Goal: Contribute content: Contribute content

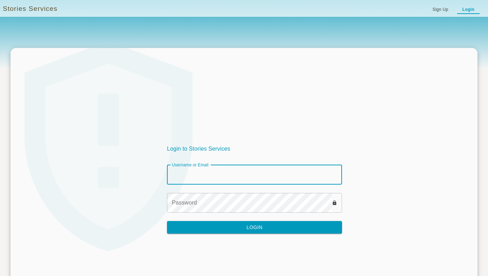
type input "********"
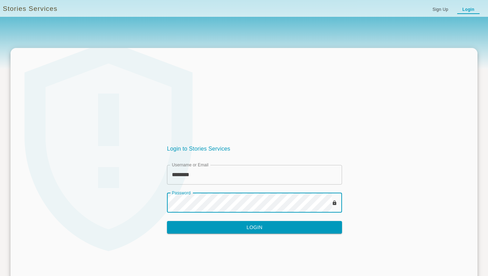
click at [233, 227] on button "Login" at bounding box center [254, 227] width 175 height 13
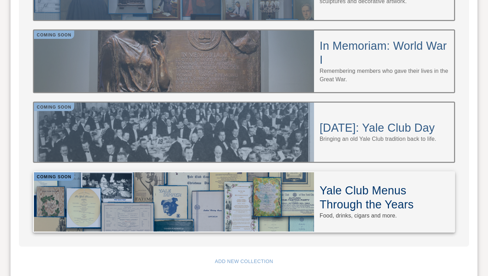
scroll to position [690, 0]
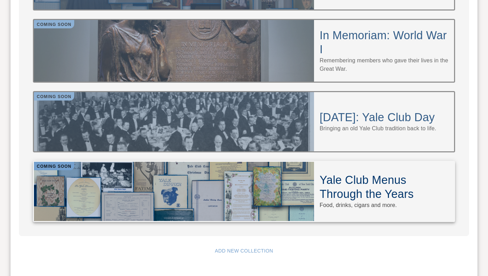
click at [218, 162] on div at bounding box center [174, 191] width 280 height 59
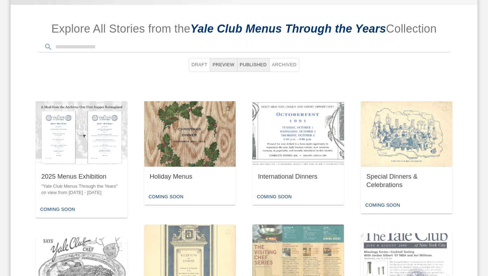
scroll to position [271, 0]
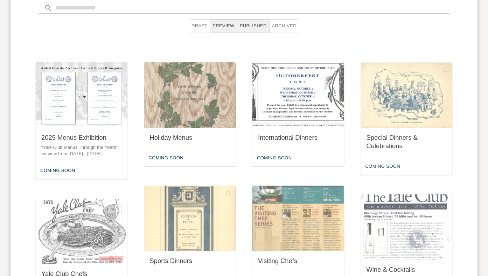
click at [282, 107] on img "button" at bounding box center [298, 94] width 92 height 65
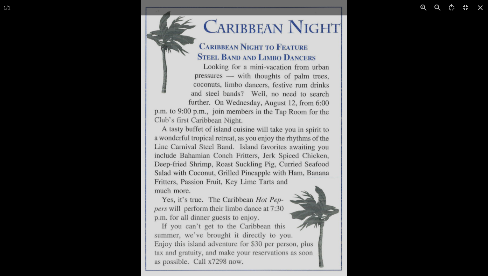
click at [86, 183] on div at bounding box center [244, 138] width 488 height 276
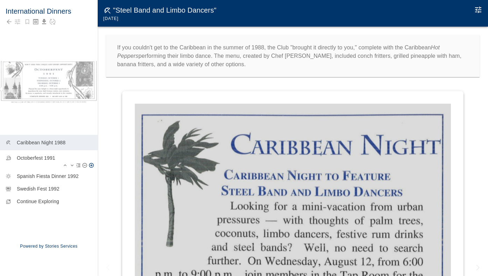
click at [48, 158] on p "Octoberfest 1991" at bounding box center [54, 157] width 75 height 7
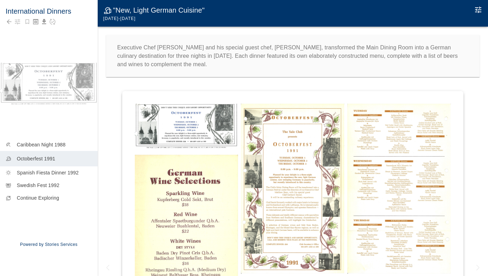
click at [147, 129] on img at bounding box center [187, 127] width 104 height 46
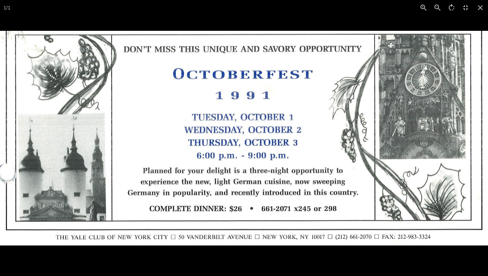
click at [211, 20] on div at bounding box center [244, 138] width 488 height 276
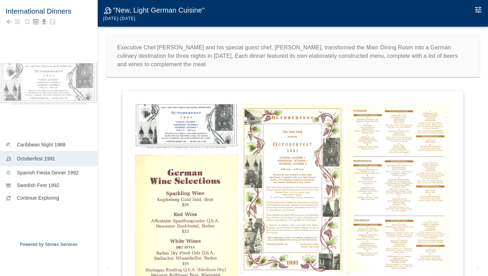
click at [201, 208] on img at bounding box center [187, 270] width 104 height 233
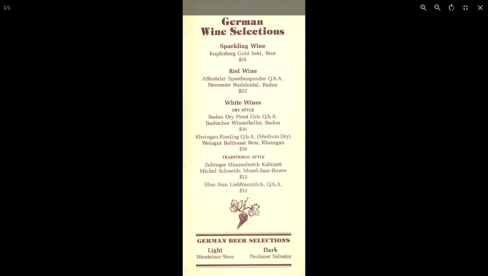
click at [358, 167] on div at bounding box center [427, 138] width 488 height 276
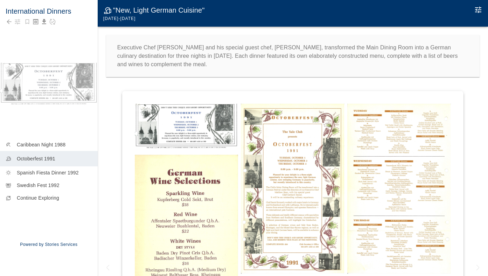
click at [328, 175] on img at bounding box center [293, 189] width 104 height 170
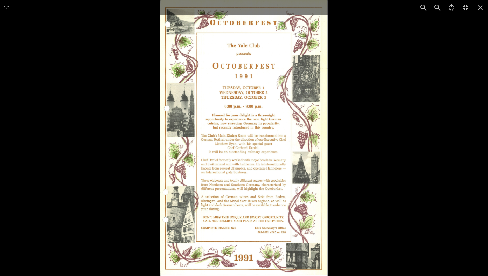
click at [393, 159] on div at bounding box center [404, 138] width 488 height 276
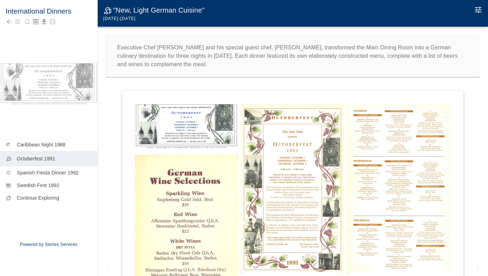
click at [387, 163] on img at bounding box center [399, 189] width 104 height 170
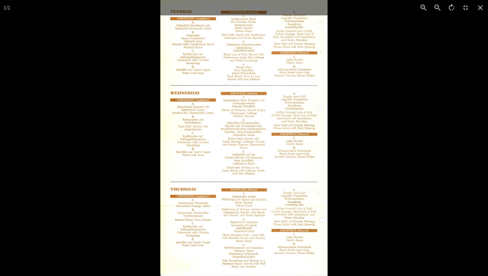
click at [387, 163] on div at bounding box center [404, 138] width 488 height 276
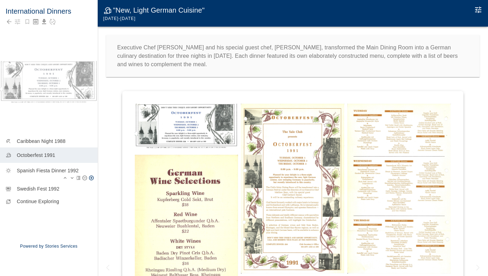
click at [55, 167] on div "sunny Spanish Fiesta Dinner 1992" at bounding box center [49, 173] width 98 height 20
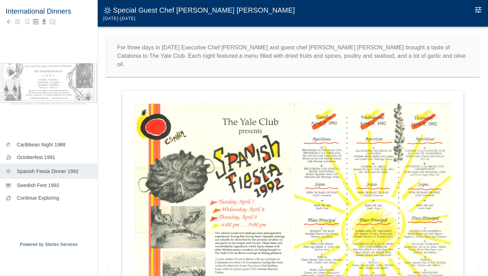
click at [246, 137] on img at bounding box center [213, 233] width 156 height 258
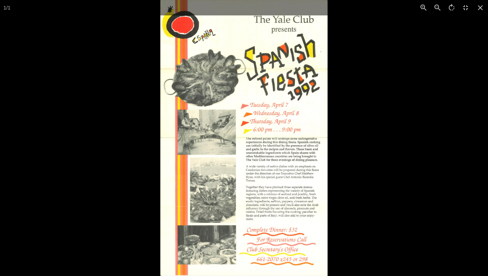
click at [380, 114] on div at bounding box center [404, 138] width 488 height 276
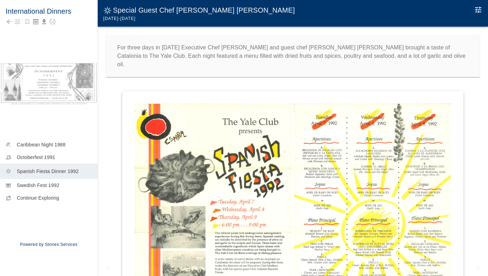
click at [344, 111] on img at bounding box center [372, 233] width 156 height 258
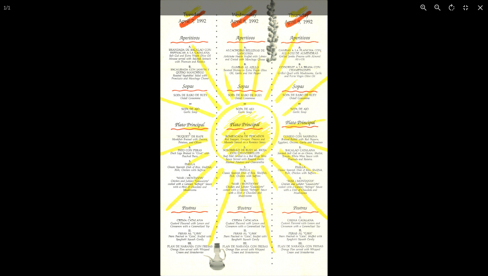
click at [368, 112] on div at bounding box center [404, 138] width 488 height 276
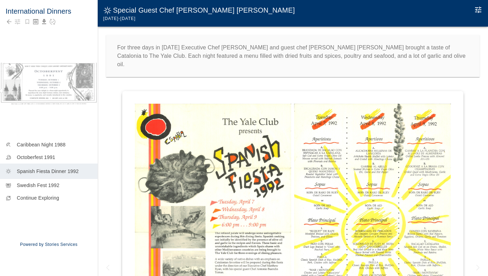
click at [236, 146] on img at bounding box center [213, 233] width 156 height 258
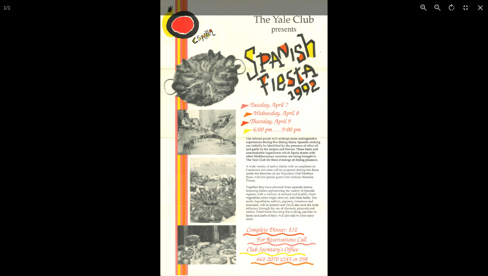
click at [370, 193] on div at bounding box center [404, 138] width 488 height 276
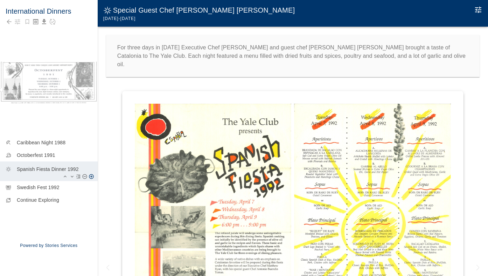
click at [46, 170] on p "Spanish Fiesta Dinner 1992" at bounding box center [54, 169] width 75 height 7
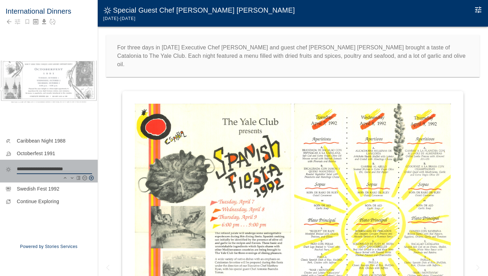
click at [54, 169] on textarea "**********" at bounding box center [54, 168] width 75 height 7
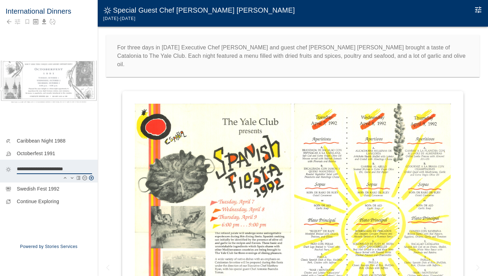
type textarea "**********"
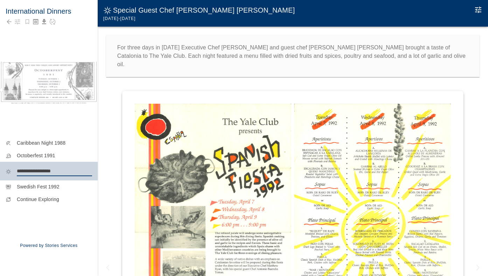
click at [70, 51] on div "International Dinners" at bounding box center [49, 28] width 98 height 56
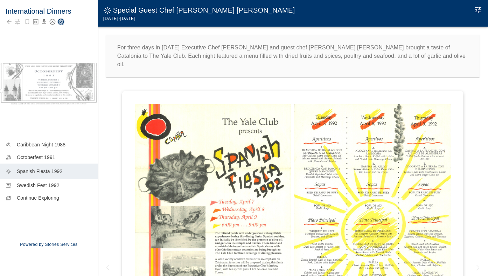
click at [64, 22] on icon "Save Story" at bounding box center [61, 22] width 6 height 6
click at [252, 142] on img at bounding box center [213, 233] width 156 height 258
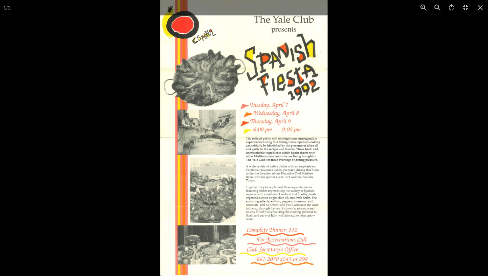
click at [298, 175] on img at bounding box center [243, 138] width 167 height 276
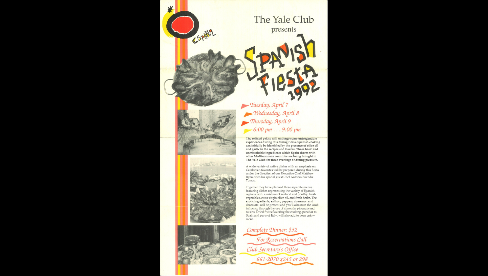
click at [302, 145] on img at bounding box center [243, 138] width 167 height 276
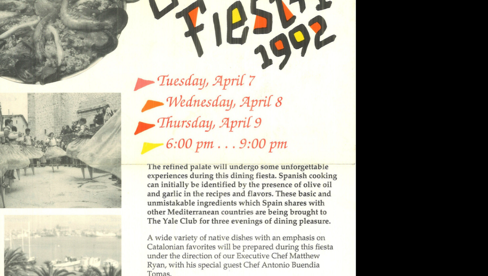
click at [417, 207] on div at bounding box center [244, 138] width 488 height 276
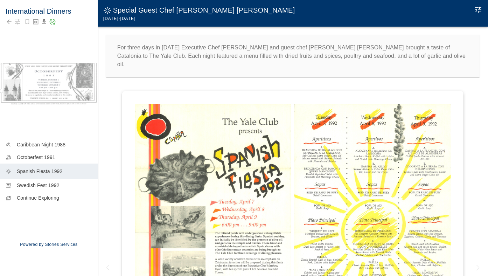
click at [372, 177] on img at bounding box center [372, 233] width 156 height 258
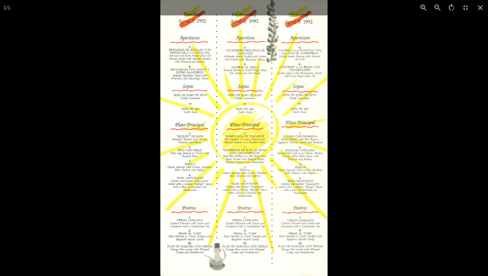
click at [372, 177] on div at bounding box center [404, 138] width 488 height 276
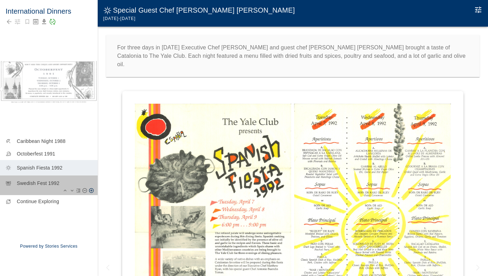
click at [51, 181] on p "Swedish Fest 1992" at bounding box center [54, 183] width 75 height 7
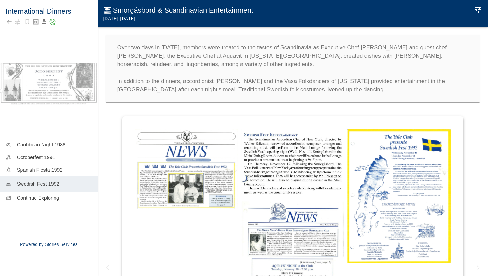
click at [164, 157] on img at bounding box center [187, 169] width 104 height 80
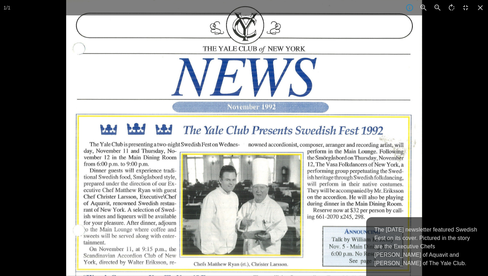
click at [448, 153] on div at bounding box center [310, 138] width 488 height 276
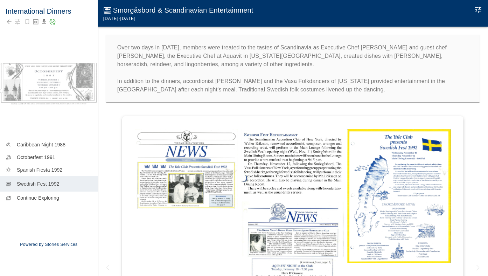
click at [336, 165] on img at bounding box center [293, 161] width 104 height 65
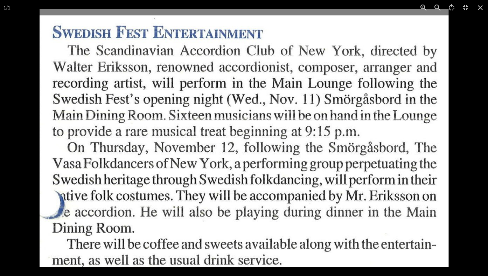
click at [452, 147] on div at bounding box center [284, 147] width 488 height 276
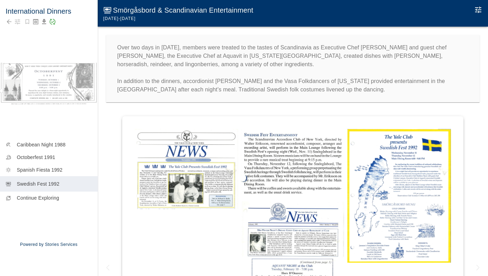
click at [308, 223] on img at bounding box center [293, 277] width 104 height 156
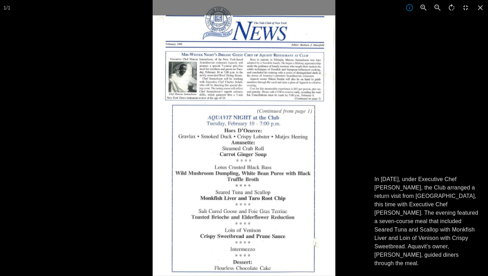
click at [442, 220] on p "In [DATE], under Executive Chef [PERSON_NAME], the Club arranged a return visit…" at bounding box center [427, 221] width 105 height 92
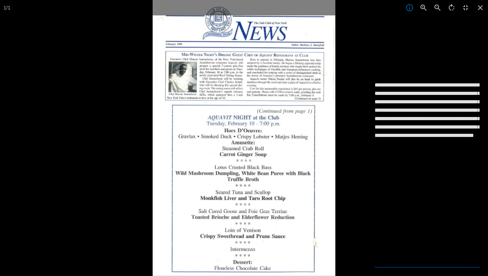
click at [442, 220] on textarea "**********" at bounding box center [427, 173] width 105 height 185
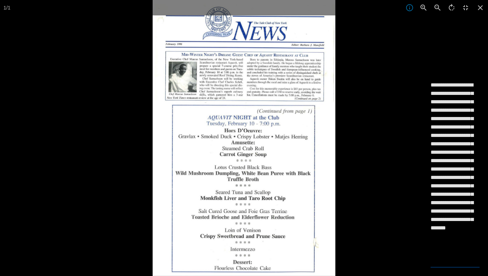
click at [471, 168] on textarea "**********" at bounding box center [455, 173] width 49 height 185
type textarea "**********"
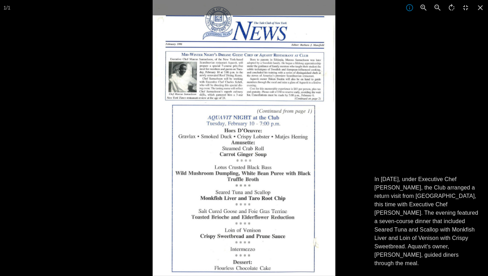
click at [340, 155] on div at bounding box center [397, 138] width 488 height 276
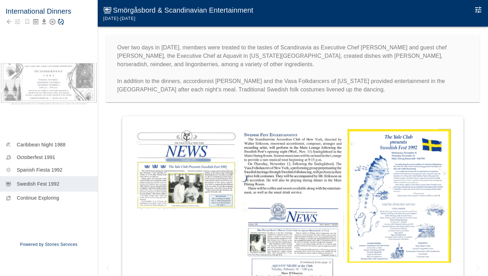
click at [300, 215] on img at bounding box center [293, 277] width 104 height 156
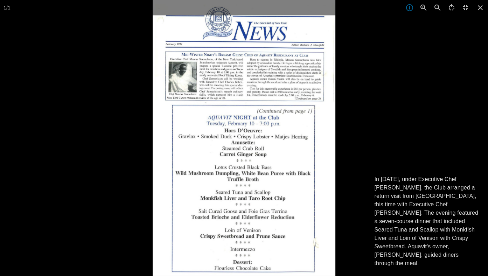
click at [133, 165] on div at bounding box center [244, 138] width 488 height 276
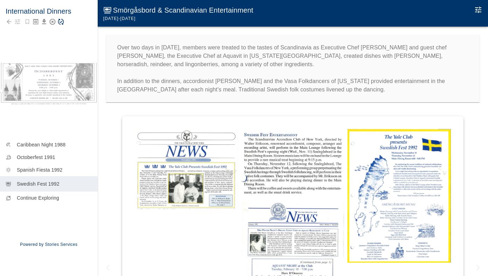
click at [63, 23] on icon "Save Story" at bounding box center [61, 22] width 6 height 6
click at [288, 162] on img at bounding box center [293, 161] width 104 height 65
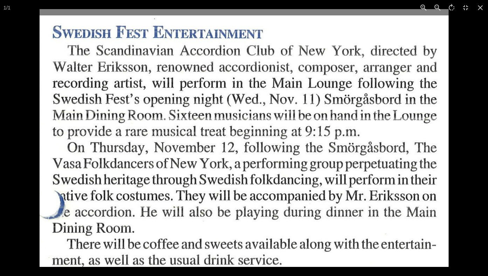
click at [461, 175] on div at bounding box center [284, 147] width 488 height 276
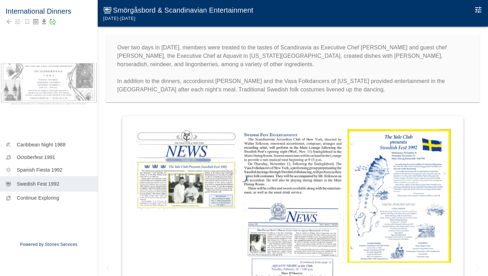
click at [314, 217] on img at bounding box center [293, 277] width 104 height 156
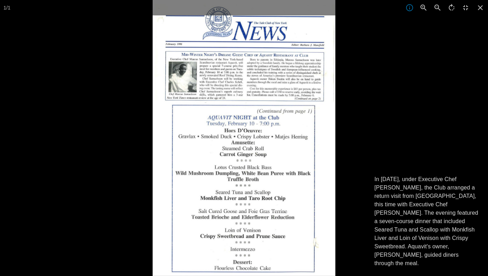
click at [404, 132] on div at bounding box center [397, 138] width 488 height 276
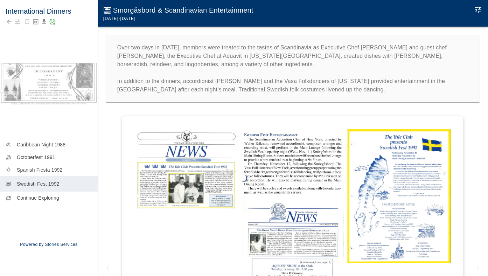
click at [287, 153] on img at bounding box center [293, 161] width 104 height 65
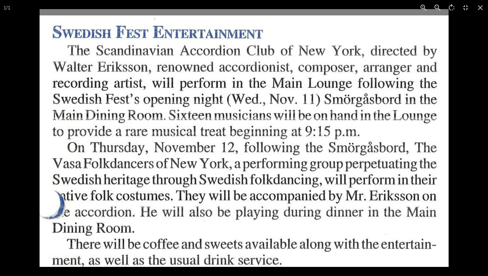
click at [456, 162] on div at bounding box center [284, 147] width 488 height 276
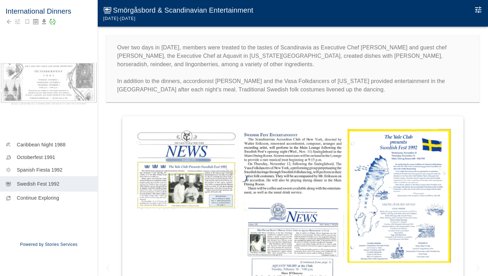
click at [418, 175] on img at bounding box center [399, 196] width 104 height 134
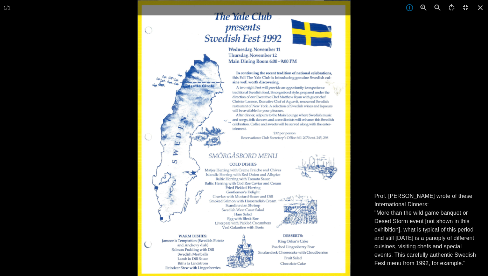
click at [418, 175] on div at bounding box center [382, 138] width 488 height 276
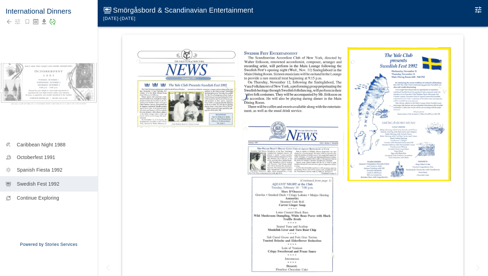
scroll to position [84, 0]
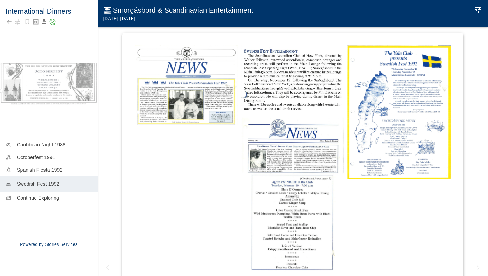
click at [291, 211] on img at bounding box center [293, 194] width 104 height 156
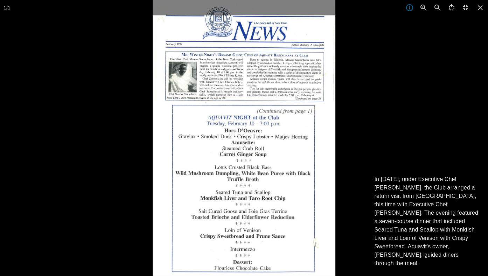
click at [107, 193] on div at bounding box center [244, 138] width 488 height 276
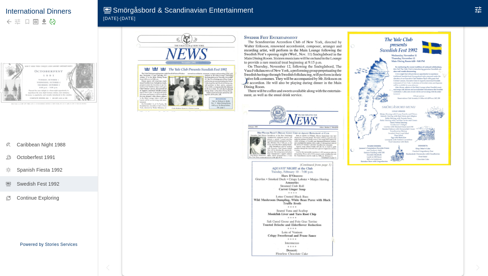
scroll to position [97, 0]
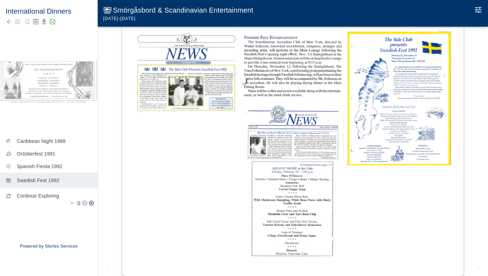
click at [33, 197] on p "Continue Exploring" at bounding box center [54, 195] width 75 height 7
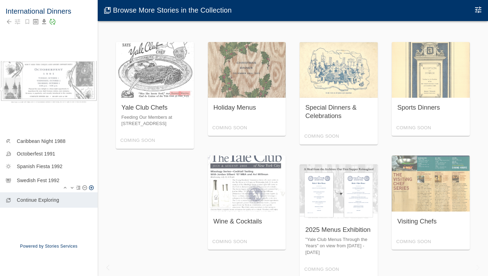
click at [46, 184] on div "set_meal Swedish Fest 1992" at bounding box center [49, 183] width 98 height 20
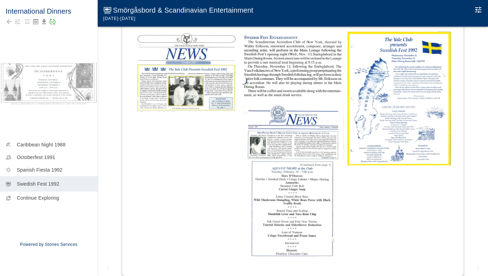
click at [288, 210] on img at bounding box center [293, 180] width 104 height 156
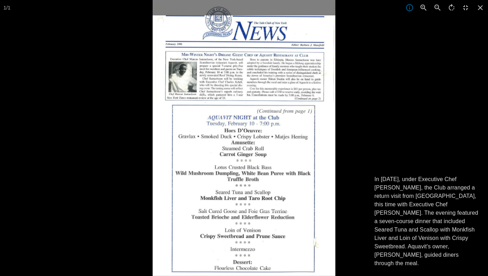
click at [396, 155] on div at bounding box center [397, 138] width 488 height 276
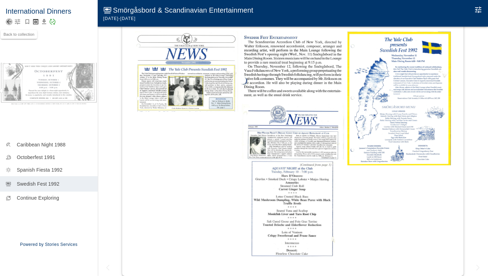
click at [9, 22] on icon "Back to collection" at bounding box center [9, 22] width 5 height 5
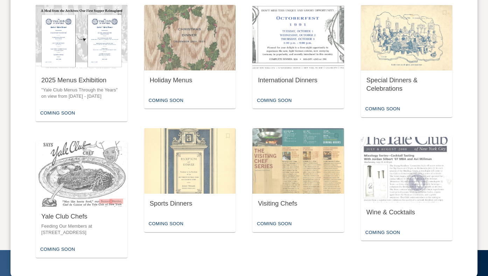
scroll to position [329, 0]
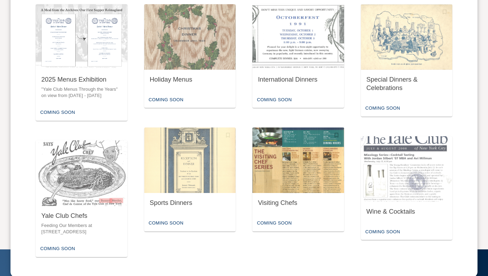
click at [263, 171] on img "button" at bounding box center [298, 159] width 92 height 65
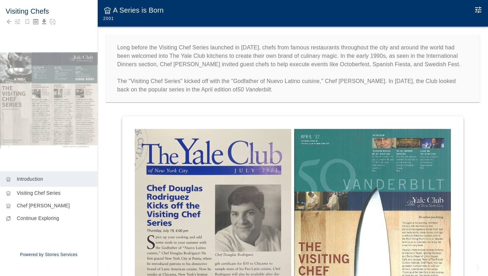
click at [205, 147] on img at bounding box center [213, 266] width 156 height 275
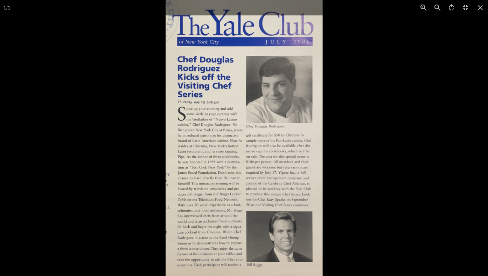
click at [370, 95] on div at bounding box center [410, 138] width 488 height 276
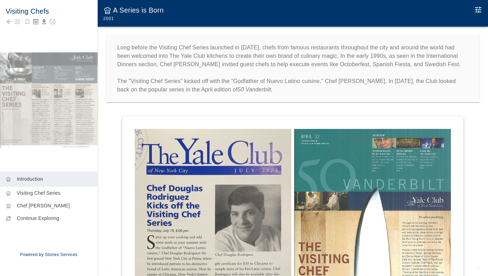
click at [340, 154] on img at bounding box center [372, 237] width 156 height 217
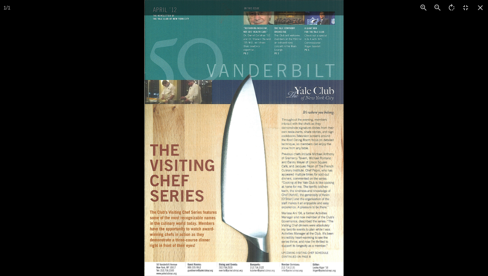
click at [395, 151] on div at bounding box center [388, 138] width 488 height 276
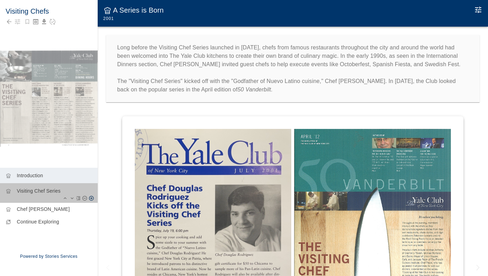
click at [30, 191] on p "Visiting Chef Series" at bounding box center [54, 190] width 75 height 7
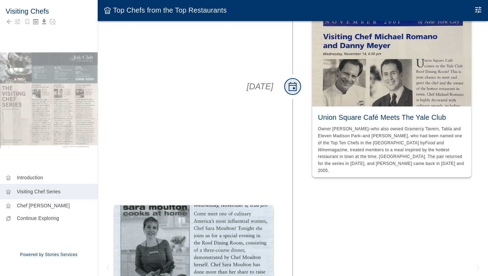
scroll to position [130, 0]
click at [481, 11] on icon "Edit Moment" at bounding box center [478, 10] width 8 height 8
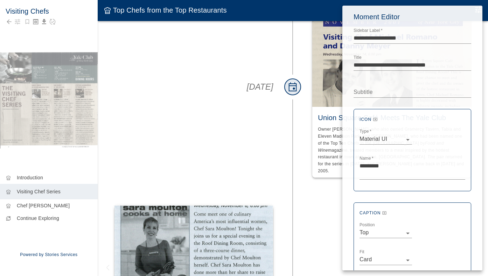
click at [272, 121] on div at bounding box center [244, 138] width 488 height 276
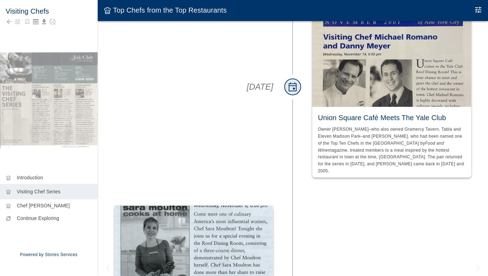
click at [356, 101] on img at bounding box center [391, 51] width 159 height 110
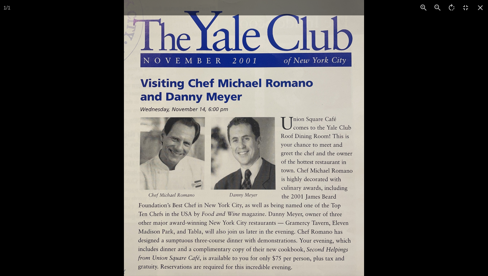
click at [413, 173] on div at bounding box center [368, 138] width 488 height 276
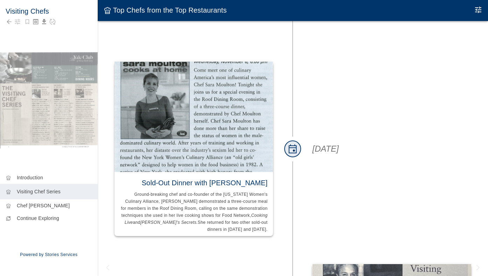
scroll to position [292, 0]
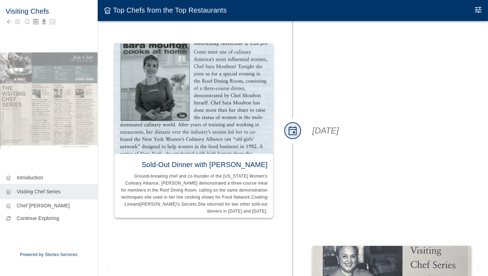
click at [253, 104] on img at bounding box center [193, 98] width 159 height 110
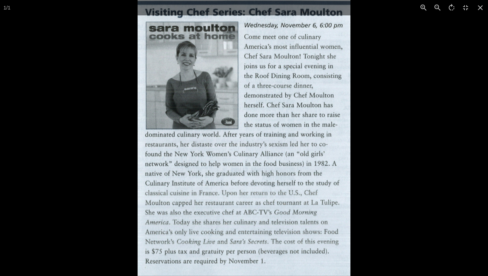
click at [418, 105] on div at bounding box center [382, 138] width 488 height 276
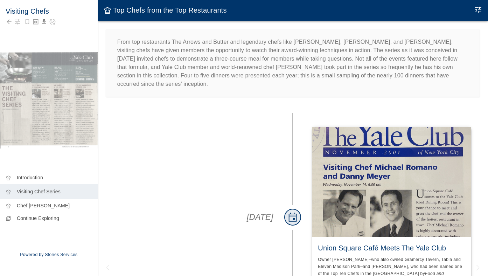
scroll to position [0, 0]
click at [474, 9] on icon "Edit Moment" at bounding box center [478, 10] width 8 height 8
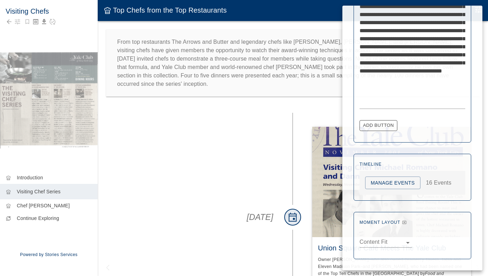
scroll to position [320, 0]
click at [397, 185] on button "Manage Events" at bounding box center [392, 183] width 55 height 13
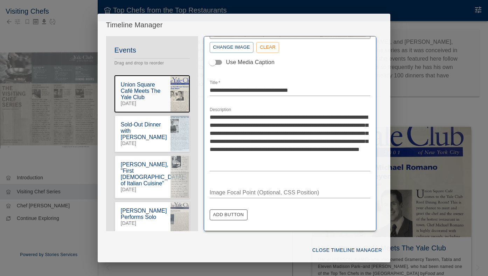
scroll to position [163, 0]
click at [184, 119] on icon "button" at bounding box center [185, 120] width 6 height 6
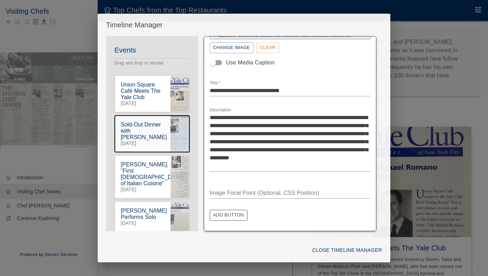
scroll to position [131, 0]
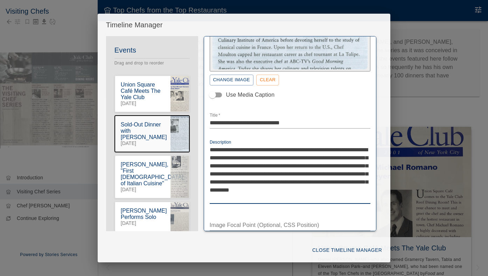
drag, startPoint x: 316, startPoint y: 157, endPoint x: 314, endPoint y: 164, distance: 7.6
click at [314, 164] on textarea "**********" at bounding box center [290, 174] width 161 height 56
click at [274, 173] on textarea "**********" at bounding box center [290, 174] width 161 height 56
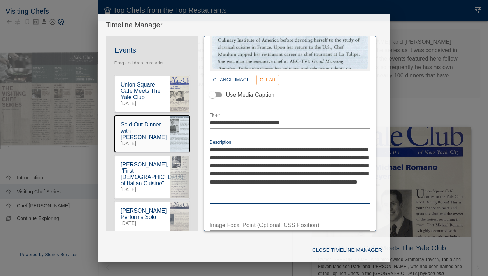
type textarea "**********"
click at [353, 251] on button "Close Timeline Manager" at bounding box center [346, 250] width 75 height 13
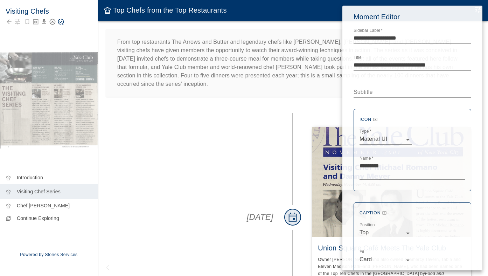
click at [115, 33] on div at bounding box center [244, 138] width 488 height 276
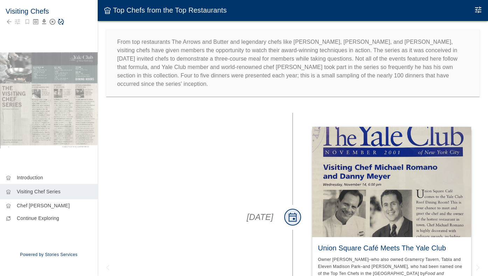
click at [59, 23] on icon "Save Story" at bounding box center [60, 21] width 7 height 7
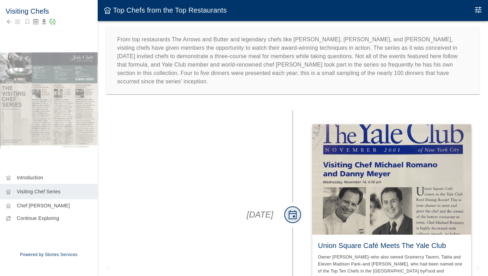
scroll to position [1, 0]
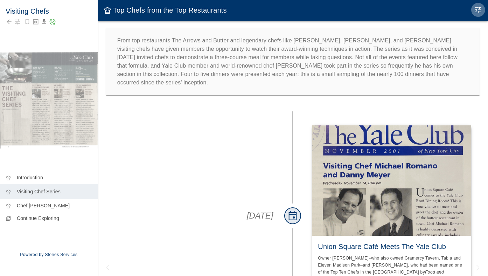
click at [474, 12] on icon "Edit Moment" at bounding box center [478, 10] width 8 height 8
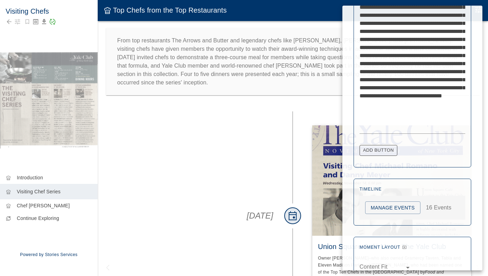
scroll to position [296, 0]
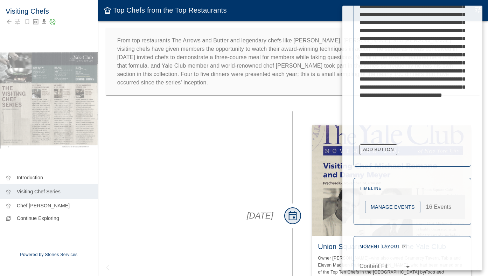
click at [382, 203] on button "Manage Events" at bounding box center [392, 207] width 55 height 13
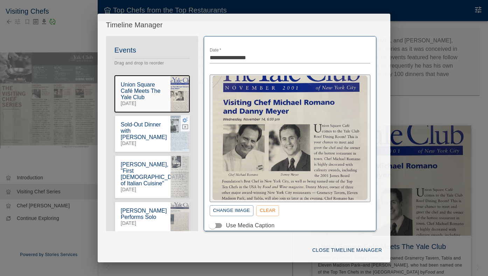
click at [183, 121] on icon "button" at bounding box center [185, 119] width 6 height 5
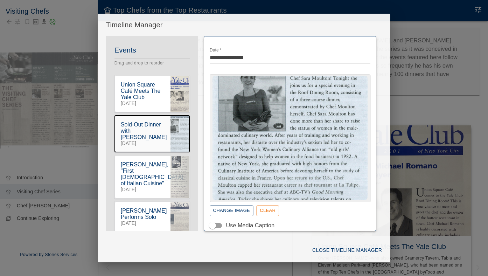
scroll to position [0, 0]
click at [340, 249] on button "Close Timeline Manager" at bounding box center [346, 250] width 75 height 13
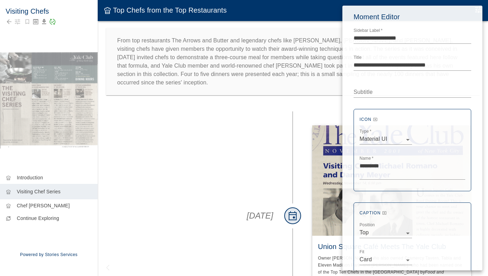
click at [234, 186] on div at bounding box center [244, 138] width 488 height 276
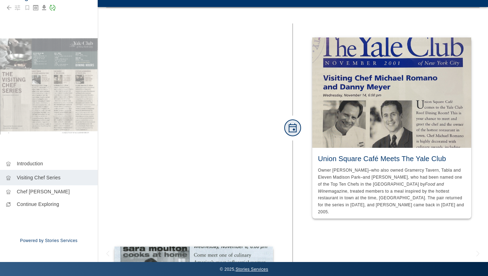
scroll to position [327, 0]
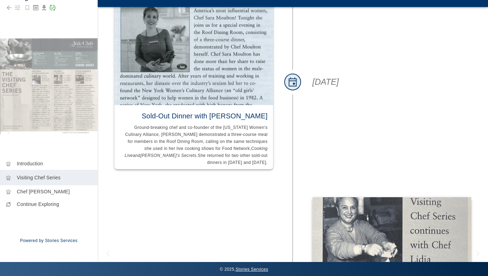
click at [183, 80] on img at bounding box center [193, 50] width 159 height 110
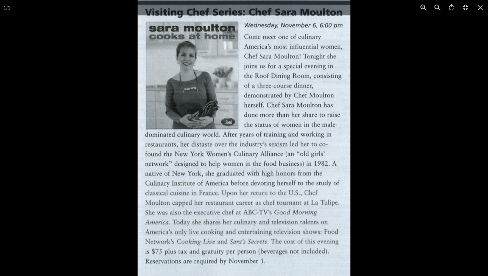
click at [395, 120] on div at bounding box center [382, 138] width 488 height 276
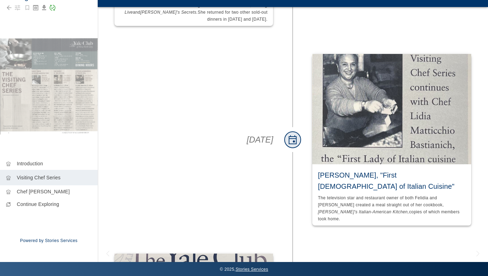
scroll to position [472, 0]
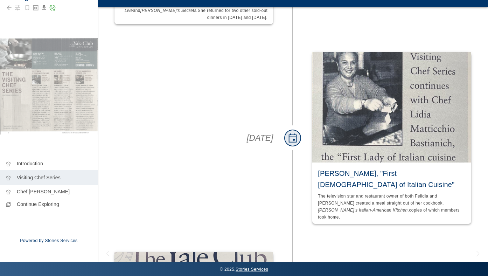
click at [362, 127] on img at bounding box center [391, 107] width 159 height 110
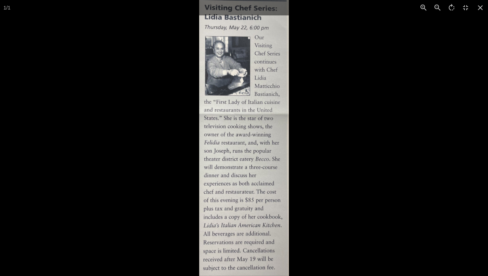
click at [362, 126] on div at bounding box center [443, 138] width 488 height 276
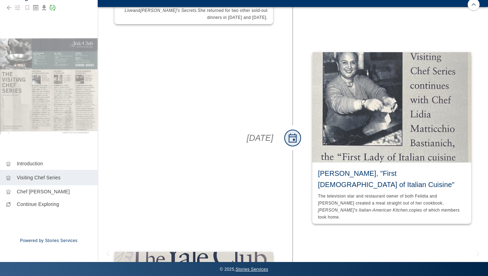
scroll to position [0, 0]
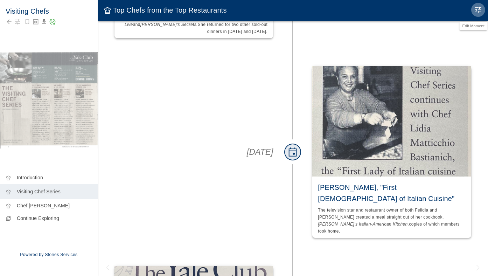
click at [478, 11] on icon "Edit Moment" at bounding box center [478, 10] width 8 height 8
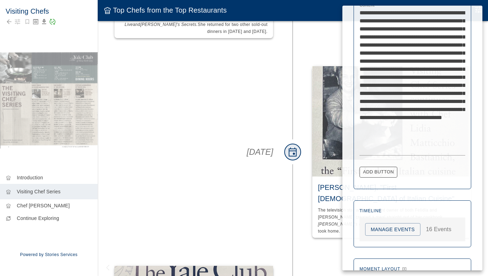
scroll to position [303, 0]
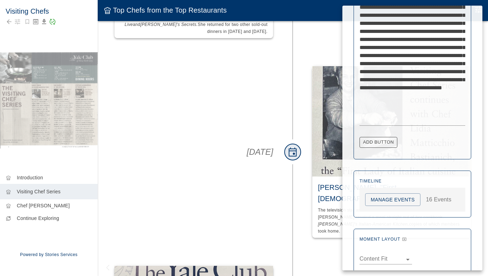
click at [327, 224] on div at bounding box center [244, 138] width 488 height 276
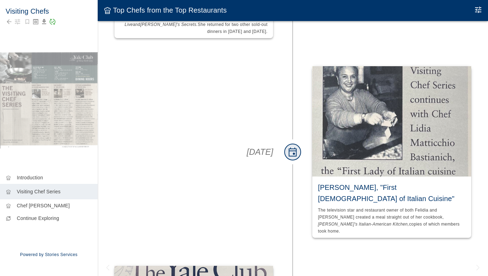
click at [355, 182] on h6 "[PERSON_NAME], "First [DEMOGRAPHIC_DATA] of Italian Cuisine"" at bounding box center [392, 193] width 148 height 22
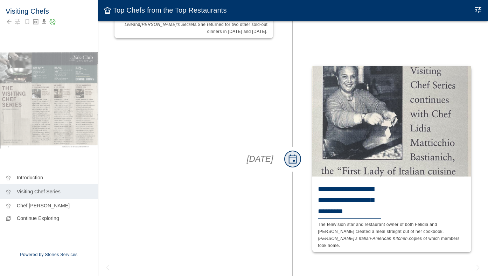
click at [370, 150] on img at bounding box center [391, 121] width 159 height 110
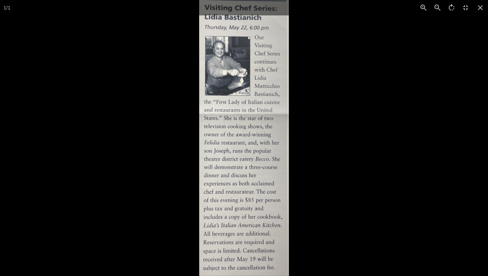
click at [405, 85] on div at bounding box center [443, 138] width 488 height 276
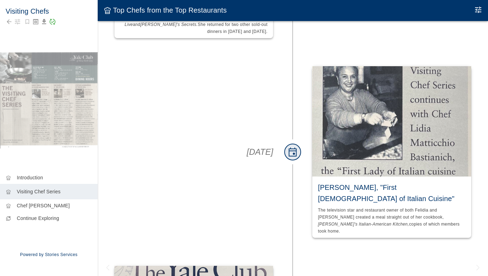
click at [476, 8] on icon "Edit Moment" at bounding box center [478, 10] width 6 height 6
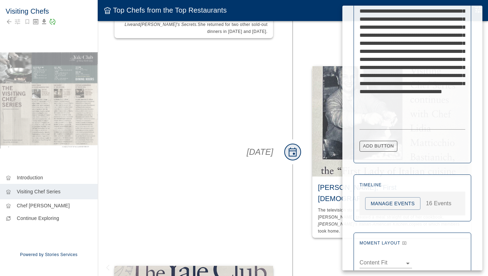
scroll to position [300, 0]
click at [382, 204] on button "Manage Events" at bounding box center [392, 203] width 55 height 13
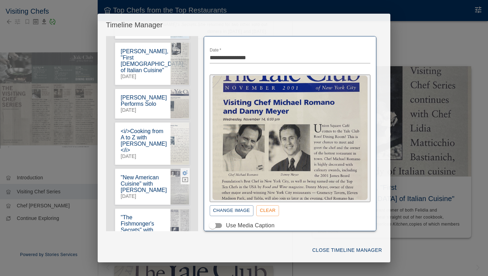
scroll to position [113, 0]
click at [184, 48] on icon "button" at bounding box center [185, 46] width 6 height 6
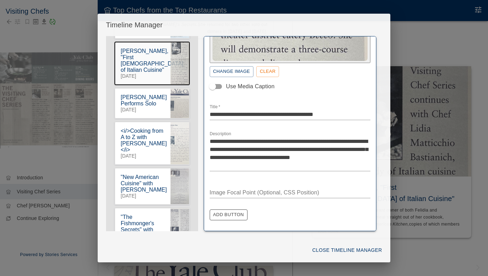
scroll to position [139, 0]
click at [227, 148] on textarea "**********" at bounding box center [290, 154] width 161 height 32
click at [284, 140] on textarea "**********" at bounding box center [290, 154] width 161 height 32
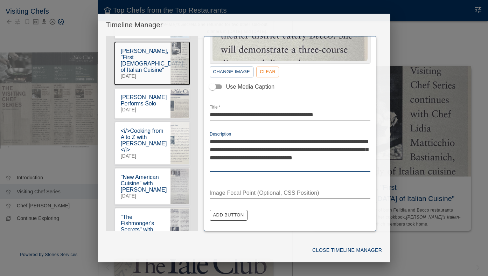
type textarea "**********"
click at [374, 251] on button "Close Timeline Manager" at bounding box center [346, 250] width 75 height 13
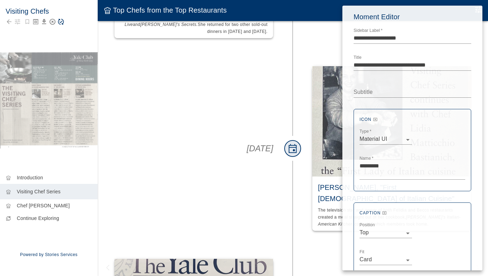
click at [215, 117] on div at bounding box center [244, 138] width 488 height 276
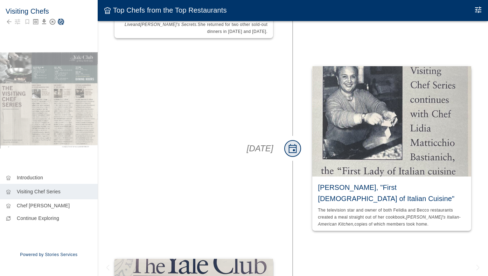
click at [63, 22] on icon "Save Story" at bounding box center [60, 21] width 7 height 7
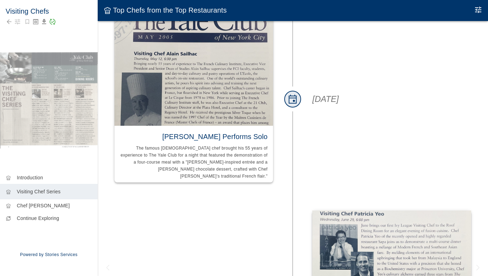
scroll to position [719, 0]
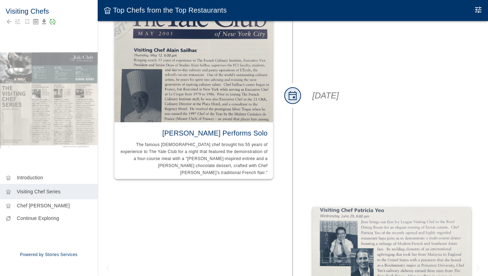
click at [477, 10] on icon "Edit Moment" at bounding box center [478, 10] width 6 height 6
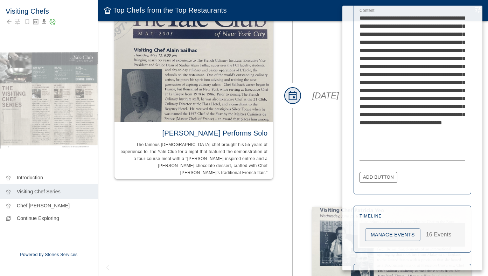
scroll to position [269, 0]
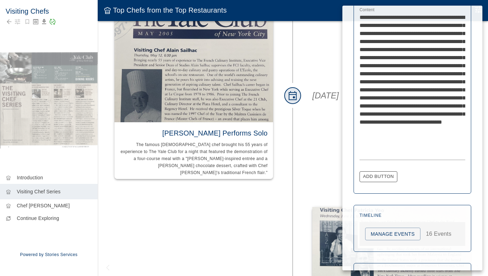
click at [381, 233] on button "Manage Events" at bounding box center [392, 234] width 55 height 13
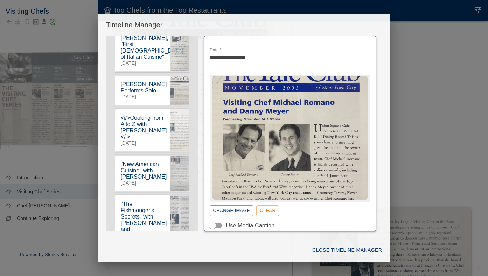
scroll to position [141, 0]
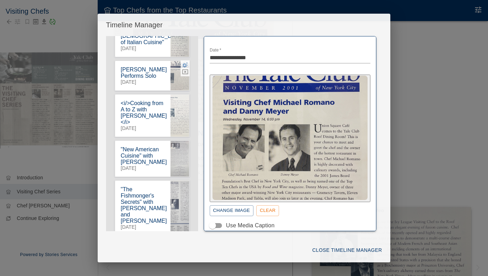
click at [182, 62] on icon "button" at bounding box center [185, 65] width 6 height 6
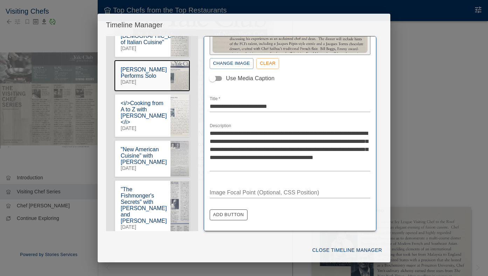
scroll to position [147, 0]
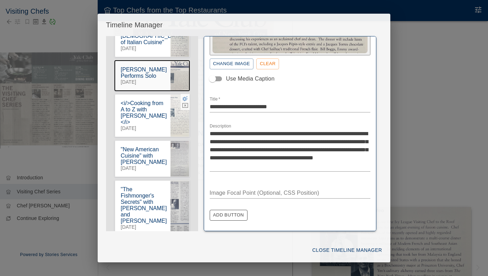
click at [184, 95] on icon "button" at bounding box center [185, 98] width 6 height 6
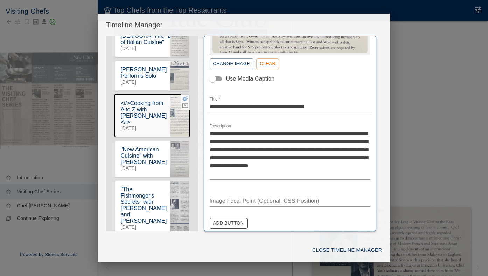
scroll to position [131, 0]
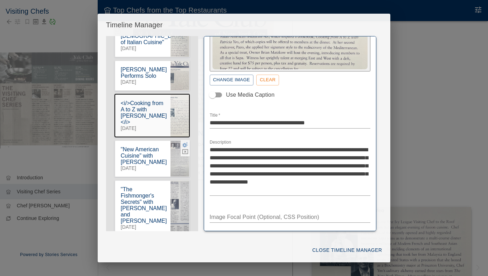
click at [184, 141] on icon "button" at bounding box center [185, 144] width 6 height 6
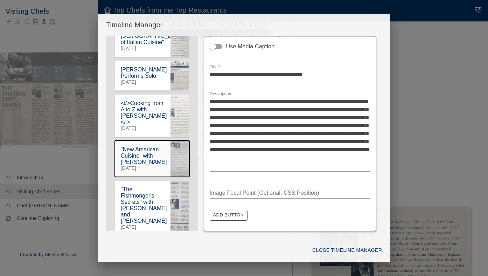
scroll to position [179, 0]
click at [184, 186] on icon "button" at bounding box center [185, 184] width 6 height 5
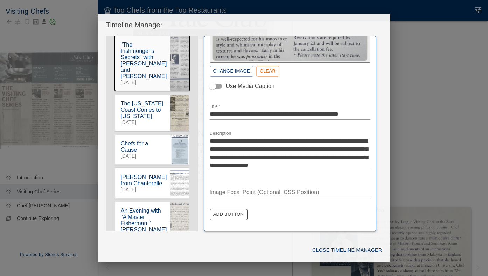
scroll to position [139, 0]
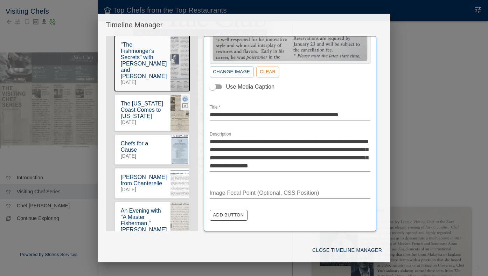
click at [184, 96] on icon "button" at bounding box center [185, 99] width 6 height 6
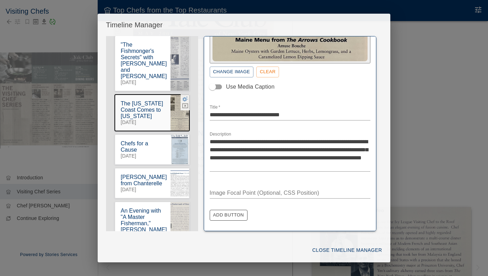
scroll to position [131, 0]
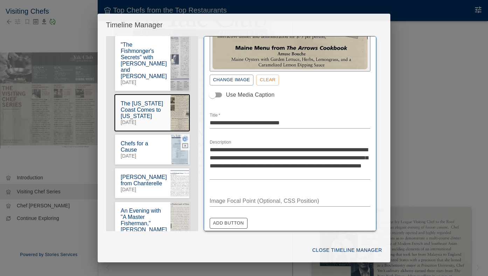
click at [184, 136] on icon "button" at bounding box center [185, 138] width 6 height 5
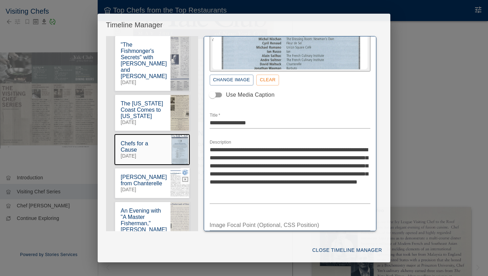
click at [184, 170] on icon "button" at bounding box center [185, 172] width 6 height 5
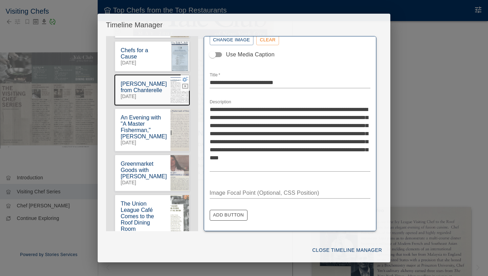
scroll to position [406, 0]
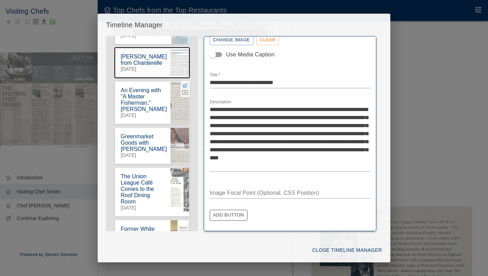
click at [184, 89] on icon "button" at bounding box center [185, 85] width 6 height 6
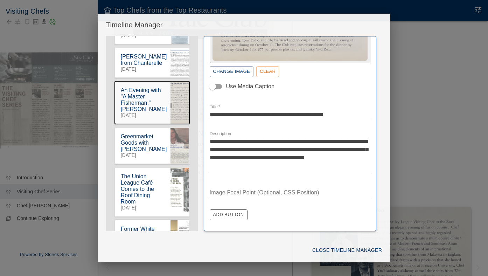
scroll to position [129, 0]
click at [325, 113] on textarea "**********" at bounding box center [290, 115] width 161 height 8
type textarea "**********"
click at [363, 251] on button "Close Timeline Manager" at bounding box center [346, 250] width 75 height 13
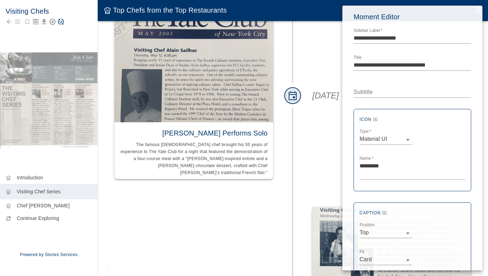
click at [67, 38] on div at bounding box center [244, 138] width 488 height 276
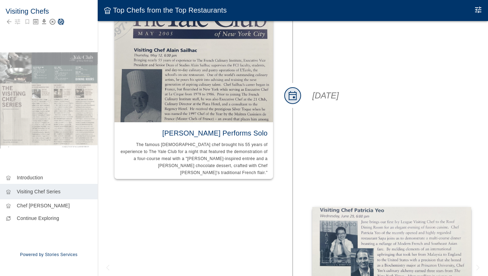
click at [62, 22] on icon "Save Story" at bounding box center [60, 21] width 7 height 7
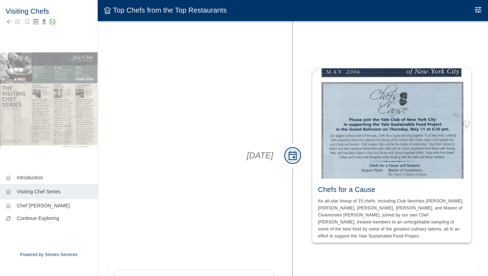
scroll to position [1681, 0]
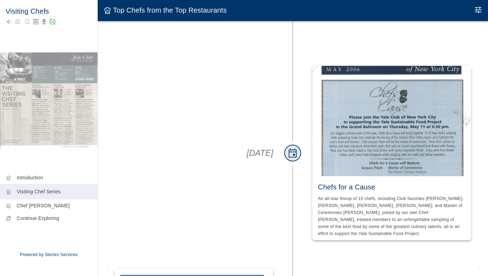
click at [409, 66] on img at bounding box center [391, 121] width 159 height 110
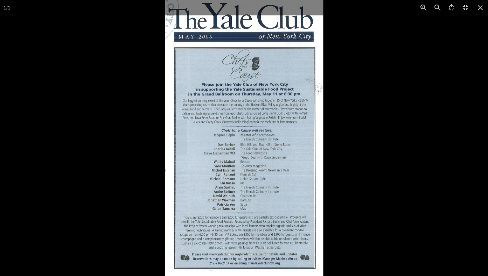
click at [355, 159] on div at bounding box center [409, 138] width 488 height 276
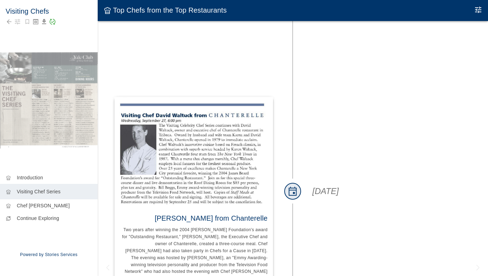
scroll to position [1870, 0]
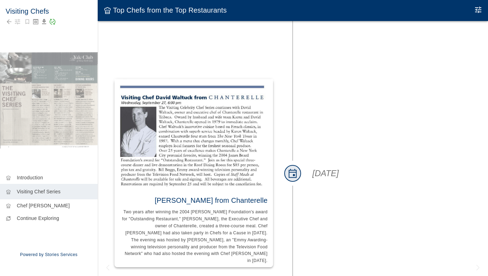
click at [230, 114] on img at bounding box center [193, 134] width 159 height 110
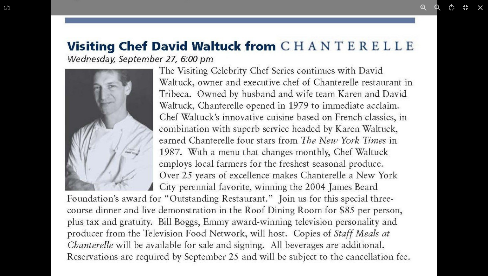
click at [460, 99] on div at bounding box center [295, 138] width 488 height 276
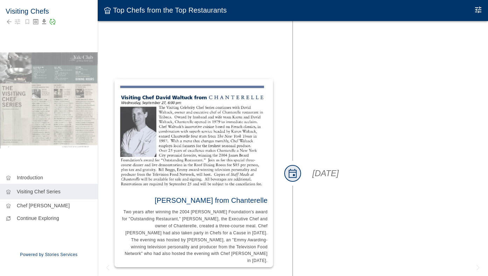
click at [191, 97] on img at bounding box center [193, 134] width 159 height 110
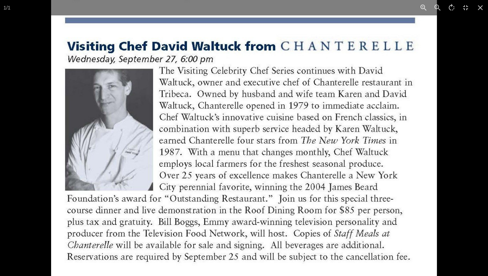
click at [468, 57] on div at bounding box center [295, 138] width 488 height 276
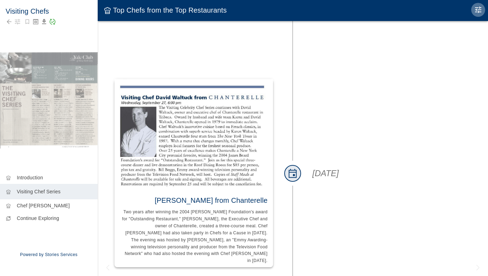
click at [479, 11] on icon "Edit Moment" at bounding box center [478, 10] width 8 height 8
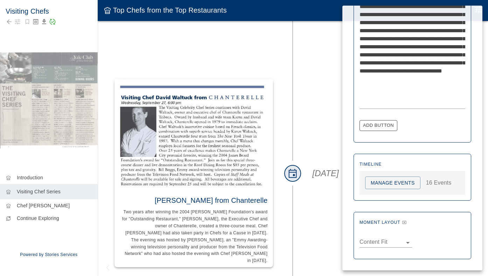
scroll to position [320, 0]
click at [398, 178] on button "Manage Events" at bounding box center [392, 183] width 55 height 13
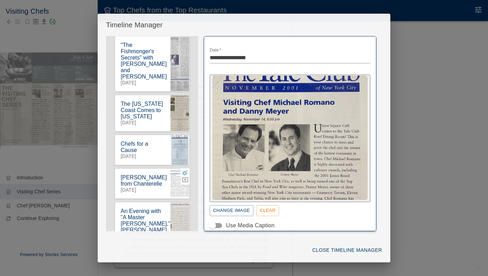
scroll to position [289, 0]
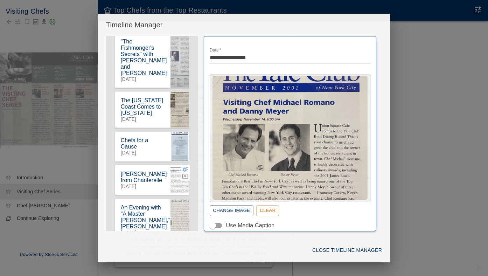
click at [187, 166] on icon "button" at bounding box center [185, 169] width 6 height 6
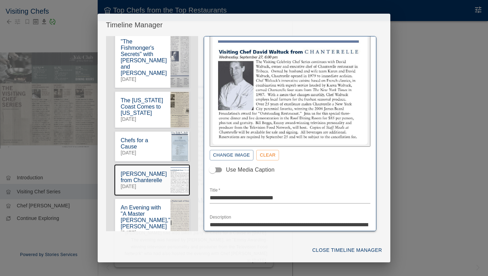
scroll to position [121, 0]
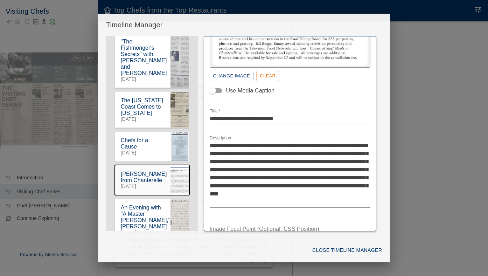
click at [260, 159] on textarea "**********" at bounding box center [290, 173] width 161 height 64
type textarea "**********"
click at [354, 250] on button "Close Timeline Manager" at bounding box center [346, 250] width 75 height 13
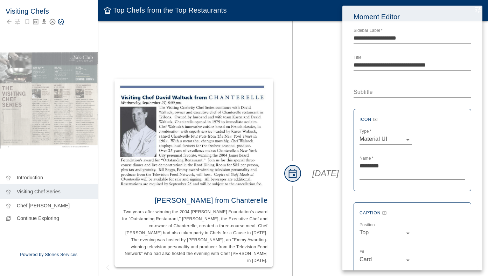
click at [69, 33] on div at bounding box center [244, 138] width 488 height 276
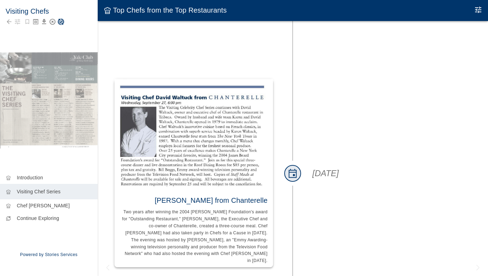
click at [60, 20] on icon "Save Story" at bounding box center [61, 22] width 6 height 6
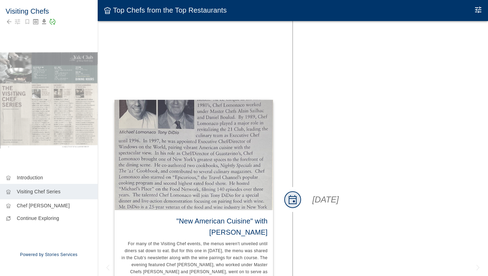
scroll to position [1157, 0]
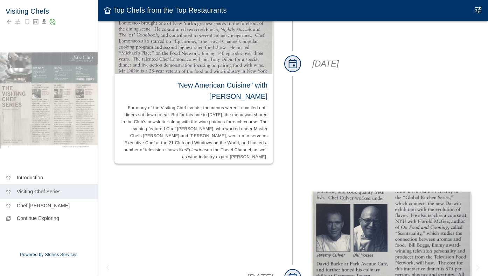
click at [478, 13] on icon "Edit Moment" at bounding box center [478, 10] width 6 height 6
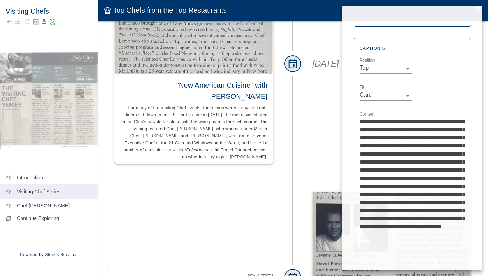
scroll to position [254, 0]
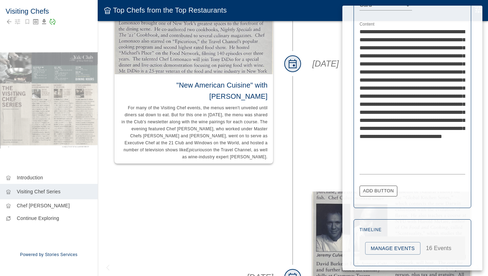
click at [390, 246] on button "Manage Events" at bounding box center [392, 248] width 55 height 13
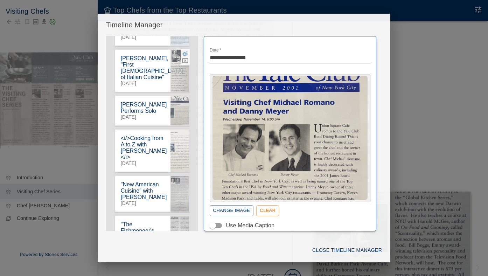
scroll to position [138, 0]
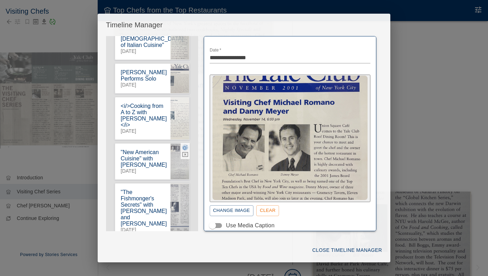
click at [184, 144] on icon "button" at bounding box center [185, 147] width 6 height 6
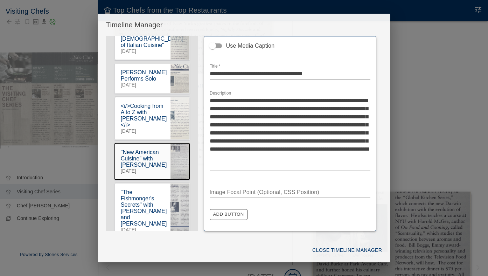
scroll to position [179, 0]
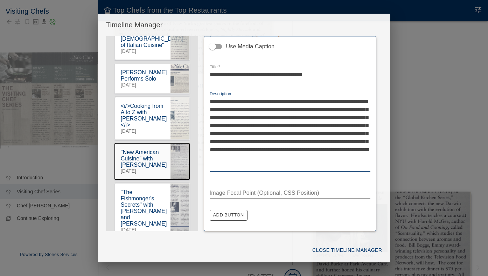
click at [245, 132] on textarea "**********" at bounding box center [290, 133] width 161 height 72
type textarea "**********"
click at [348, 248] on button "Close Timeline Manager" at bounding box center [346, 250] width 75 height 13
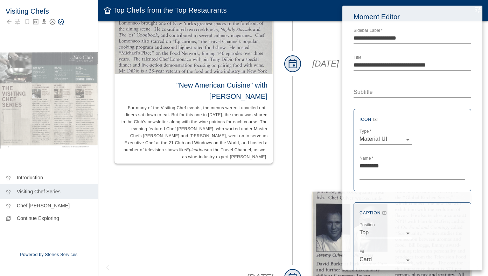
click at [76, 34] on div at bounding box center [244, 138] width 488 height 276
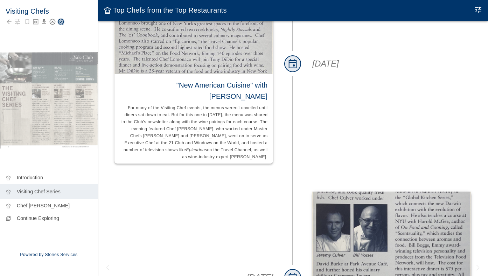
click at [61, 24] on icon "Save Story" at bounding box center [60, 21] width 7 height 7
click at [480, 9] on icon "Edit Moment" at bounding box center [478, 10] width 8 height 8
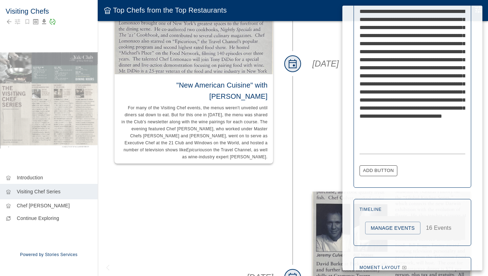
scroll to position [275, 0]
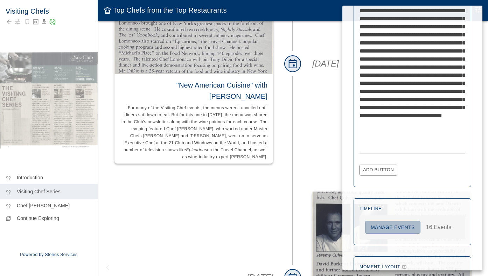
click at [383, 222] on button "Manage Events" at bounding box center [392, 227] width 55 height 13
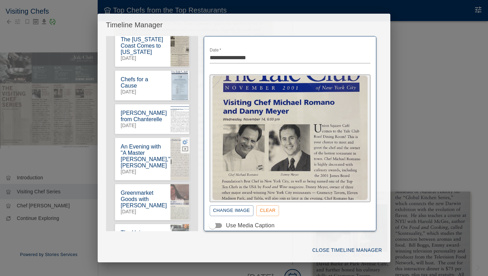
scroll to position [397, 0]
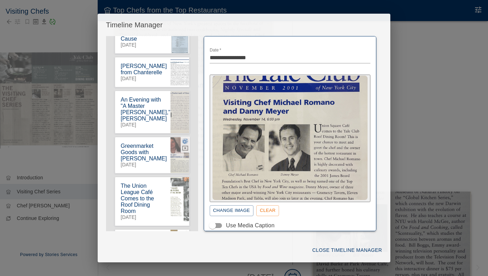
click at [183, 144] on icon "button" at bounding box center [185, 141] width 6 height 5
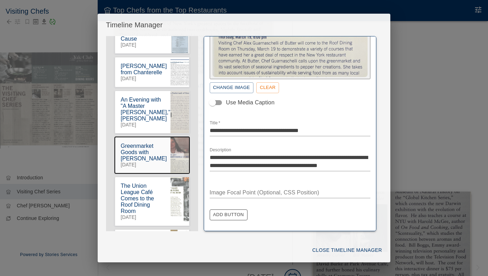
scroll to position [123, 0]
click at [184, 184] on icon "button" at bounding box center [185, 181] width 6 height 6
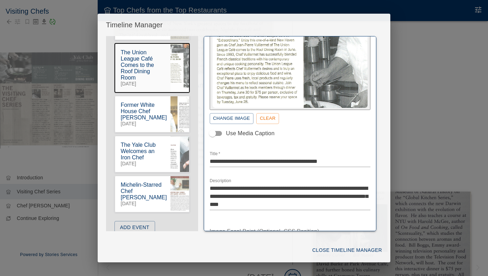
scroll to position [79, 0]
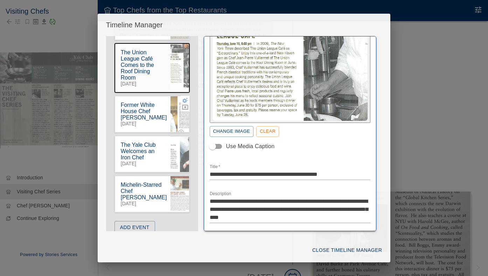
click at [185, 103] on icon "button" at bounding box center [185, 100] width 6 height 5
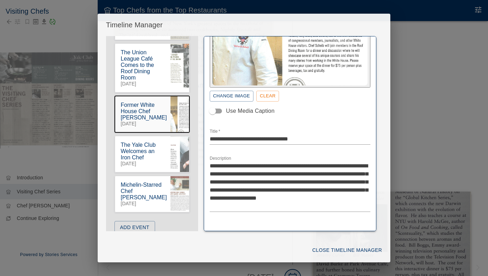
scroll to position [139, 0]
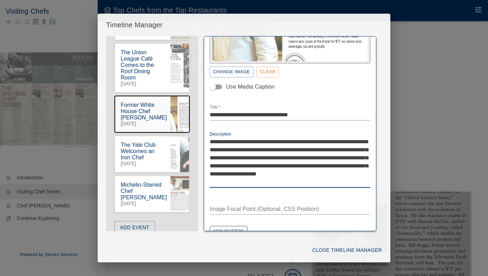
click at [338, 156] on textarea "**********" at bounding box center [290, 162] width 161 height 48
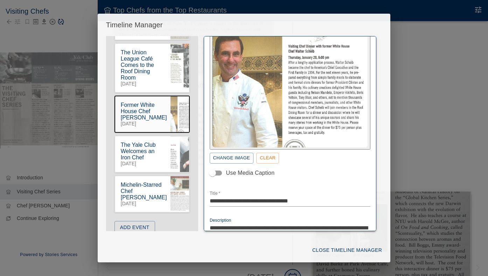
scroll to position [53, 0]
type textarea "**********"
click at [340, 250] on button "Close Timeline Manager" at bounding box center [346, 250] width 75 height 13
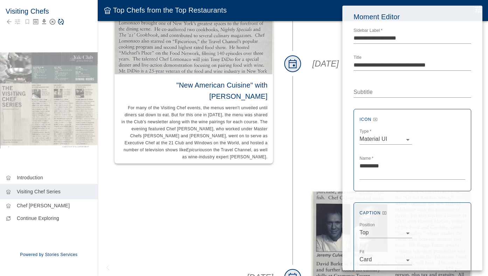
click at [81, 29] on div at bounding box center [244, 138] width 488 height 276
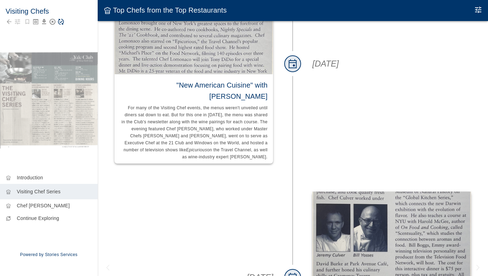
click at [58, 22] on icon "Save Story" at bounding box center [60, 21] width 7 height 7
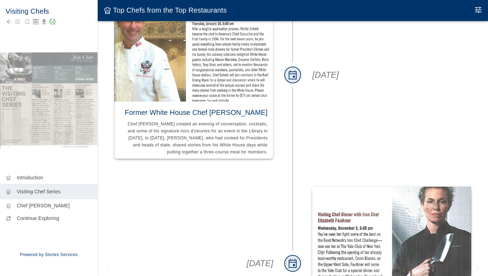
scroll to position [2674, 0]
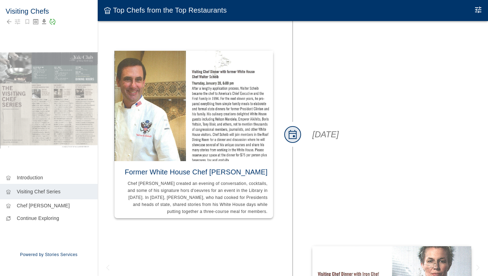
click at [207, 78] on img at bounding box center [193, 106] width 159 height 110
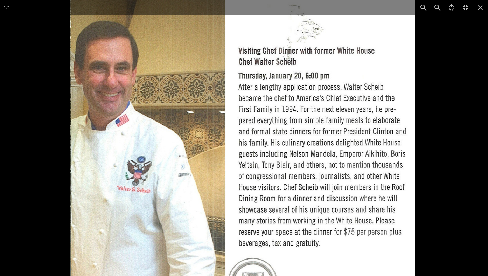
click at [451, 140] on div at bounding box center [314, 135] width 488 height 276
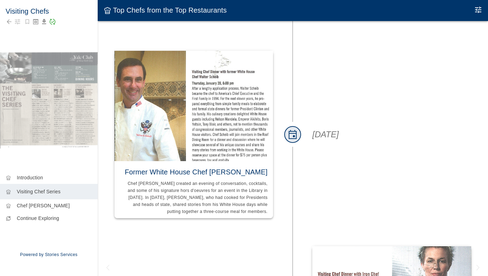
click at [205, 93] on img at bounding box center [193, 106] width 159 height 110
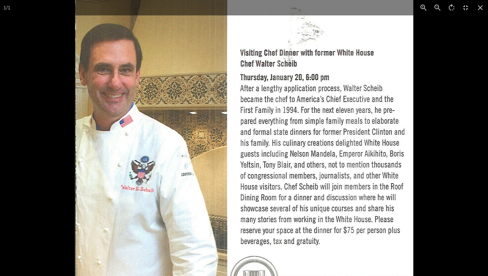
click at [446, 84] on div at bounding box center [319, 138] width 488 height 276
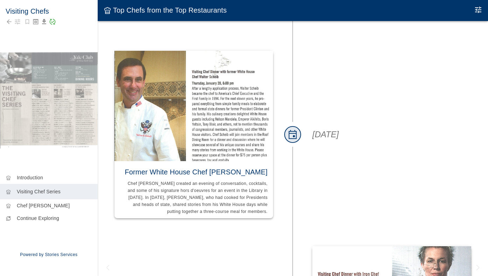
click at [217, 75] on img at bounding box center [193, 106] width 159 height 110
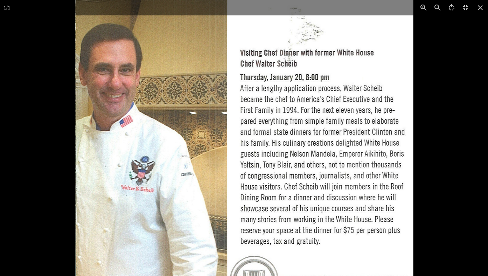
click at [462, 92] on div at bounding box center [319, 138] width 488 height 276
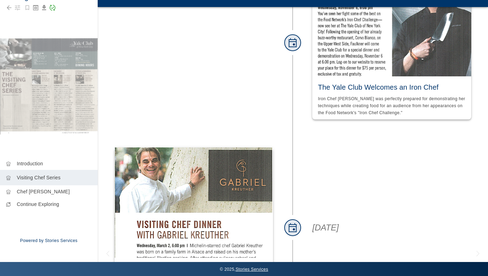
scroll to position [14, 0]
click at [246, 160] on img at bounding box center [193, 202] width 159 height 110
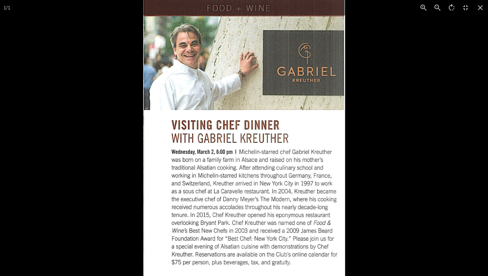
click at [379, 140] on div at bounding box center [387, 138] width 488 height 276
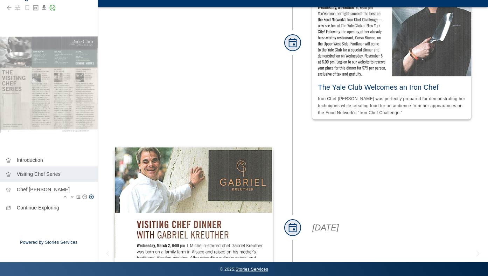
click at [43, 193] on div "chef_hat Chef [PERSON_NAME]" at bounding box center [49, 192] width 98 height 20
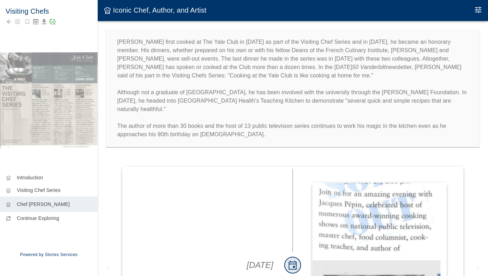
click at [478, 14] on icon "Edit Moment" at bounding box center [478, 10] width 8 height 8
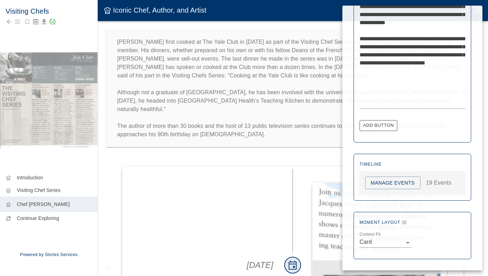
scroll to position [408, 0]
click at [391, 184] on button "Manage Events" at bounding box center [392, 183] width 55 height 13
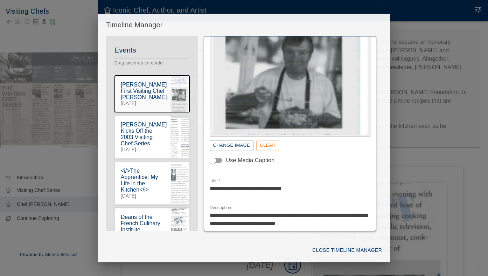
scroll to position [100, 0]
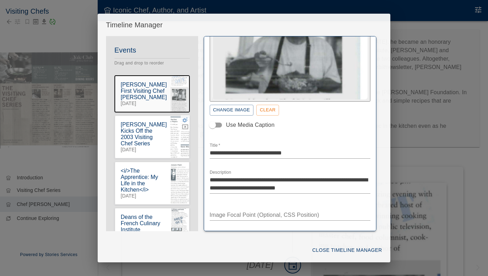
click at [184, 120] on icon "button" at bounding box center [185, 120] width 6 height 6
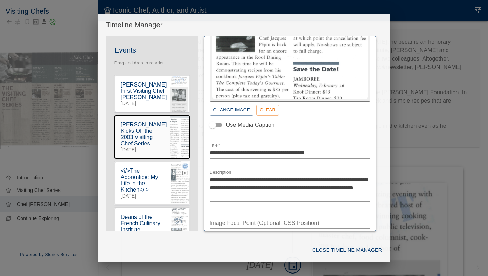
click at [183, 163] on icon "button" at bounding box center [185, 166] width 6 height 6
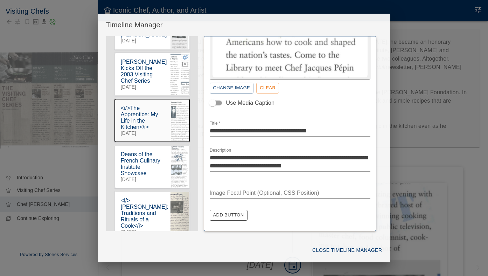
scroll to position [79, 0]
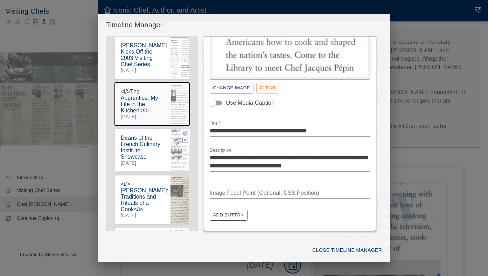
click at [184, 130] on icon "button" at bounding box center [185, 133] width 6 height 6
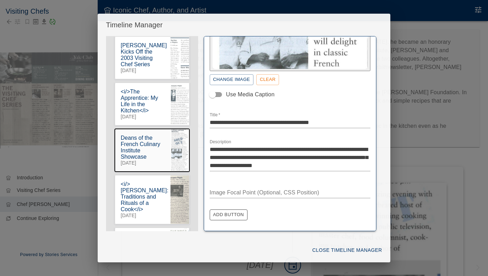
scroll to position [131, 0]
click at [184, 177] on icon "button" at bounding box center [185, 179] width 6 height 5
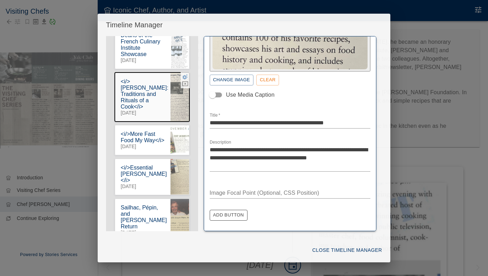
scroll to position [194, 0]
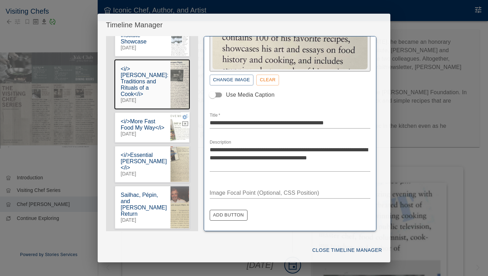
click at [184, 114] on icon "button" at bounding box center [185, 116] width 6 height 5
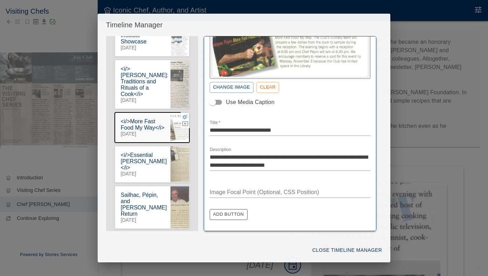
scroll to position [104, 0]
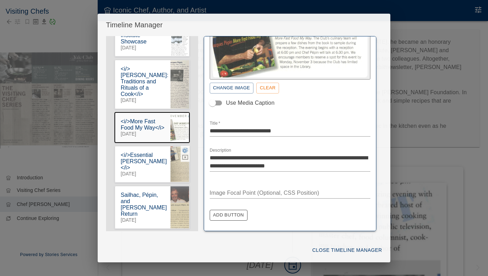
click at [184, 148] on icon "button" at bounding box center [185, 150] width 6 height 5
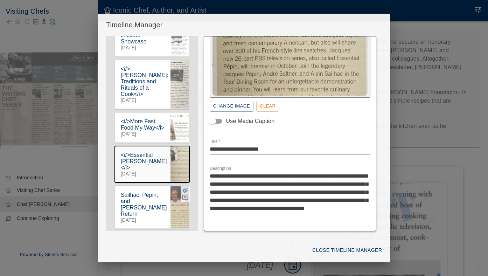
click at [185, 188] on icon "button" at bounding box center [185, 190] width 6 height 5
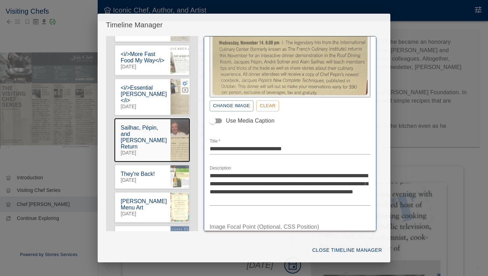
scroll to position [309, 0]
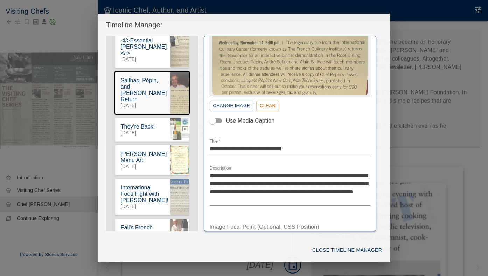
click at [183, 119] on icon "button" at bounding box center [185, 121] width 6 height 5
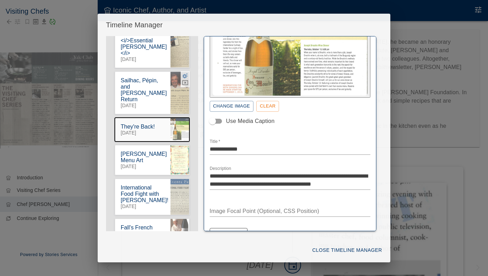
click at [167, 69] on div "Events Drag and drop to reorder [PERSON_NAME] First Visiting Chef Dinner [DATE]…" at bounding box center [152, 144] width 92 height 816
click at [185, 72] on icon "button" at bounding box center [185, 75] width 6 height 6
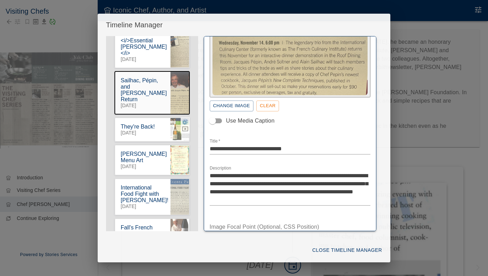
click at [184, 119] on icon "button" at bounding box center [185, 121] width 6 height 5
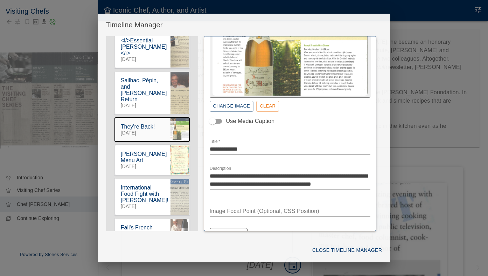
click at [226, 175] on textarea "**********" at bounding box center [290, 180] width 161 height 16
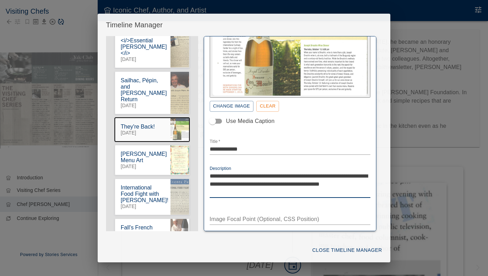
type textarea "**********"
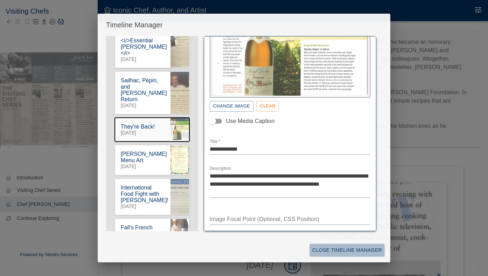
click at [346, 249] on button "Close Timeline Manager" at bounding box center [346, 250] width 75 height 13
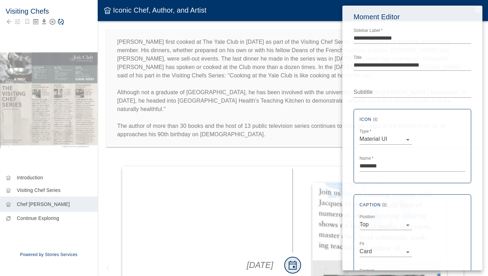
click at [69, 41] on div at bounding box center [244, 138] width 488 height 276
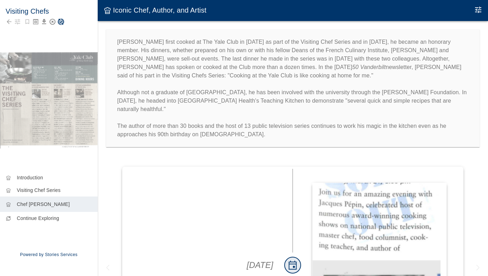
click at [62, 23] on icon "Save Story" at bounding box center [60, 21] width 7 height 7
click at [51, 21] on icon "Story Saved Successfully!" at bounding box center [52, 21] width 7 height 7
click at [476, 8] on icon "Edit Moment" at bounding box center [478, 10] width 8 height 8
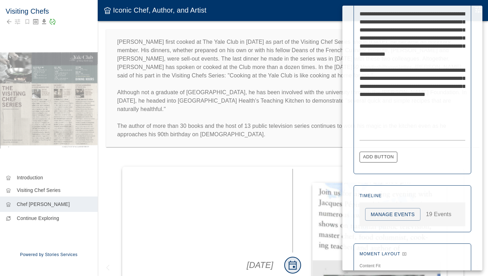
scroll to position [387, 0]
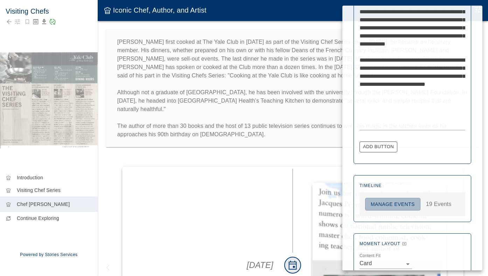
click at [398, 203] on button "Manage Events" at bounding box center [392, 204] width 55 height 13
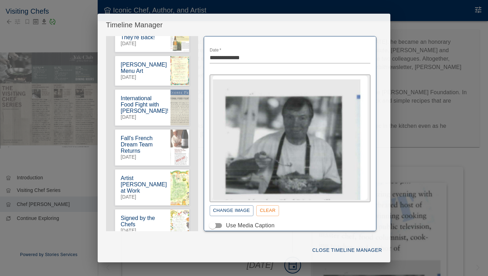
scroll to position [385, 0]
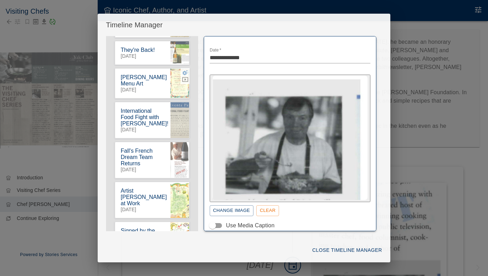
click at [184, 70] on icon "button" at bounding box center [185, 72] width 6 height 5
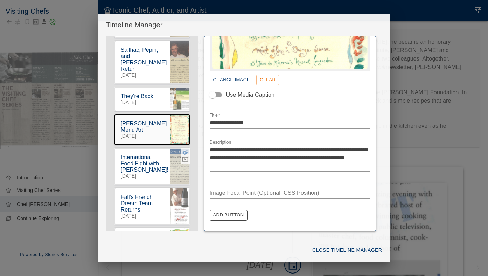
scroll to position [340, 0]
click at [184, 88] on icon "button" at bounding box center [185, 91] width 6 height 6
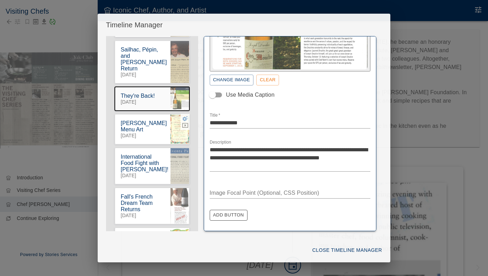
click at [183, 116] on icon "button" at bounding box center [185, 118] width 6 height 5
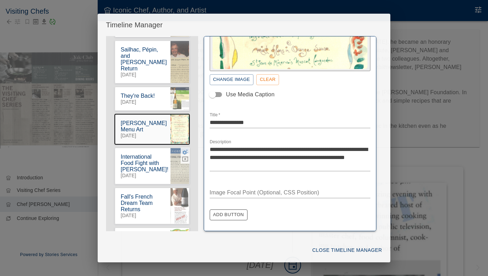
scroll to position [131, 0]
click at [184, 149] on icon "button" at bounding box center [185, 151] width 6 height 5
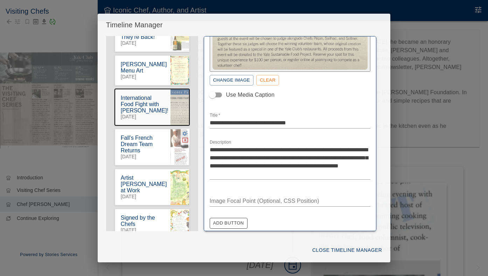
scroll to position [409, 0]
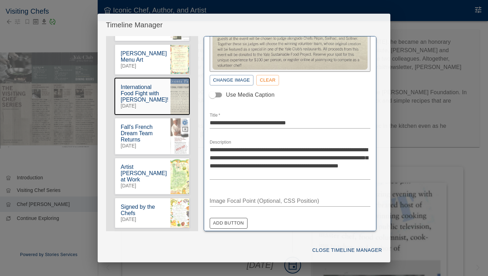
click at [184, 120] on icon "button" at bounding box center [185, 122] width 6 height 5
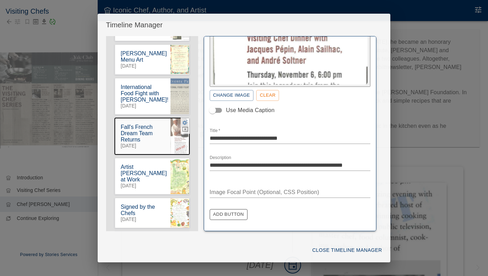
scroll to position [114, 0]
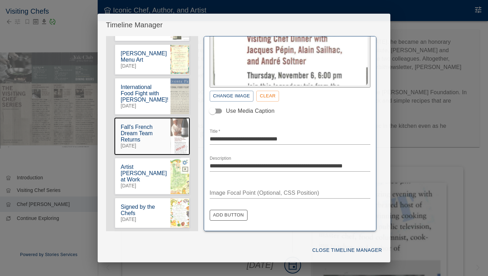
click at [184, 159] on icon "button" at bounding box center [185, 162] width 6 height 6
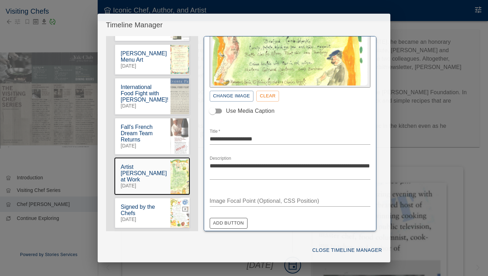
click at [184, 200] on icon "button" at bounding box center [185, 202] width 6 height 5
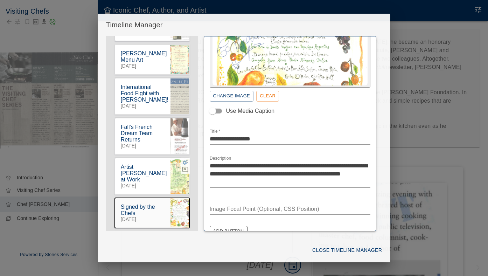
scroll to position [517, 0]
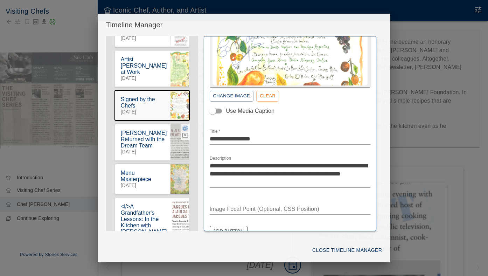
click at [184, 125] on icon "button" at bounding box center [185, 128] width 6 height 6
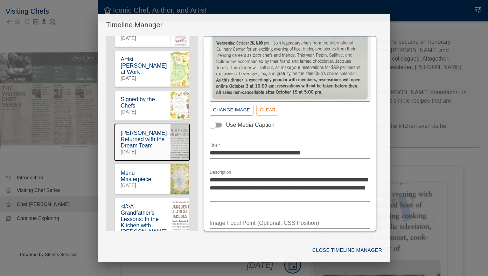
scroll to position [12, 0]
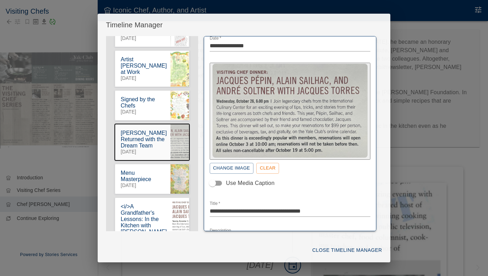
click at [356, 248] on button "Close Timeline Manager" at bounding box center [346, 250] width 75 height 13
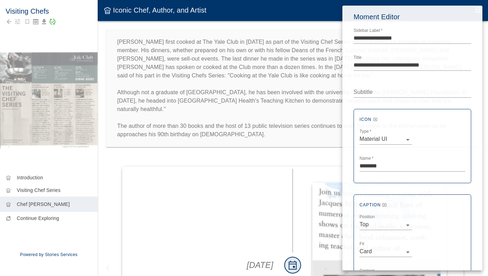
click at [290, 152] on div at bounding box center [244, 138] width 488 height 276
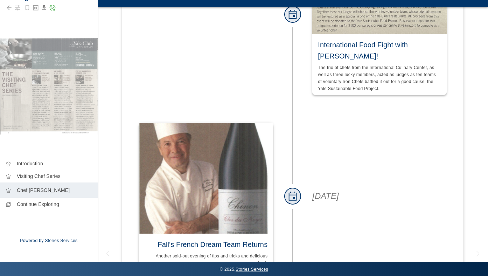
scroll to position [2112, 0]
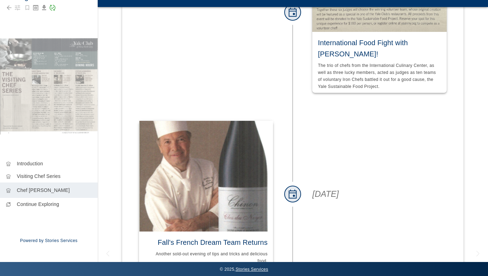
click at [200, 141] on img at bounding box center [206, 176] width 134 height 110
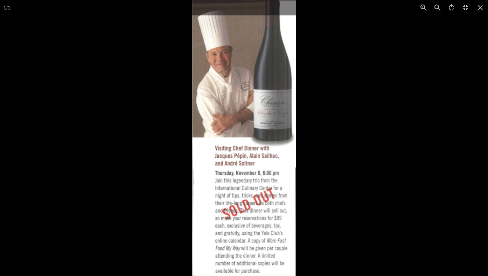
click at [157, 215] on div at bounding box center [244, 138] width 488 height 276
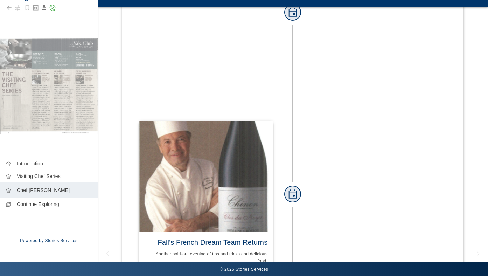
scroll to position [2268, 0]
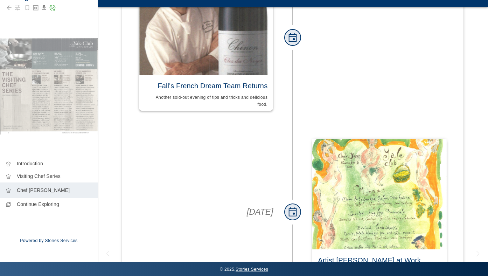
click at [354, 139] on img at bounding box center [379, 194] width 134 height 110
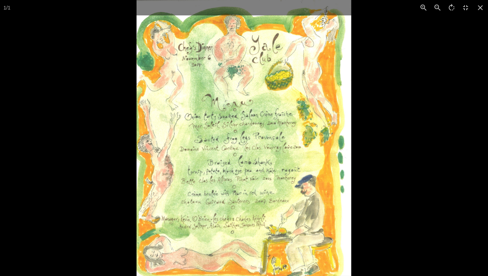
click at [445, 131] on div at bounding box center [381, 138] width 488 height 276
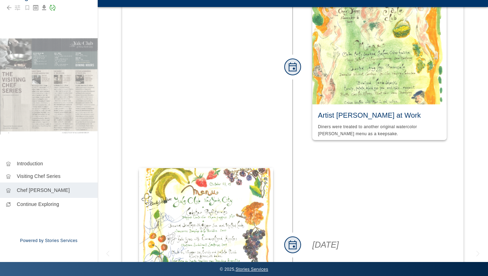
scroll to position [2436, 0]
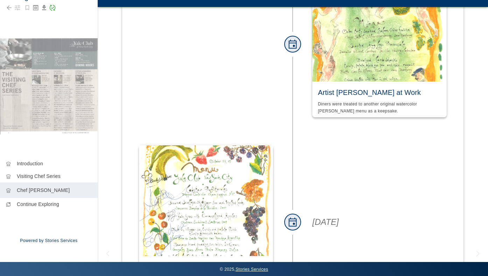
click at [225, 145] on img at bounding box center [206, 200] width 134 height 110
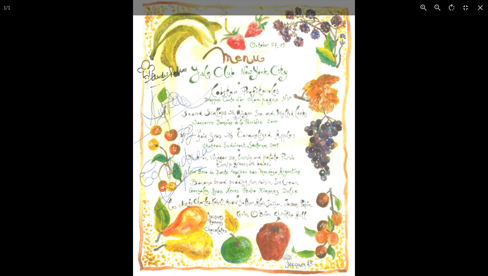
click at [397, 140] on div at bounding box center [377, 138] width 488 height 276
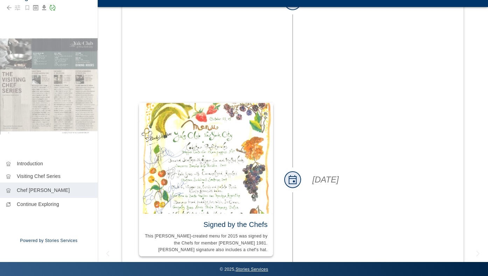
scroll to position [2477, 0]
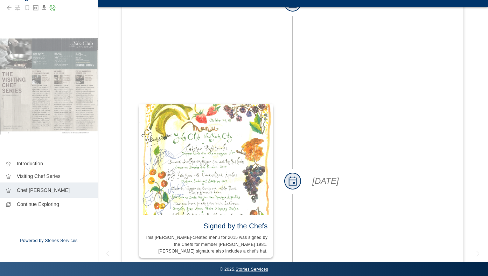
click at [219, 116] on img at bounding box center [206, 159] width 134 height 110
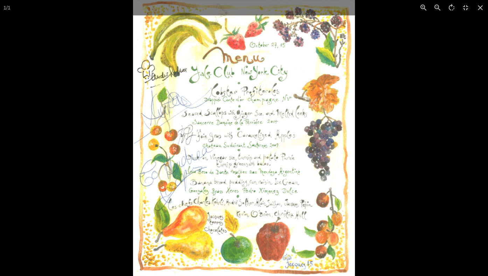
click at [392, 155] on div at bounding box center [377, 138] width 488 height 276
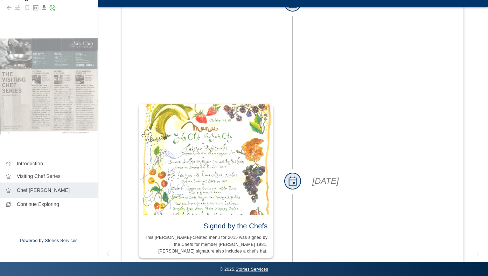
scroll to position [2580, 0]
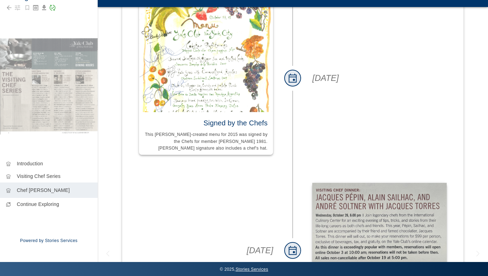
click at [371, 183] on img at bounding box center [379, 223] width 134 height 81
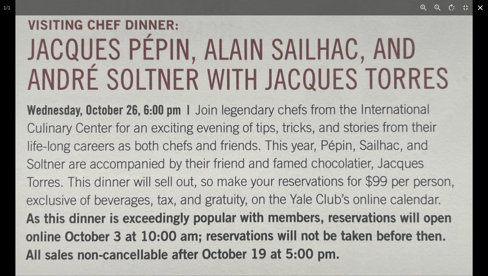
click at [479, 5] on icon at bounding box center [480, 7] width 15 height 15
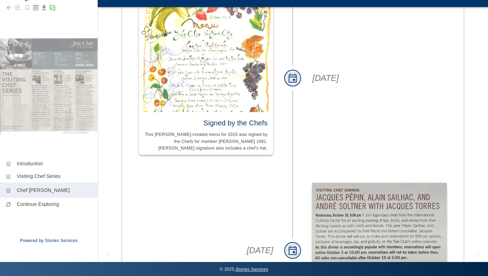
scroll to position [0, 0]
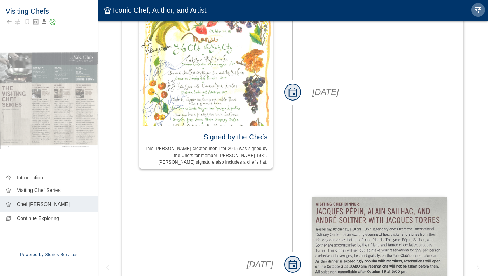
click at [481, 10] on icon "Edit Moment" at bounding box center [478, 10] width 6 height 6
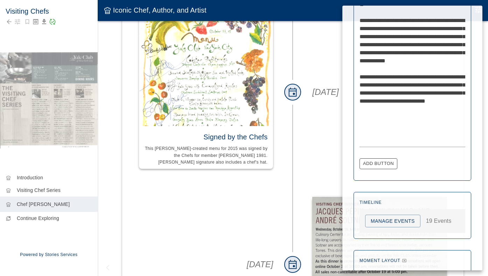
scroll to position [386, 0]
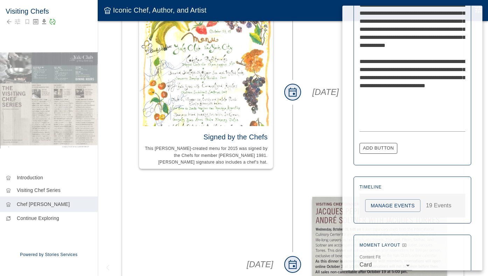
click at [393, 205] on button "Manage Events" at bounding box center [392, 205] width 55 height 13
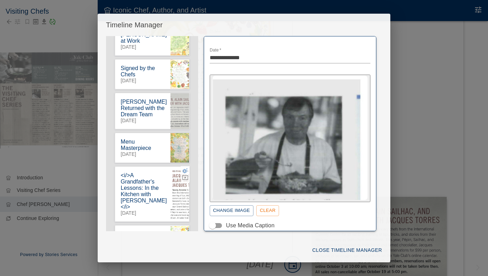
scroll to position [540, 0]
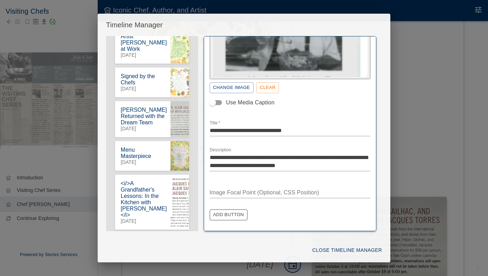
scroll to position [123, 0]
click at [185, 102] on icon "button" at bounding box center [185, 105] width 6 height 6
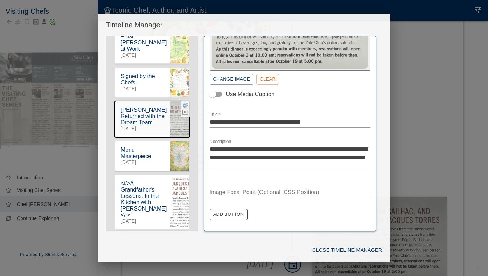
scroll to position [100, 0]
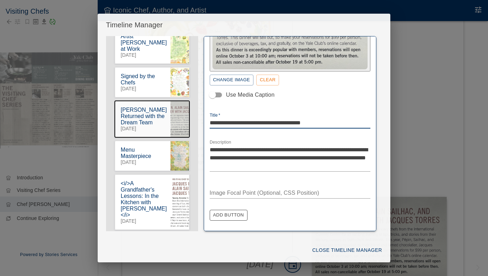
drag, startPoint x: 285, startPoint y: 121, endPoint x: 250, endPoint y: 119, distance: 34.4
click at [250, 120] on textarea "**********" at bounding box center [290, 123] width 161 height 8
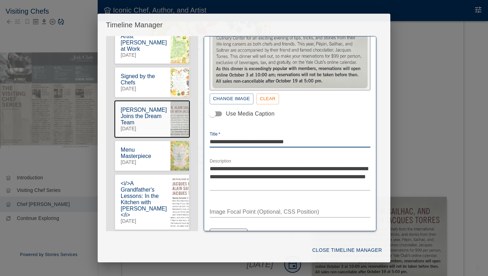
scroll to position [96, 0]
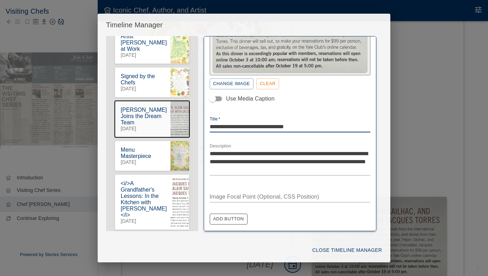
type textarea "**********"
click at [261, 160] on textarea "**********" at bounding box center [290, 161] width 161 height 24
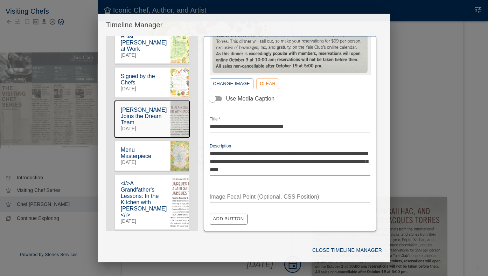
type textarea "**********"
click at [335, 245] on button "Close Timeline Manager" at bounding box center [346, 250] width 75 height 13
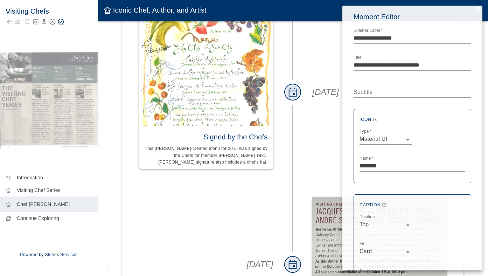
click at [60, 23] on div at bounding box center [244, 138] width 488 height 276
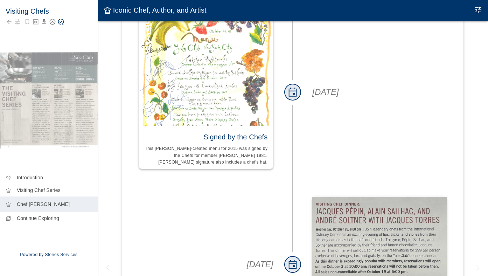
click at [62, 24] on icon "Save Story" at bounding box center [60, 21] width 7 height 7
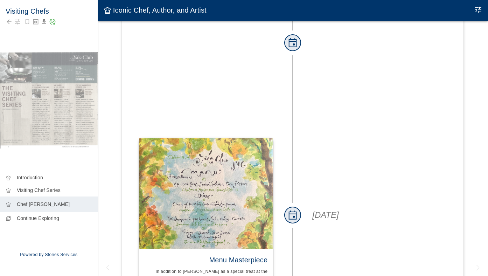
scroll to position [2807, 0]
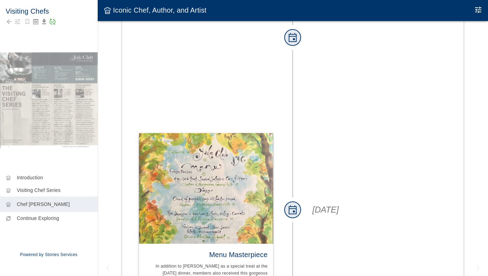
click at [232, 133] on img at bounding box center [206, 188] width 134 height 110
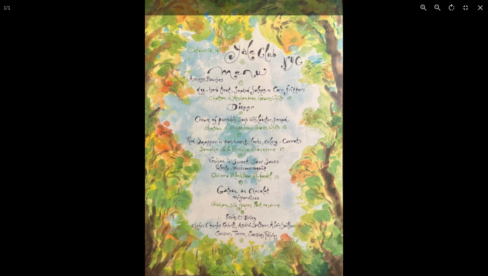
click at [410, 127] on div at bounding box center [389, 138] width 488 height 276
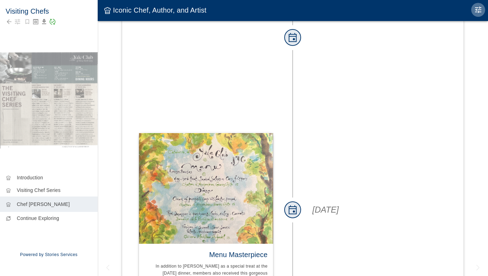
click at [481, 8] on icon "Edit Moment" at bounding box center [478, 10] width 8 height 8
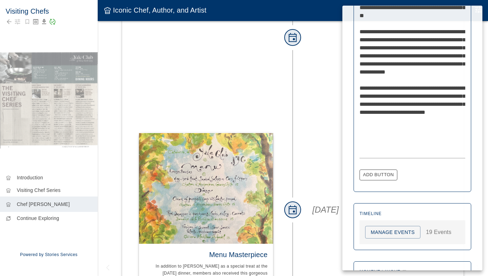
scroll to position [366, 0]
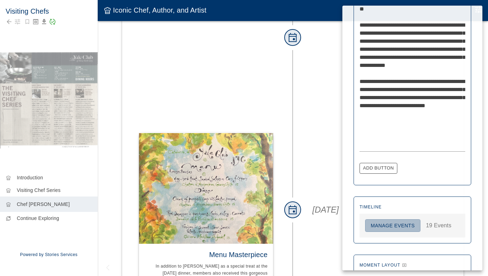
click at [400, 221] on button "Manage Events" at bounding box center [392, 225] width 55 height 13
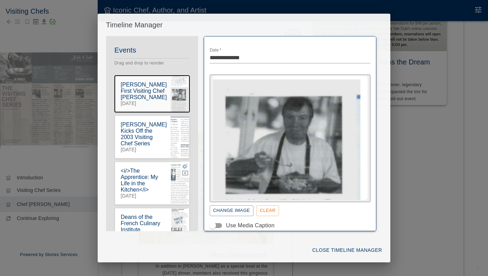
scroll to position [501, 0]
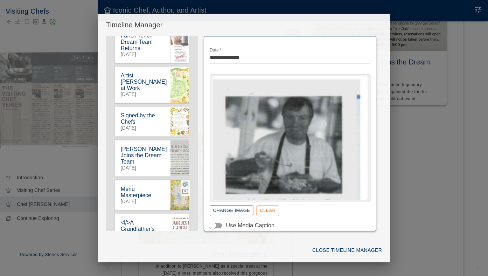
click at [185, 182] on icon "button" at bounding box center [185, 184] width 6 height 5
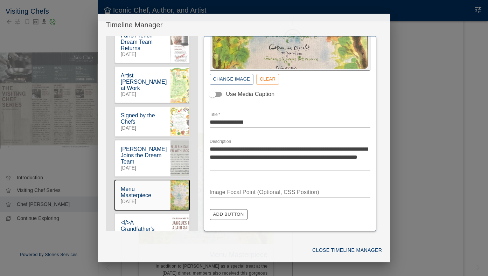
scroll to position [131, 0]
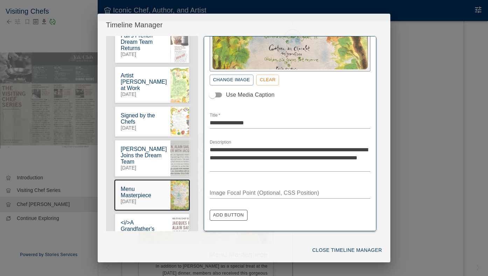
click at [306, 163] on textarea "**********" at bounding box center [290, 158] width 161 height 24
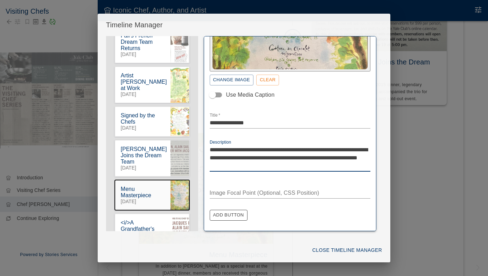
click at [275, 156] on textarea "**********" at bounding box center [290, 158] width 161 height 24
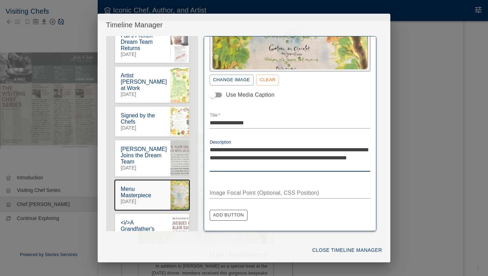
type textarea "**********"
click at [327, 249] on button "Close Timeline Manager" at bounding box center [346, 250] width 75 height 13
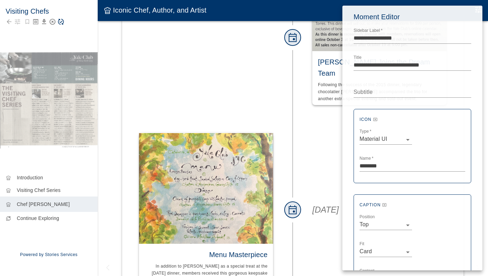
click at [61, 23] on div at bounding box center [244, 138] width 488 height 276
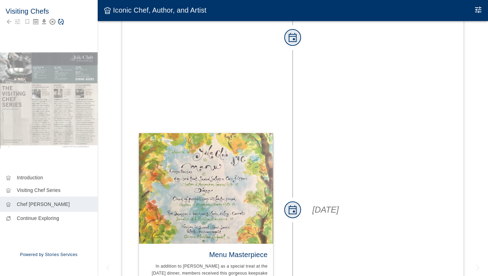
click at [61, 21] on icon "Save Story" at bounding box center [60, 21] width 7 height 7
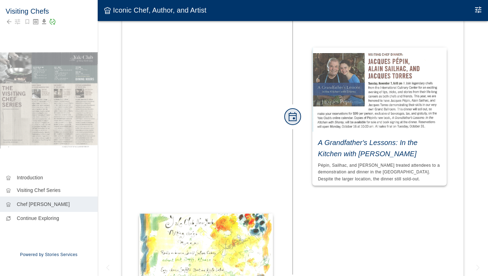
scroll to position [3144, 0]
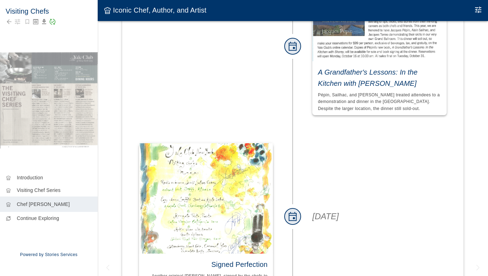
click at [202, 143] on img at bounding box center [206, 198] width 134 height 110
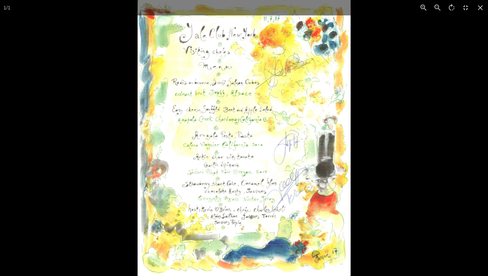
click at [111, 123] on div at bounding box center [244, 138] width 488 height 276
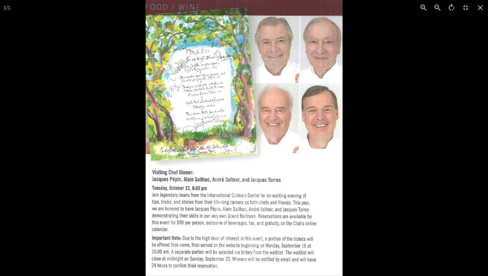
click at [390, 215] on div at bounding box center [390, 138] width 488 height 276
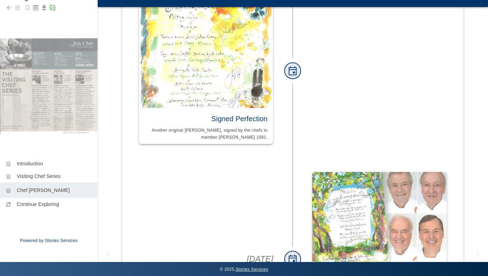
scroll to position [14, 0]
click at [349, 172] on img at bounding box center [379, 227] width 134 height 110
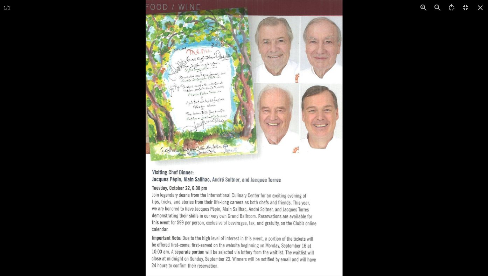
click at [377, 215] on div at bounding box center [390, 138] width 488 height 276
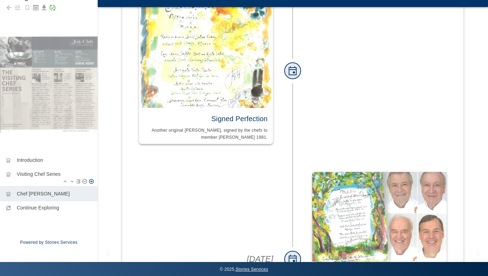
click at [47, 174] on p "Visiting Chef Series" at bounding box center [54, 173] width 75 height 7
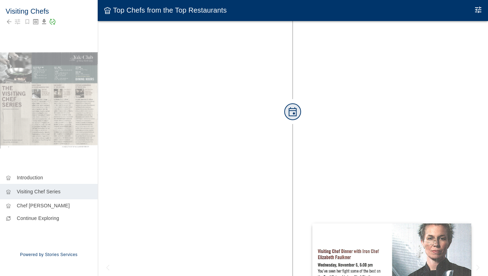
scroll to position [2856, 0]
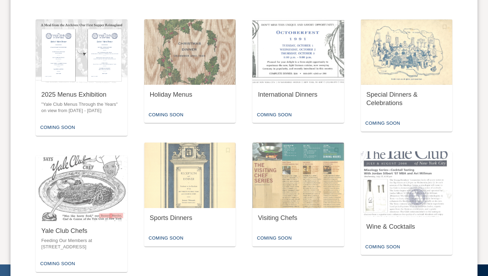
scroll to position [320, 0]
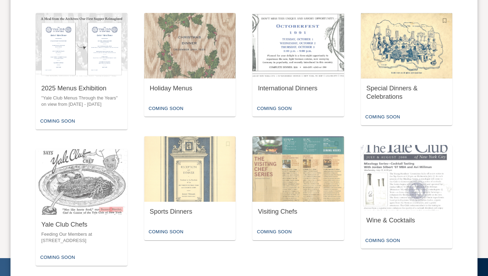
click at [399, 95] on div "Special Dinners & Celebrations" at bounding box center [407, 92] width 81 height 17
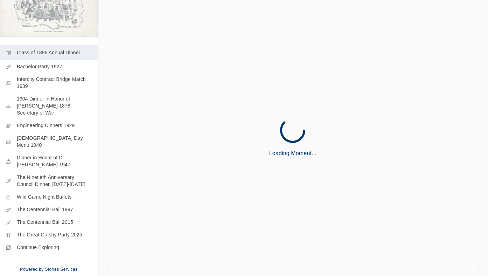
scroll to position [75, 0]
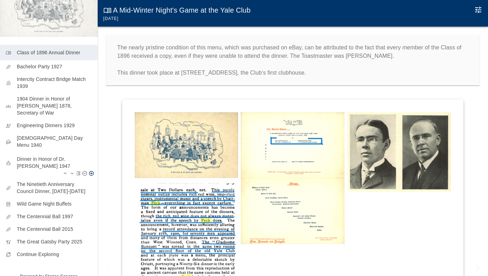
click at [39, 158] on p "Dinner in Honor of Dr. [PERSON_NAME] 1947" at bounding box center [54, 162] width 75 height 14
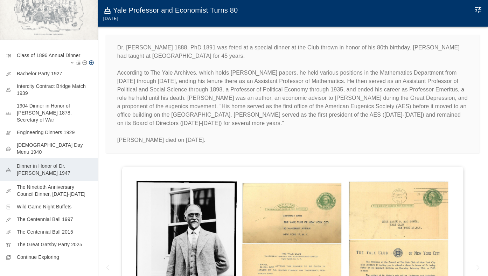
scroll to position [68, 0]
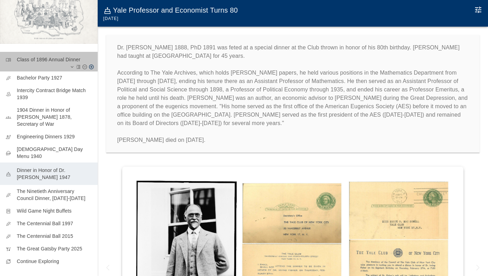
click at [35, 55] on div "menu_book Class of 1896 Annual Dinner" at bounding box center [49, 62] width 98 height 20
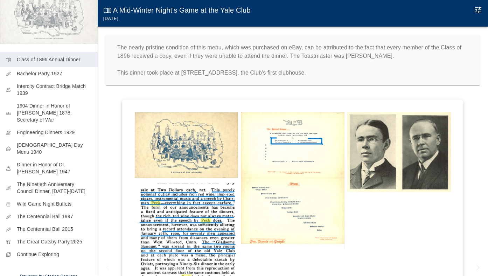
click at [395, 151] on img at bounding box center [399, 152] width 104 height 80
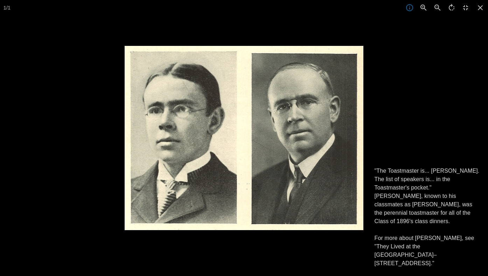
click at [68, 127] on div at bounding box center [244, 138] width 488 height 276
click at [68, 128] on div at bounding box center [244, 138] width 488 height 276
click at [407, 56] on div at bounding box center [369, 184] width 488 height 276
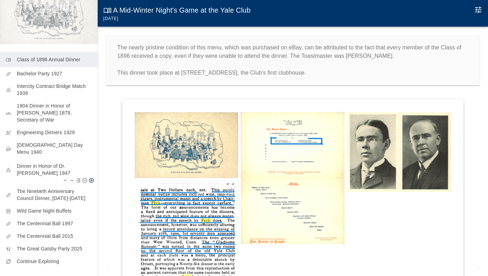
click at [36, 162] on p "Dinner in Honor of Dr. [PERSON_NAME] 1947" at bounding box center [54, 169] width 75 height 14
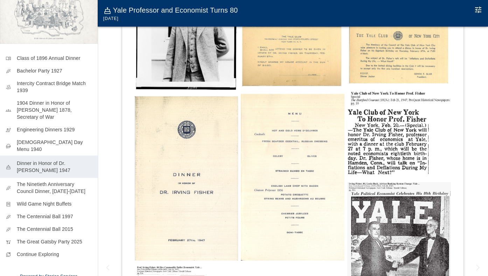
scroll to position [225, 0]
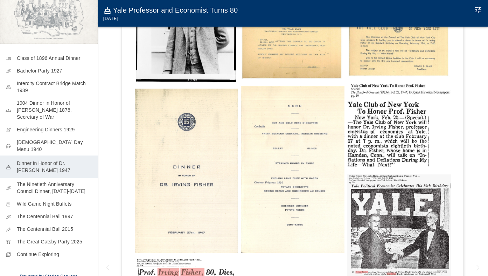
click at [262, 224] on img at bounding box center [293, 169] width 104 height 167
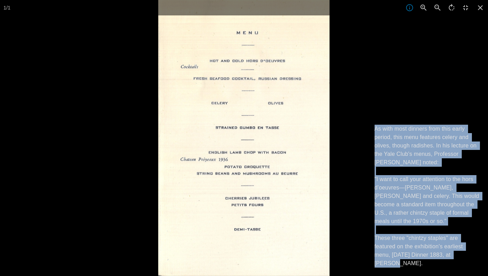
drag, startPoint x: 417, startPoint y: 265, endPoint x: 368, endPoint y: 128, distance: 145.6
click at [368, 128] on div "As with most dinners from this early period, this menu features celery and oliv…" at bounding box center [427, 196] width 122 height 160
copy p "As with most dinners from this early period, this menu features celery and oliv…"
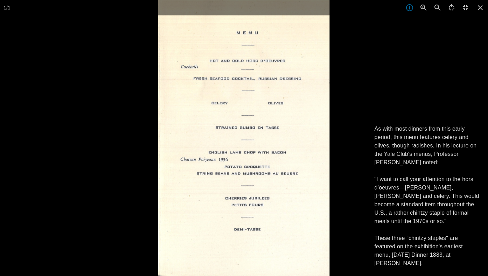
click at [467, 89] on div at bounding box center [402, 138] width 488 height 276
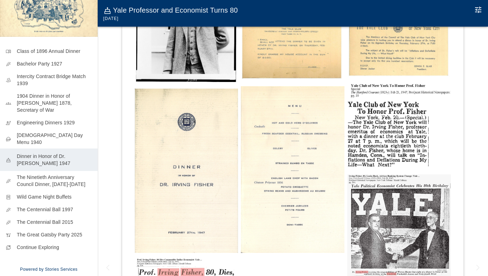
scroll to position [68, 0]
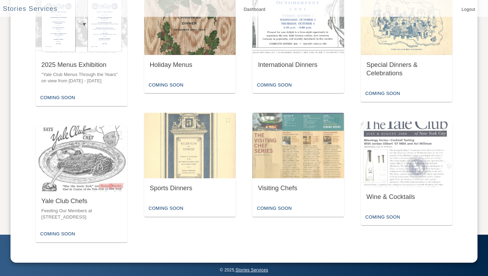
scroll to position [343, 0]
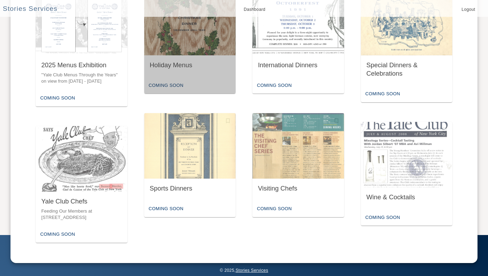
click at [189, 72] on div "Holiday Menus" at bounding box center [190, 66] width 92 height 22
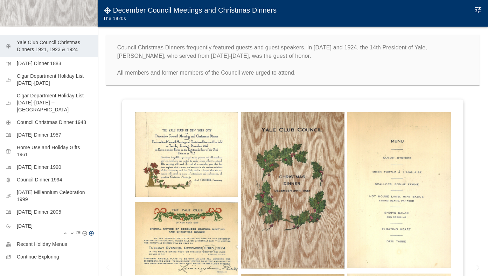
scroll to position [154, 0]
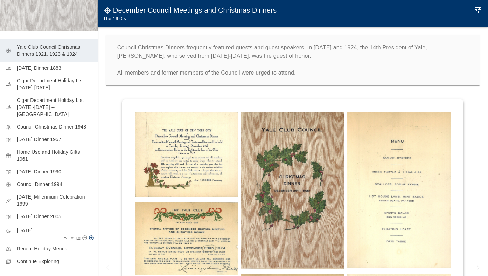
click at [43, 227] on p "[DATE]" at bounding box center [54, 230] width 75 height 7
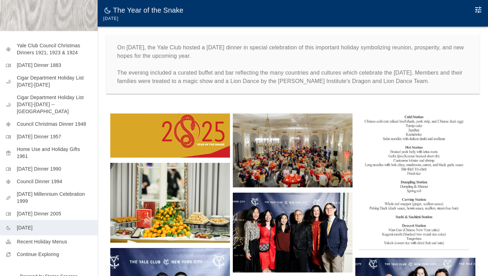
scroll to position [7, 0]
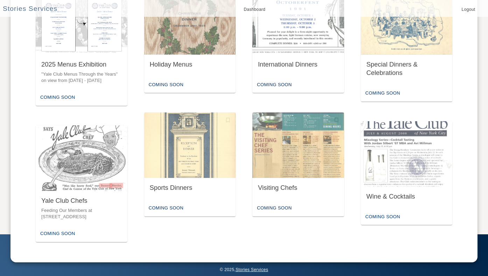
scroll to position [343, 0]
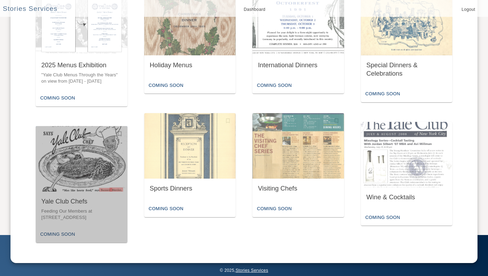
click at [96, 171] on img "button" at bounding box center [82, 158] width 92 height 65
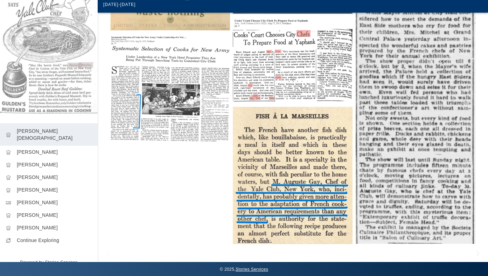
scroll to position [14, 0]
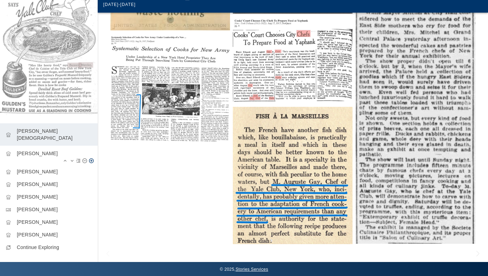
click at [46, 150] on p "[PERSON_NAME]" at bounding box center [54, 153] width 75 height 7
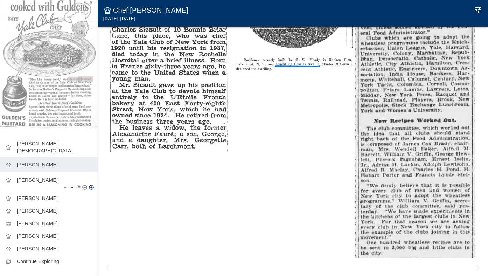
scroll to position [550, 0]
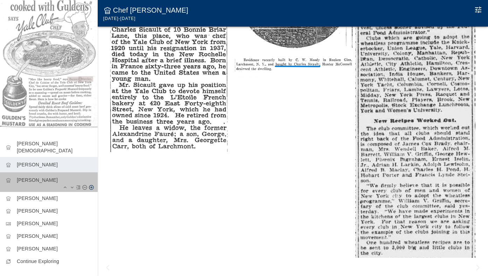
click at [49, 176] on p "[PERSON_NAME]" at bounding box center [54, 179] width 75 height 7
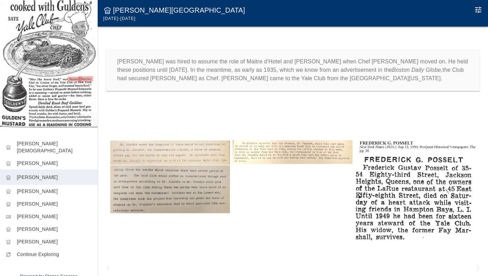
click at [63, 65] on img at bounding box center [49, 53] width 98 height 151
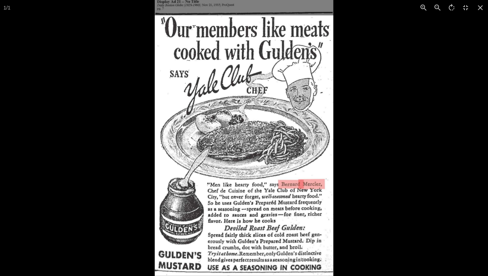
click at [102, 99] on div at bounding box center [244, 138] width 488 height 276
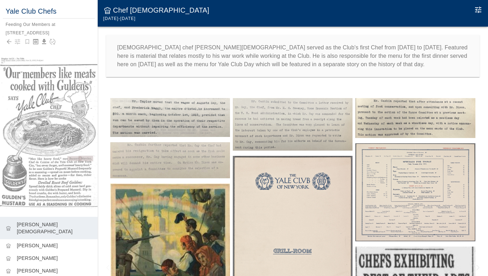
click at [167, 114] on img at bounding box center [170, 117] width 120 height 39
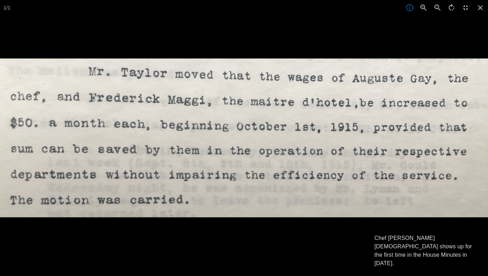
click at [186, 227] on div at bounding box center [244, 196] width 488 height 276
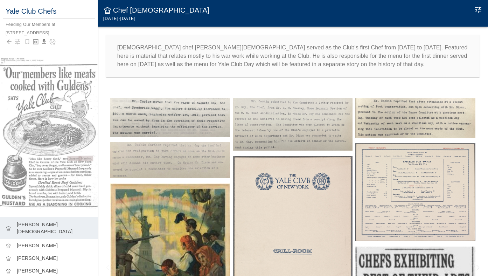
click at [188, 167] on img at bounding box center [170, 160] width 120 height 36
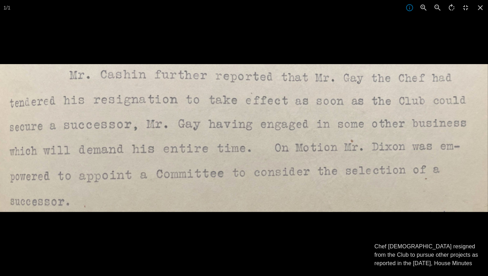
click at [216, 248] on div at bounding box center [244, 202] width 488 height 276
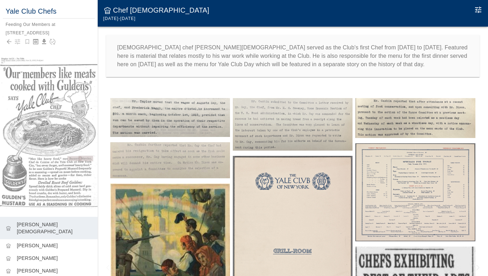
click at [181, 246] on img at bounding box center [170, 274] width 120 height 182
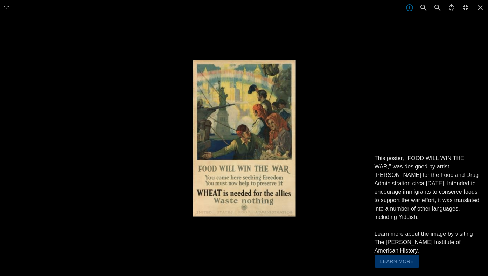
click at [181, 246] on div at bounding box center [244, 138] width 488 height 276
click at [346, 120] on div at bounding box center [437, 198] width 488 height 276
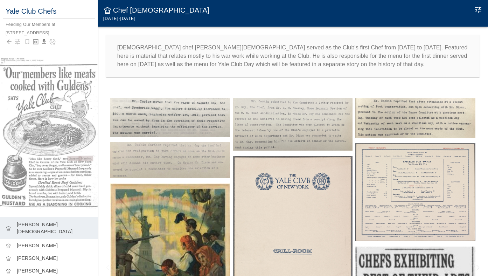
click at [247, 203] on img at bounding box center [293, 252] width 120 height 193
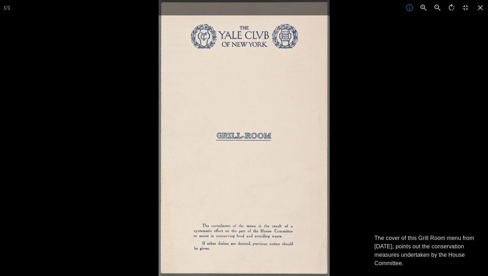
click at [372, 188] on div at bounding box center [403, 138] width 488 height 276
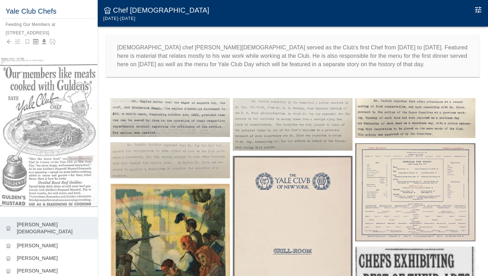
click at [298, 135] on img at bounding box center [293, 124] width 120 height 53
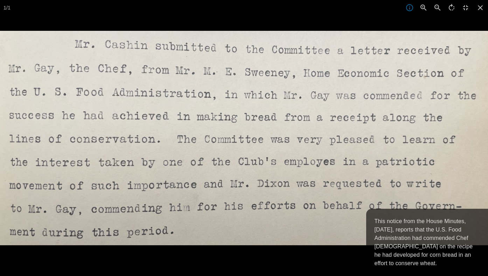
click at [322, 256] on div at bounding box center [244, 169] width 488 height 276
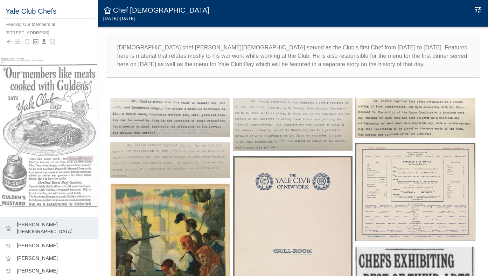
click at [404, 117] on img at bounding box center [415, 118] width 120 height 40
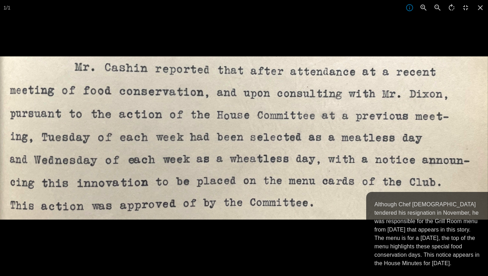
click at [347, 238] on div at bounding box center [244, 194] width 488 height 276
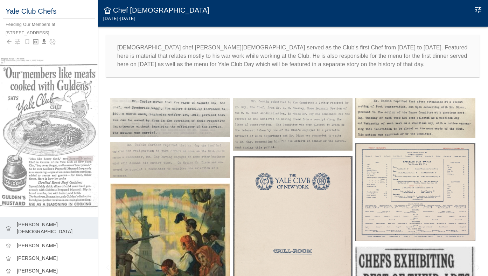
click at [406, 210] on img at bounding box center [415, 192] width 120 height 98
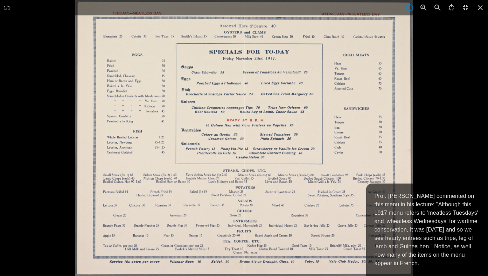
click at [439, 135] on div at bounding box center [319, 138] width 488 height 276
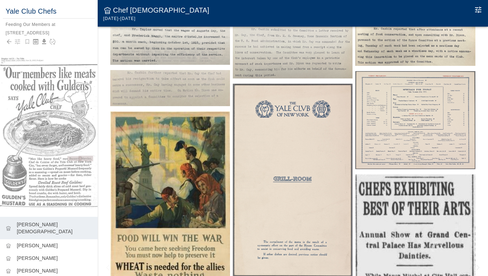
scroll to position [97, 0]
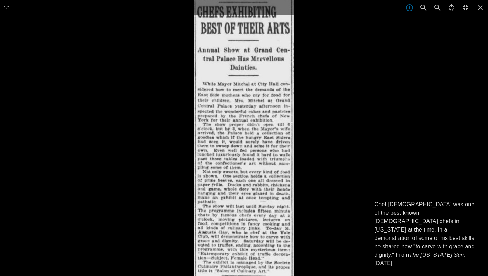
click at [389, 192] on div at bounding box center [438, 138] width 488 height 276
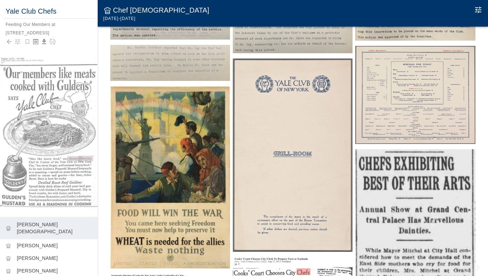
scroll to position [280, 0]
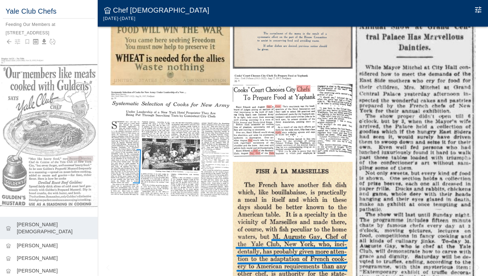
click at [327, 123] on img at bounding box center [293, 115] width 120 height 83
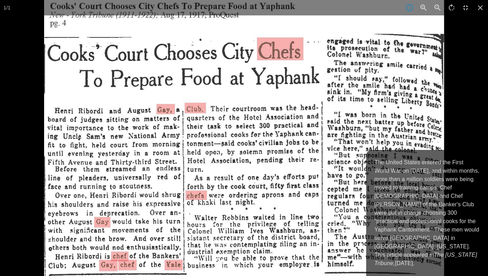
click at [460, 146] on div at bounding box center [288, 138] width 488 height 276
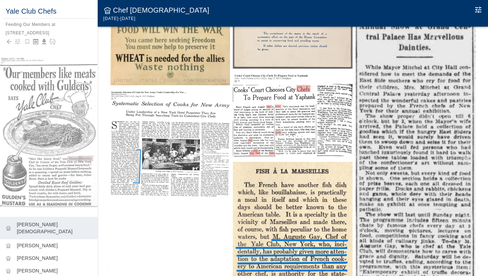
click at [340, 188] on img at bounding box center [293, 230] width 120 height 137
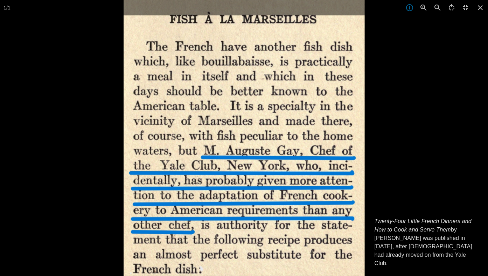
click at [400, 183] on div at bounding box center [368, 138] width 488 height 276
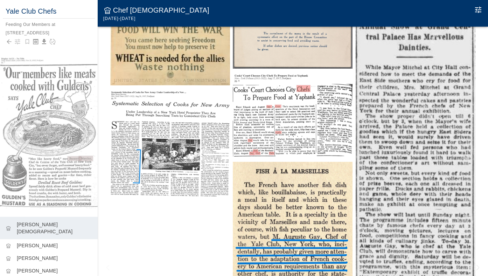
click at [411, 158] on img at bounding box center [415, 132] width 120 height 333
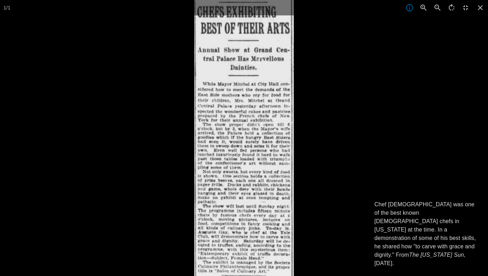
click at [411, 159] on div at bounding box center [438, 138] width 488 height 276
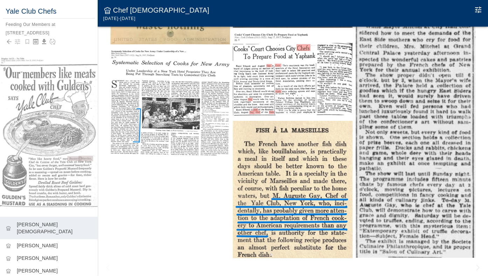
scroll to position [321, 0]
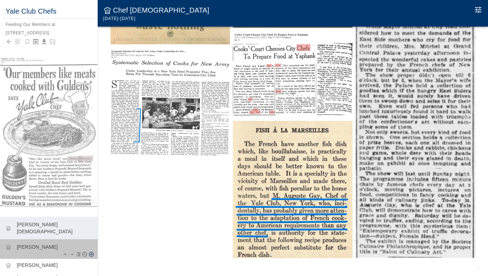
click at [49, 243] on p "[PERSON_NAME]" at bounding box center [54, 246] width 75 height 7
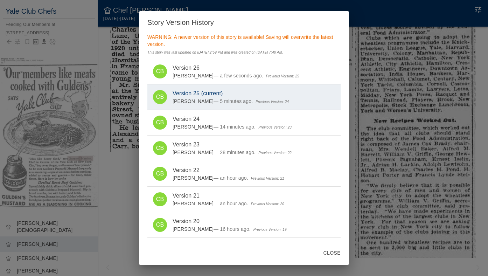
click at [334, 254] on button "Close" at bounding box center [332, 252] width 23 height 13
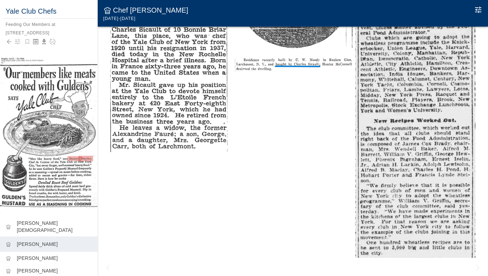
click at [85, 101] on img at bounding box center [49, 133] width 98 height 151
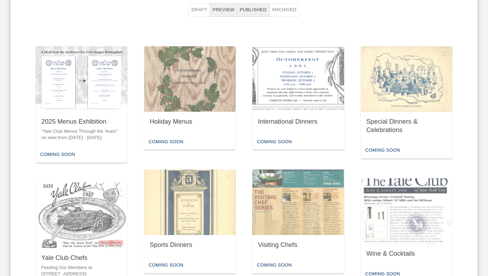
scroll to position [294, 0]
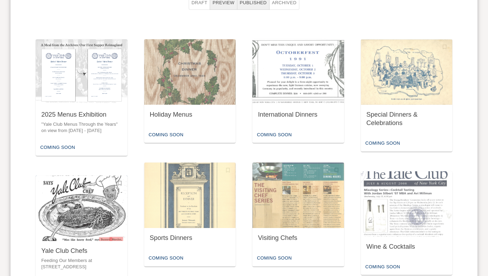
click at [83, 184] on img "button" at bounding box center [82, 207] width 92 height 65
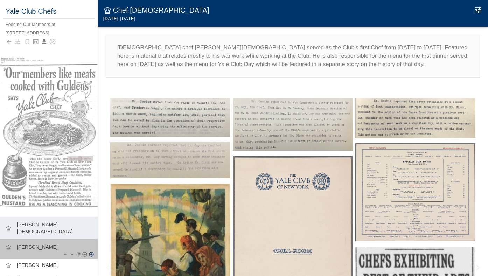
click at [44, 243] on p "[PERSON_NAME]" at bounding box center [54, 246] width 75 height 7
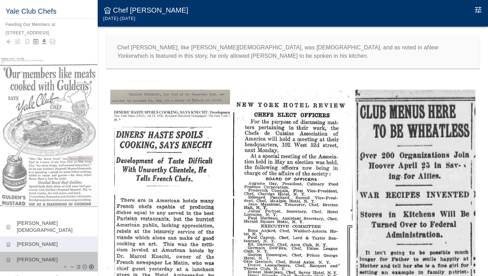
click at [52, 256] on p "[PERSON_NAME]" at bounding box center [54, 259] width 75 height 7
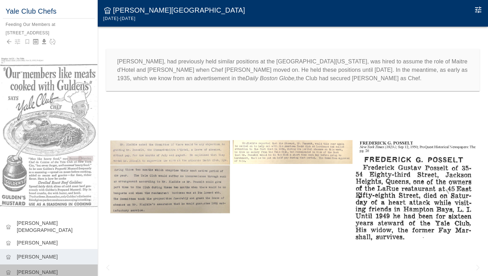
click at [51, 268] on p "[PERSON_NAME]" at bounding box center [54, 271] width 75 height 7
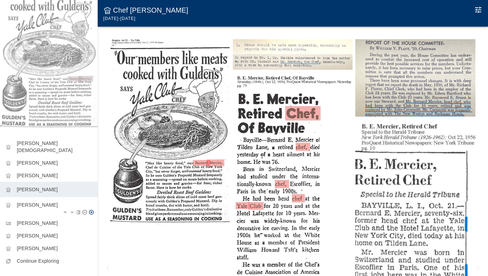
scroll to position [79, 0]
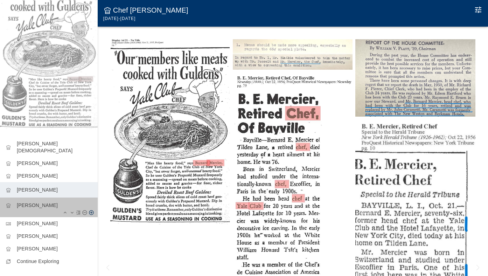
click at [46, 202] on p "[PERSON_NAME]" at bounding box center [54, 205] width 75 height 7
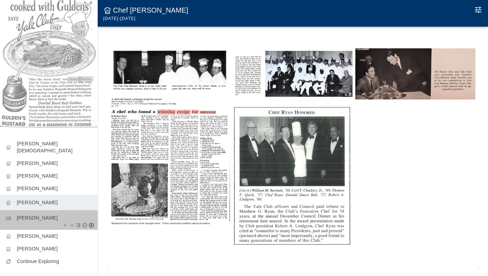
click at [44, 214] on p "[PERSON_NAME]" at bounding box center [54, 217] width 75 height 7
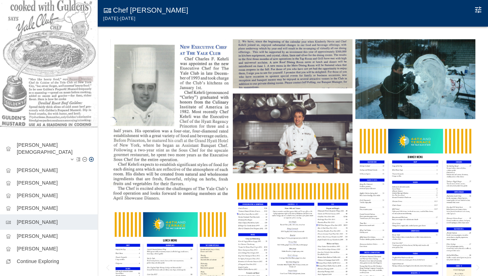
click at [42, 145] on p "[PERSON_NAME][DEMOGRAPHIC_DATA]" at bounding box center [54, 148] width 75 height 14
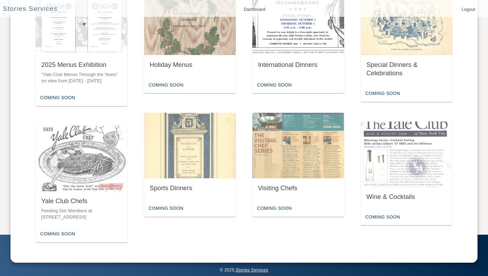
scroll to position [343, 0]
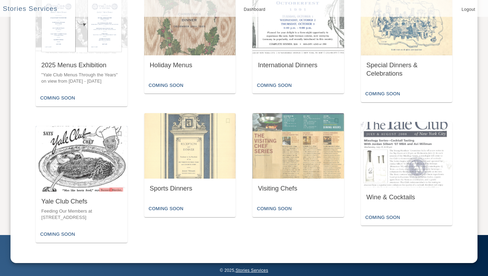
click at [107, 208] on p "Feeding Our Members at [STREET_ADDRESS]" at bounding box center [81, 214] width 81 height 13
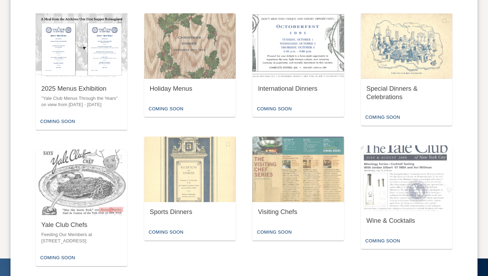
scroll to position [325, 0]
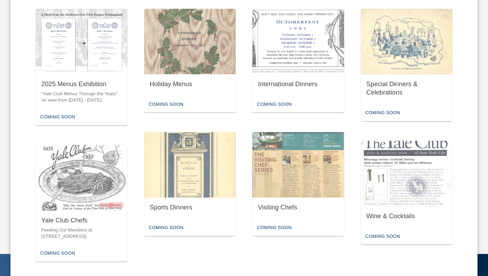
drag, startPoint x: 64, startPoint y: 236, endPoint x: 27, endPoint y: 227, distance: 38.0
click at [27, 226] on div "Yale Club Menus Through the Years Coming Soon Food, drinks, cigars and more. Th…" at bounding box center [244, 2] width 467 height 558
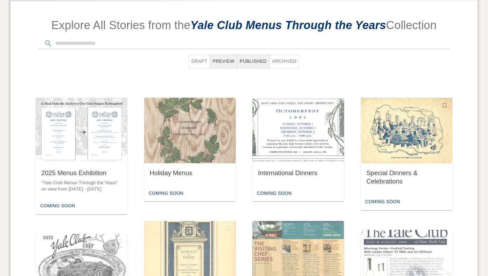
scroll to position [295, 0]
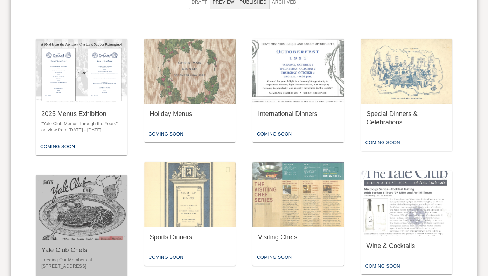
click at [91, 215] on img "button" at bounding box center [82, 207] width 92 height 65
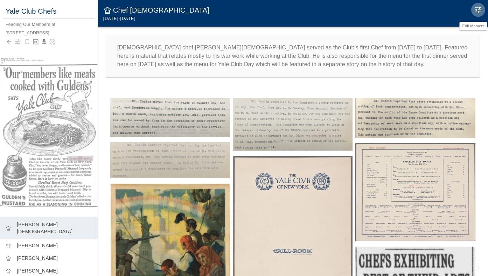
click at [476, 8] on icon "Edit Moment" at bounding box center [478, 10] width 8 height 8
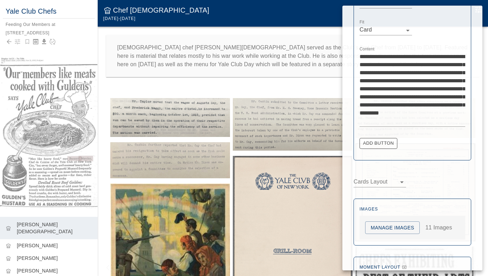
scroll to position [231, 0]
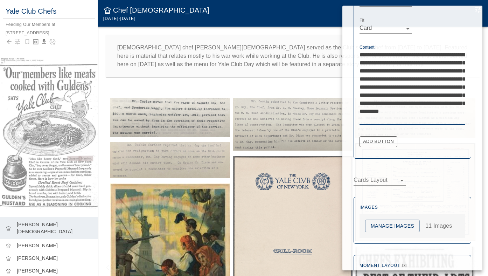
click at [396, 102] on textarea "**********" at bounding box center [413, 87] width 106 height 72
click at [395, 112] on textarea "**********" at bounding box center [413, 87] width 106 height 72
type textarea "**********"
click at [316, 154] on div at bounding box center [244, 138] width 488 height 276
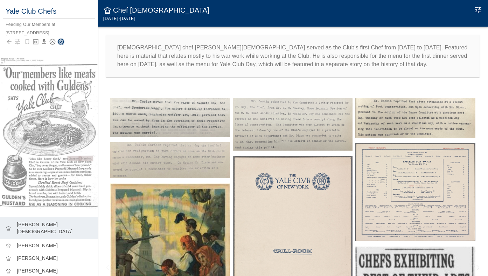
click at [61, 42] on icon "Save Story" at bounding box center [60, 41] width 7 height 7
click at [477, 6] on icon "Edit Moment" at bounding box center [478, 10] width 8 height 8
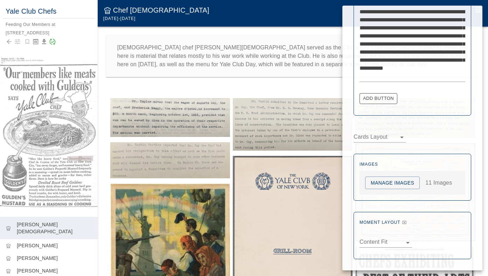
scroll to position [274, 0]
click at [404, 181] on button "Manage Images" at bounding box center [392, 183] width 55 height 13
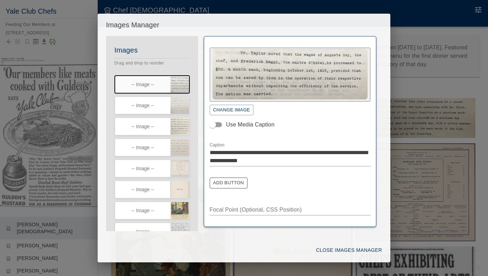
click at [232, 160] on textarea "**********" at bounding box center [290, 156] width 161 height 16
type textarea "**********"
click at [369, 250] on button "Close Images Manager" at bounding box center [348, 250] width 71 height 13
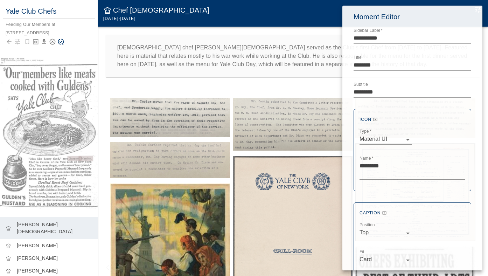
click at [161, 122] on div at bounding box center [244, 138] width 488 height 276
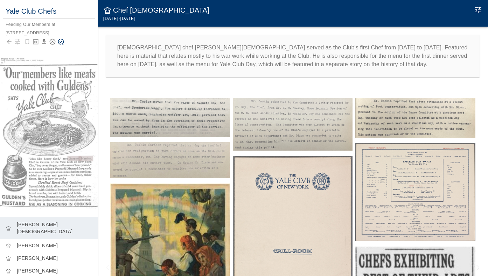
click at [161, 122] on img at bounding box center [170, 117] width 120 height 39
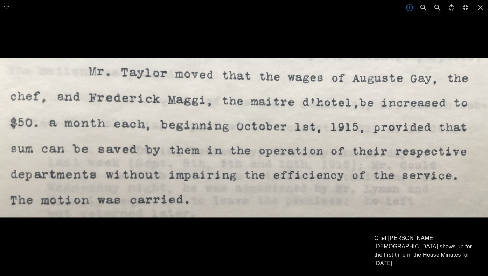
click at [464, 30] on div at bounding box center [244, 138] width 488 height 276
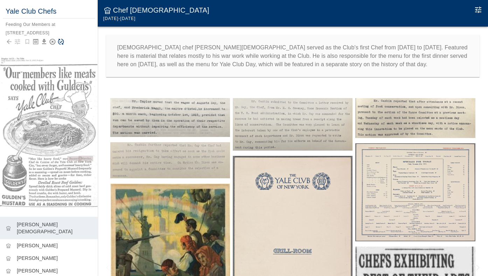
click at [193, 118] on img at bounding box center [170, 117] width 120 height 39
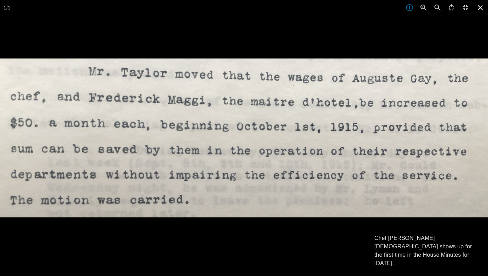
click at [482, 6] on icon at bounding box center [480, 7] width 5 height 5
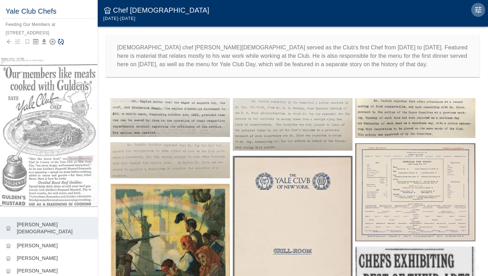
click at [480, 7] on icon "Edit Moment" at bounding box center [478, 10] width 6 height 6
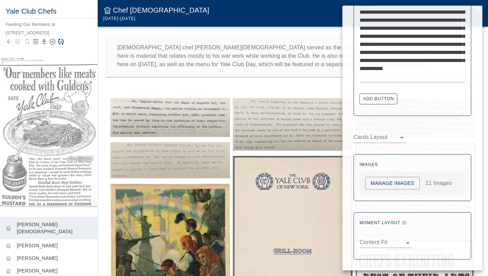
click at [396, 184] on button "Manage Images" at bounding box center [392, 183] width 55 height 13
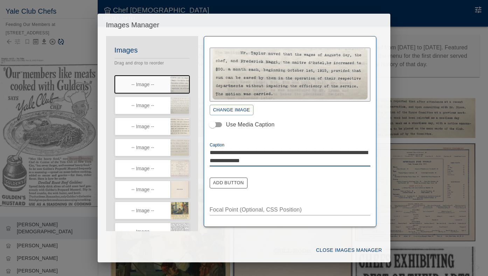
click at [210, 160] on textarea "**********" at bounding box center [290, 156] width 161 height 16
type textarea "**********"
click at [343, 251] on button "Close Images Manager" at bounding box center [348, 250] width 71 height 13
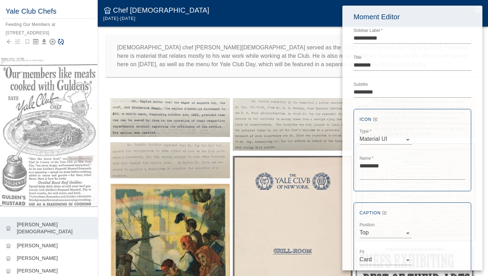
click at [72, 48] on div at bounding box center [244, 138] width 488 height 276
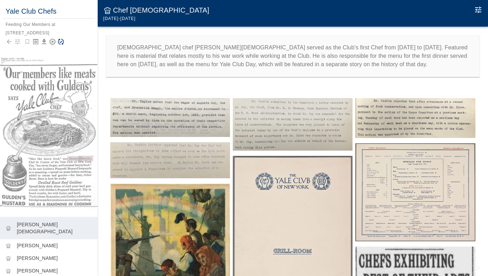
click at [63, 40] on icon "Save Story" at bounding box center [60, 41] width 7 height 7
click at [175, 117] on img at bounding box center [170, 117] width 120 height 39
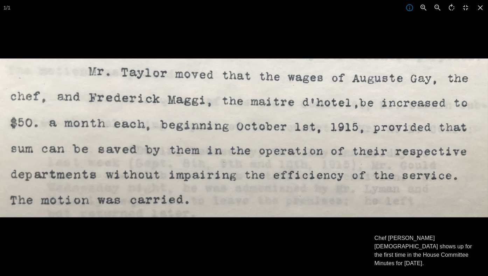
click at [290, 244] on div at bounding box center [244, 196] width 488 height 276
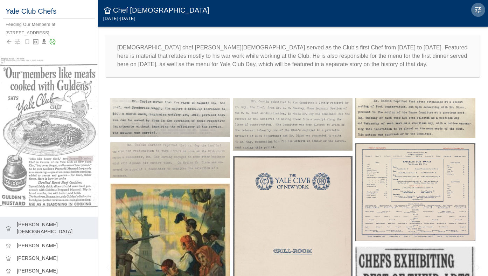
click at [484, 9] on button "Edit Moment" at bounding box center [478, 10] width 14 height 14
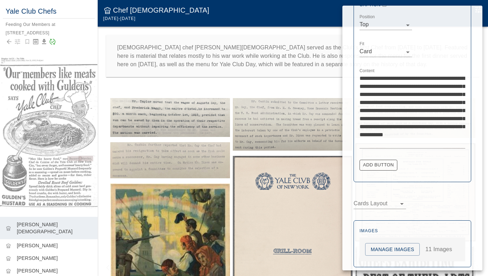
scroll to position [209, 0]
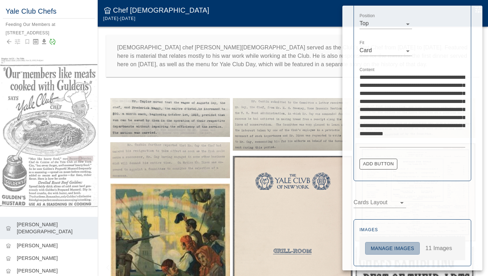
click at [405, 250] on button "Manage Images" at bounding box center [392, 248] width 55 height 13
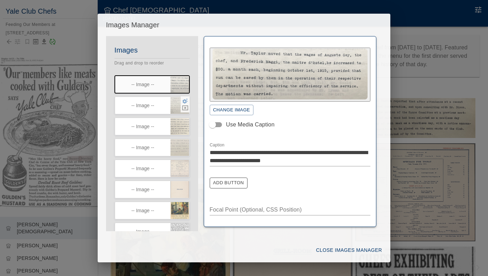
click at [184, 100] on icon "button" at bounding box center [185, 100] width 6 height 5
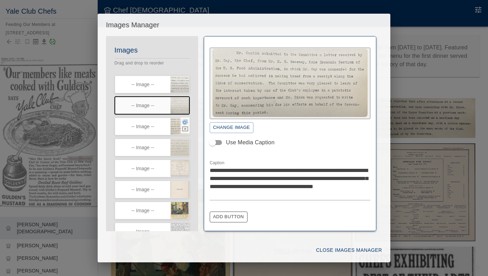
click at [184, 123] on icon "button" at bounding box center [185, 122] width 6 height 6
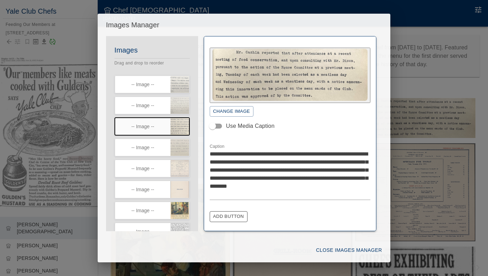
click at [222, 168] on textarea "**********" at bounding box center [290, 174] width 161 height 48
click at [316, 162] on textarea "**********" at bounding box center [290, 174] width 161 height 48
type textarea "**********"
click at [345, 249] on button "Close Images Manager" at bounding box center [348, 250] width 71 height 13
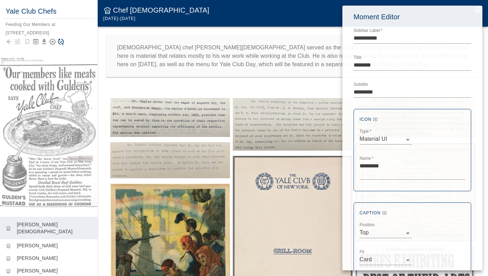
click at [148, 89] on div at bounding box center [244, 138] width 488 height 276
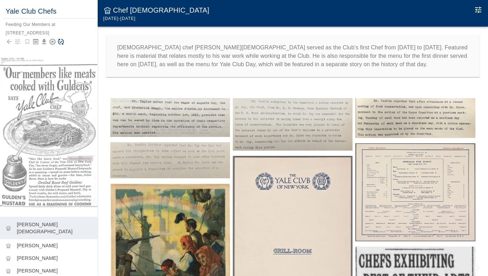
click at [62, 43] on icon "Save Story" at bounding box center [61, 42] width 6 height 6
click at [302, 118] on img at bounding box center [293, 124] width 120 height 53
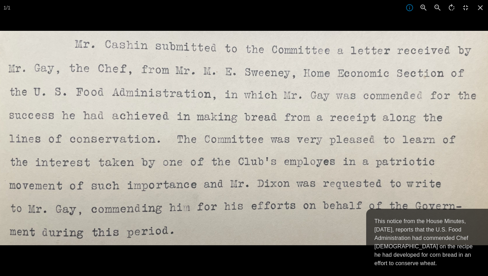
click at [307, 23] on div at bounding box center [244, 138] width 488 height 276
click at [320, 57] on img at bounding box center [244, 138] width 488 height 214
click at [479, 7] on icon at bounding box center [480, 7] width 15 height 15
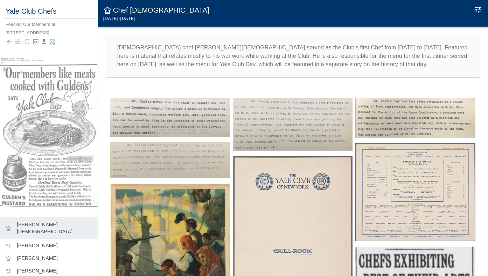
click at [393, 109] on img at bounding box center [415, 118] width 120 height 40
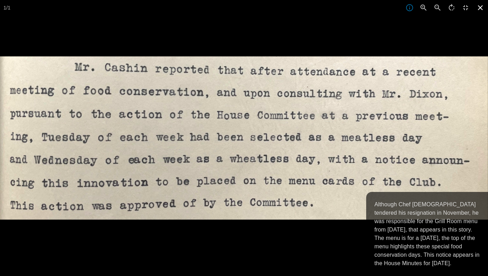
click at [481, 7] on icon at bounding box center [480, 7] width 15 height 15
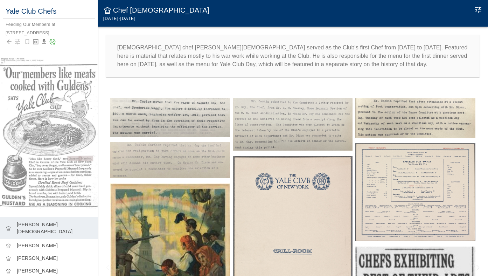
click at [433, 111] on img at bounding box center [415, 118] width 120 height 40
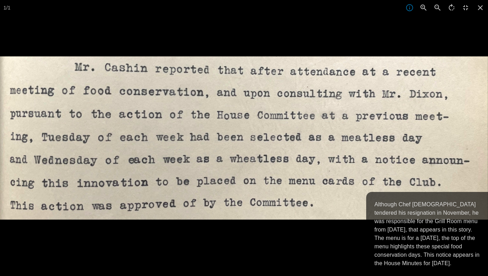
click at [383, 40] on div at bounding box center [244, 138] width 488 height 276
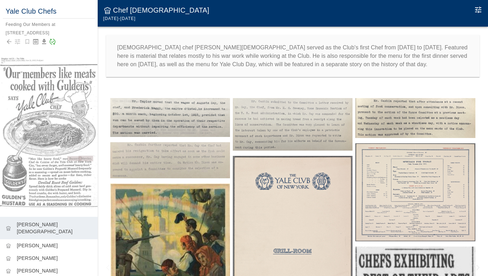
click at [302, 183] on img at bounding box center [293, 252] width 120 height 193
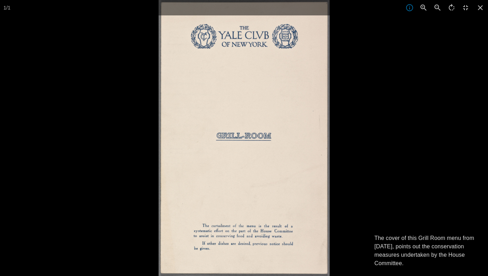
click at [382, 147] on div at bounding box center [403, 138] width 488 height 276
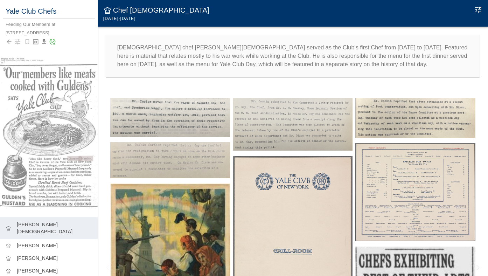
click at [396, 153] on img at bounding box center [415, 192] width 120 height 98
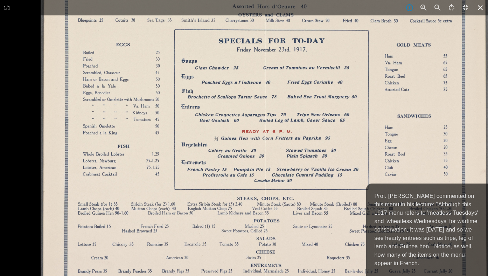
click at [481, 7] on icon at bounding box center [480, 7] width 5 height 5
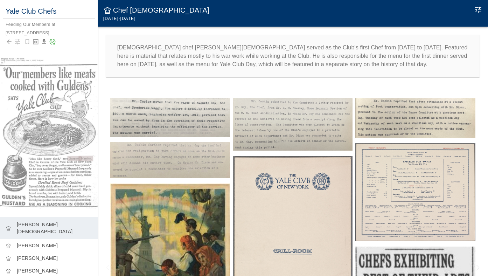
click at [410, 158] on img at bounding box center [415, 192] width 120 height 98
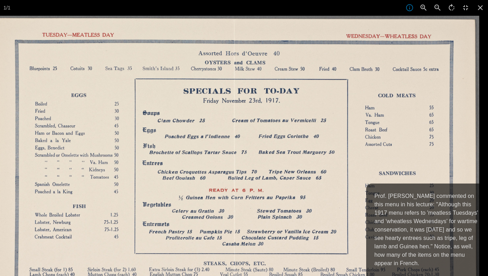
drag, startPoint x: 172, startPoint y: 97, endPoint x: 180, endPoint y: 179, distance: 81.9
click at [180, 179] on img at bounding box center [233, 216] width 491 height 400
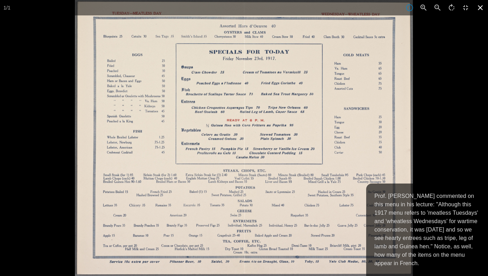
click at [478, 8] on icon at bounding box center [480, 7] width 15 height 15
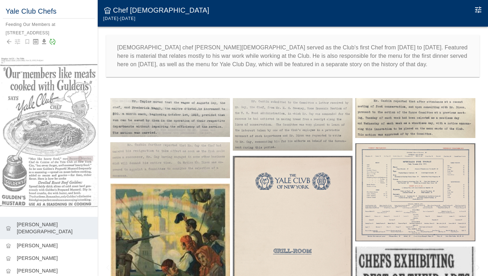
click at [478, 9] on icon "Edit Moment" at bounding box center [478, 10] width 8 height 8
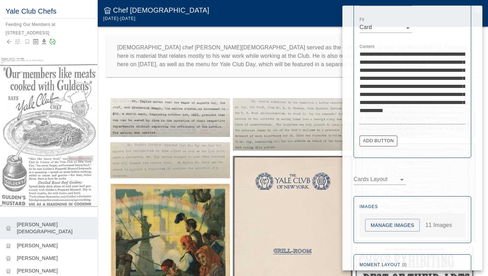
scroll to position [239, 0]
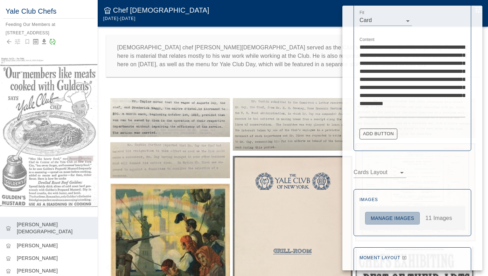
click at [394, 220] on button "Manage Images" at bounding box center [392, 218] width 55 height 13
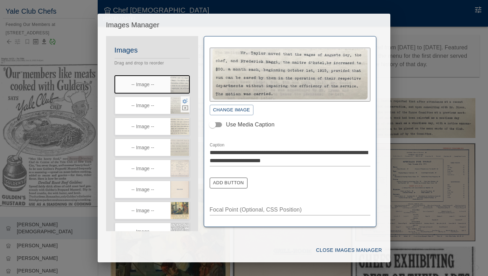
click at [186, 102] on icon "button" at bounding box center [185, 100] width 6 height 5
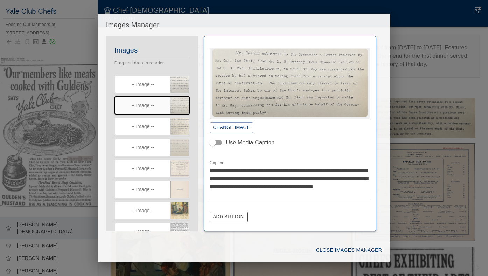
click at [280, 169] on textarea "**********" at bounding box center [290, 182] width 161 height 32
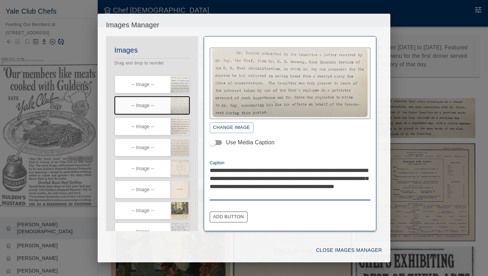
type textarea "**********"
click at [347, 248] on button "Close Images Manager" at bounding box center [348, 250] width 71 height 13
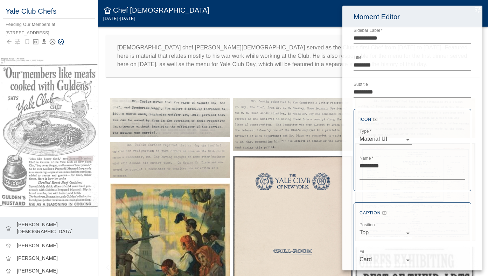
click at [82, 35] on div at bounding box center [244, 138] width 488 height 276
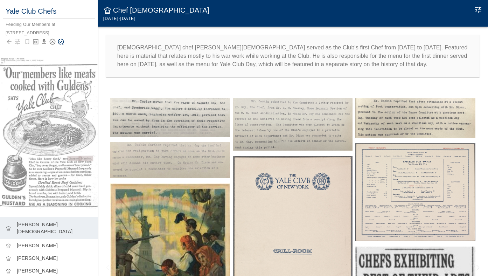
click at [63, 41] on icon "Save Story" at bounding box center [60, 41] width 7 height 7
click at [479, 10] on icon "Edit Moment" at bounding box center [478, 10] width 6 height 6
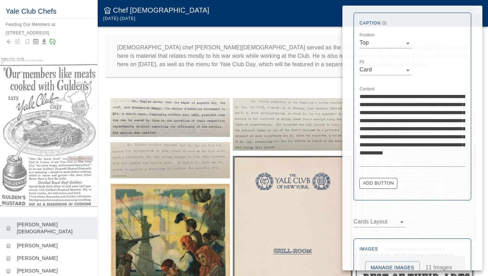
scroll to position [206, 0]
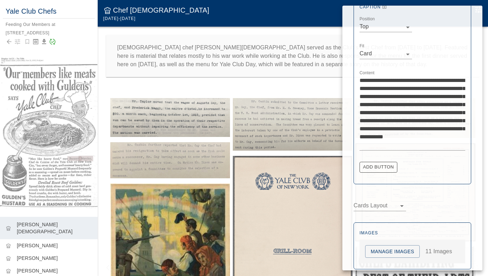
click at [384, 247] on button "Manage Images" at bounding box center [392, 251] width 55 height 13
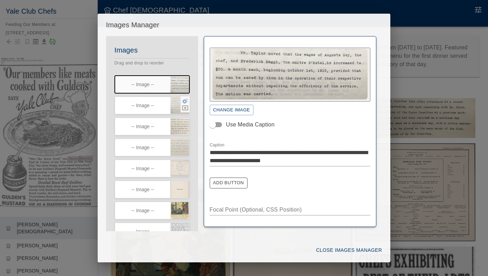
click at [185, 102] on icon "button" at bounding box center [185, 101] width 6 height 6
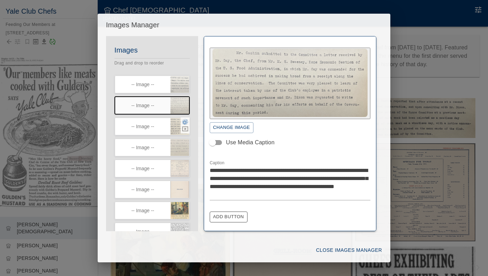
click at [187, 123] on icon "button" at bounding box center [185, 122] width 6 height 6
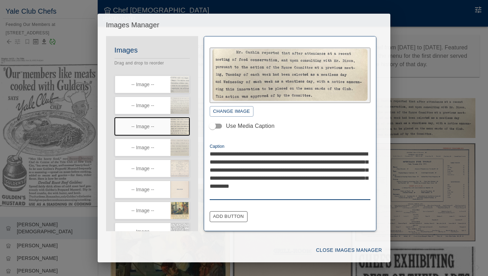
click at [355, 170] on textarea "**********" at bounding box center [290, 174] width 161 height 48
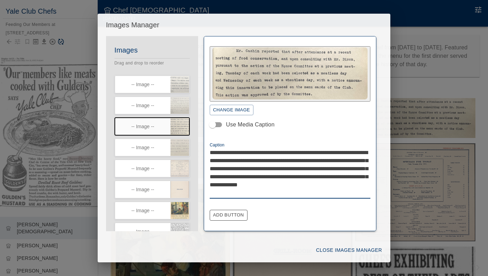
click at [214, 174] on textarea "**********" at bounding box center [290, 172] width 161 height 48
click at [311, 183] on textarea "**********" at bounding box center [290, 172] width 161 height 48
type textarea "**********"
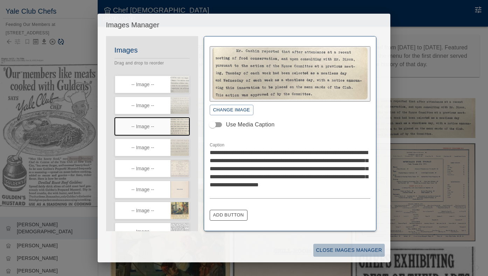
click at [348, 248] on button "Close Images Manager" at bounding box center [348, 250] width 71 height 13
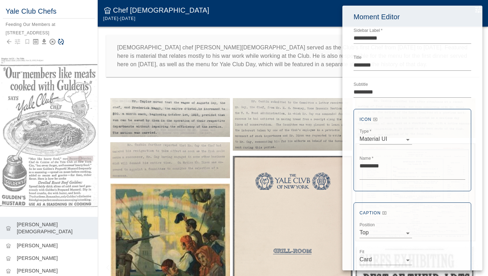
click at [200, 85] on div at bounding box center [244, 138] width 488 height 276
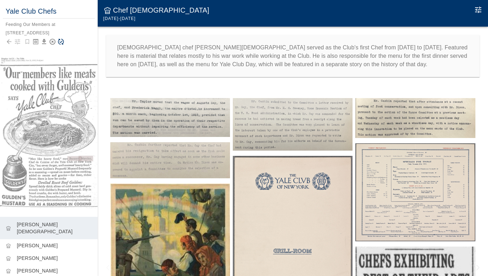
click at [61, 41] on icon "Save Story" at bounding box center [60, 41] width 7 height 7
click at [166, 113] on img at bounding box center [170, 117] width 120 height 39
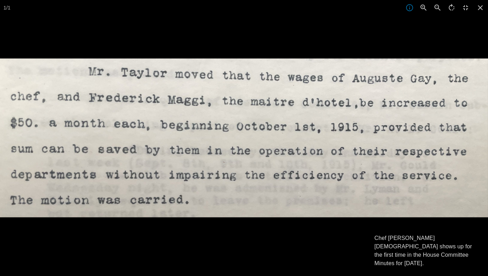
click at [319, 254] on div at bounding box center [244, 196] width 488 height 276
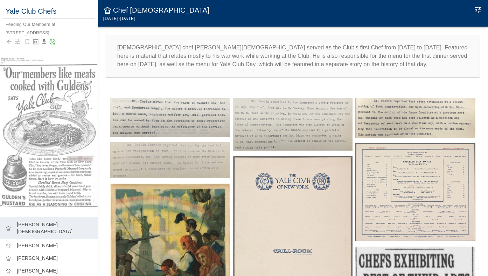
click at [423, 114] on img at bounding box center [415, 118] width 120 height 40
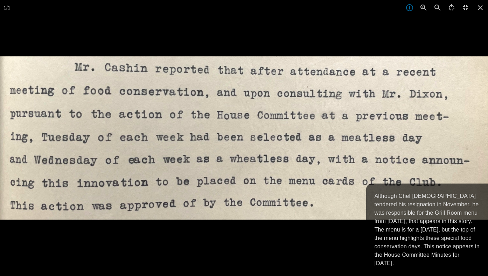
click at [440, 46] on div at bounding box center [244, 138] width 488 height 276
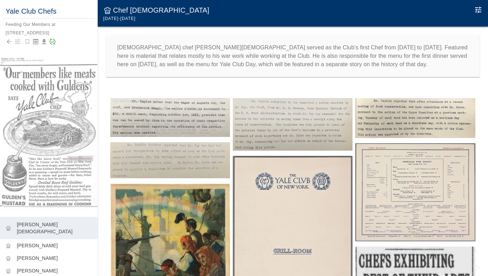
click at [431, 121] on img at bounding box center [415, 118] width 120 height 40
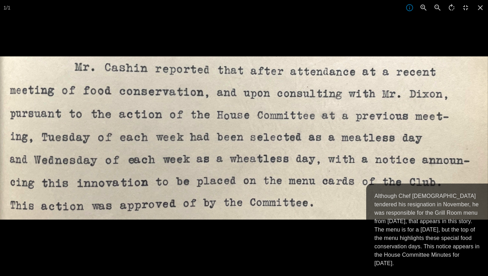
click at [353, 230] on div at bounding box center [244, 194] width 488 height 276
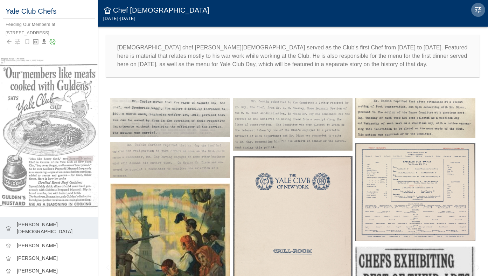
click at [479, 9] on icon "Edit Moment" at bounding box center [478, 10] width 6 height 6
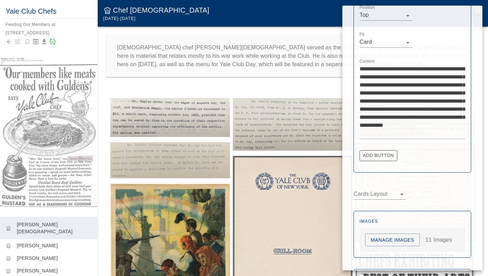
scroll to position [228, 0]
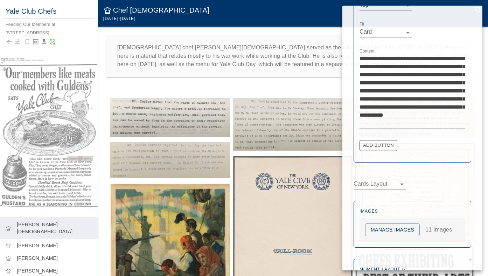
click at [379, 232] on button "Manage Images" at bounding box center [392, 229] width 55 height 13
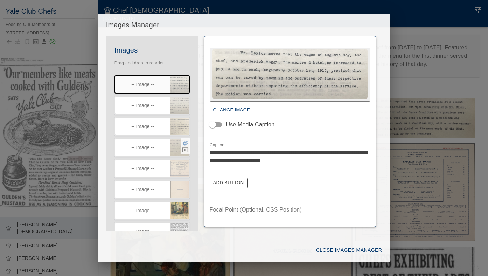
click at [186, 145] on icon "button" at bounding box center [185, 142] width 6 height 5
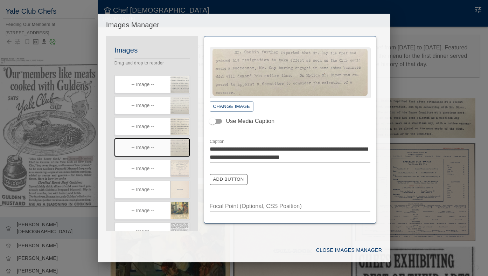
click at [355, 147] on textarea "**********" at bounding box center [290, 153] width 161 height 16
click at [286, 156] on textarea "**********" at bounding box center [290, 153] width 161 height 16
click at [320, 155] on textarea "**********" at bounding box center [290, 153] width 161 height 16
click at [368, 155] on textarea "**********" at bounding box center [290, 153] width 161 height 16
type textarea "**********"
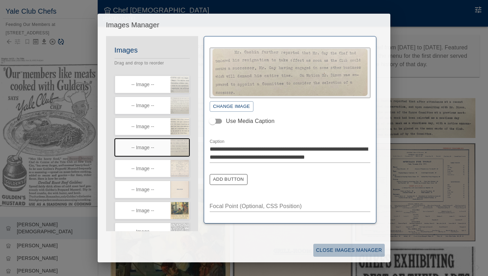
click at [353, 251] on button "Close Images Manager" at bounding box center [348, 250] width 71 height 13
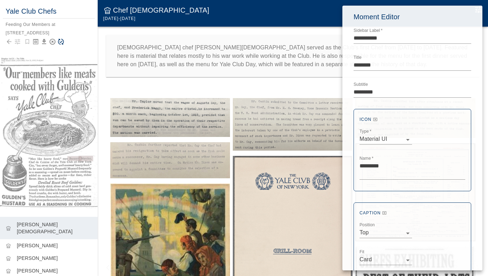
click at [199, 80] on div at bounding box center [244, 138] width 488 height 276
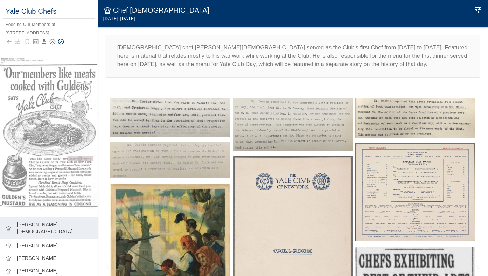
click at [62, 42] on icon "Save Story" at bounding box center [61, 42] width 6 height 6
click at [479, 11] on icon "Edit Moment" at bounding box center [478, 10] width 8 height 8
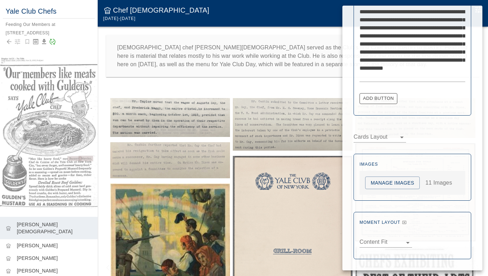
scroll to position [274, 0]
click at [386, 183] on button "Manage Images" at bounding box center [392, 183] width 55 height 13
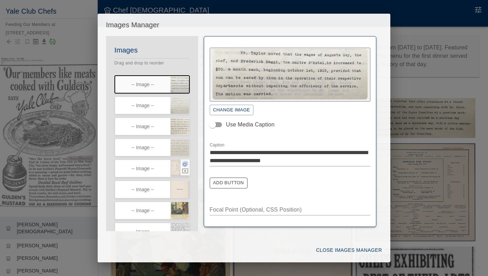
click at [184, 166] on icon "button" at bounding box center [185, 164] width 6 height 6
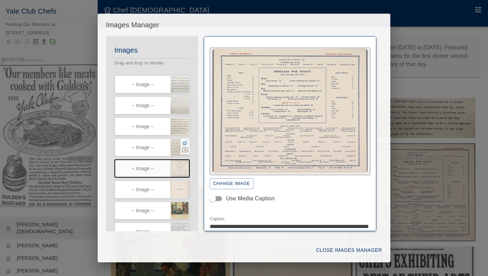
click at [185, 144] on icon "button" at bounding box center [185, 143] width 6 height 6
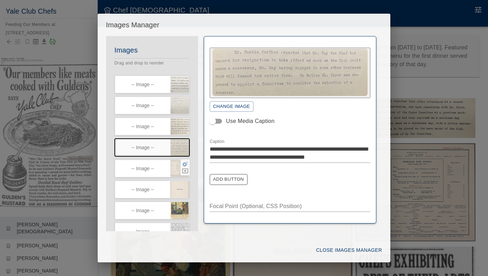
click at [184, 166] on icon "button" at bounding box center [185, 164] width 6 height 6
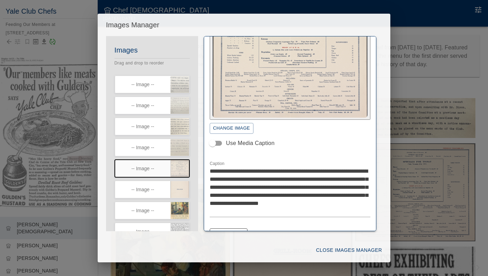
scroll to position [96, 0]
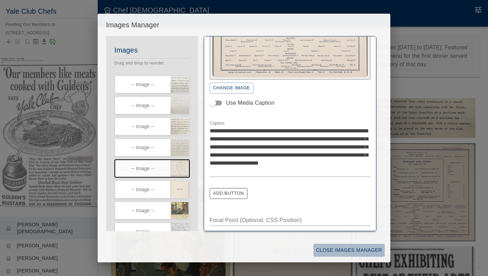
click at [370, 252] on button "Close Images Manager" at bounding box center [348, 250] width 71 height 13
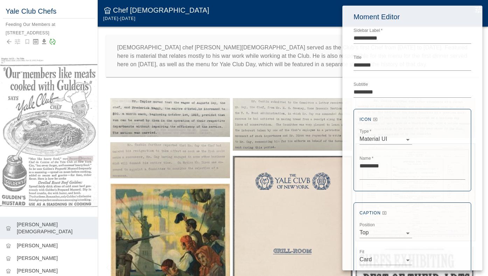
click at [312, 212] on div at bounding box center [244, 138] width 488 height 276
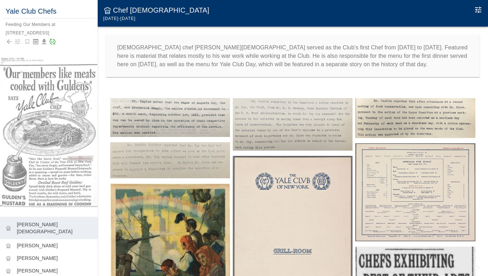
click at [418, 170] on img at bounding box center [415, 192] width 120 height 98
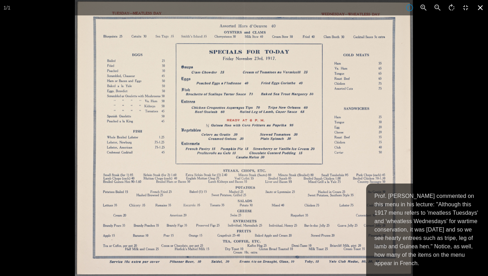
click at [480, 9] on icon at bounding box center [480, 7] width 15 height 15
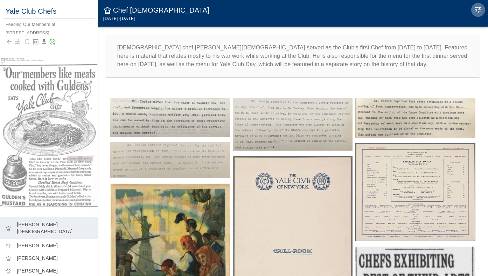
click at [477, 8] on icon "Edit Moment" at bounding box center [478, 10] width 6 height 6
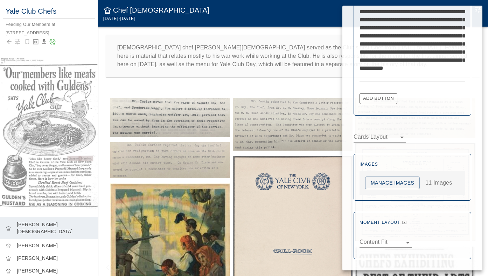
scroll to position [274, 0]
click at [392, 183] on button "Manage Images" at bounding box center [392, 183] width 55 height 13
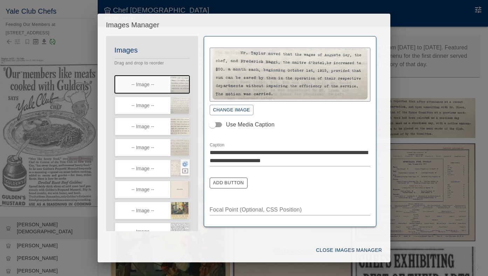
click at [185, 165] on icon "button" at bounding box center [185, 163] width 6 height 5
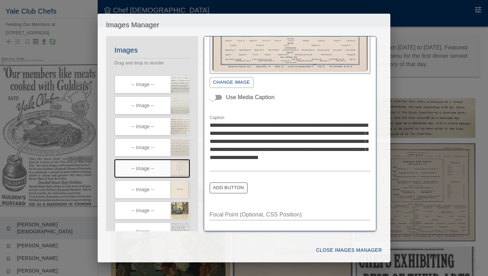
scroll to position [101, 0]
click at [185, 186] on icon "button" at bounding box center [185, 184] width 6 height 5
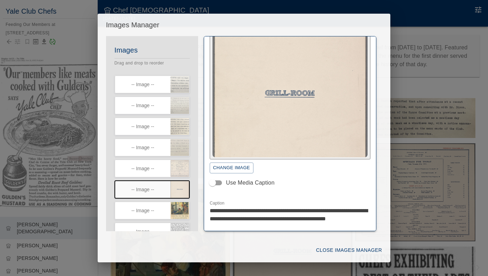
scroll to position [0, 0]
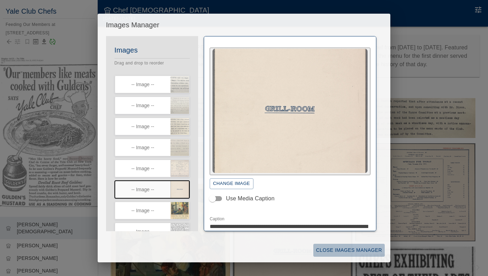
click at [354, 252] on button "Close Images Manager" at bounding box center [348, 250] width 71 height 13
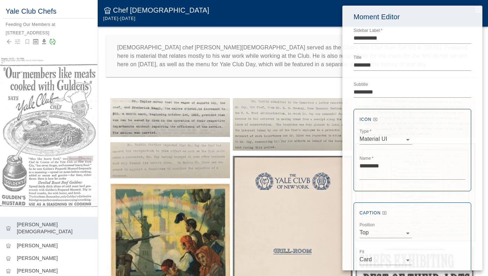
click at [316, 235] on div at bounding box center [244, 138] width 488 height 276
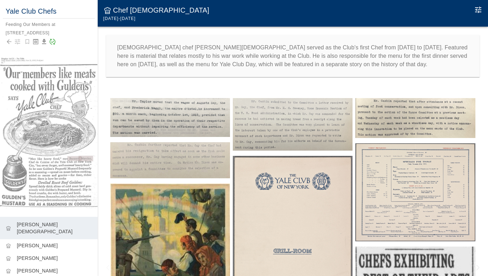
click at [314, 233] on img at bounding box center [293, 252] width 120 height 193
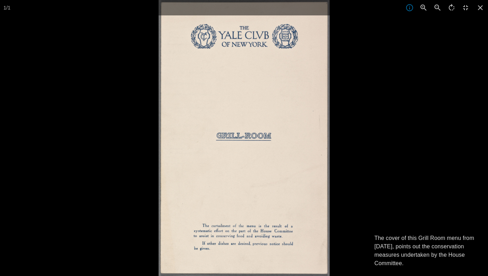
click at [458, 136] on div at bounding box center [403, 138] width 488 height 276
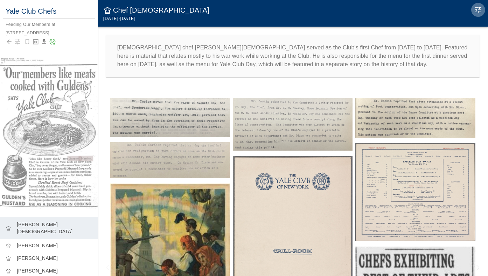
click at [476, 8] on icon "Edit Moment" at bounding box center [478, 10] width 6 height 6
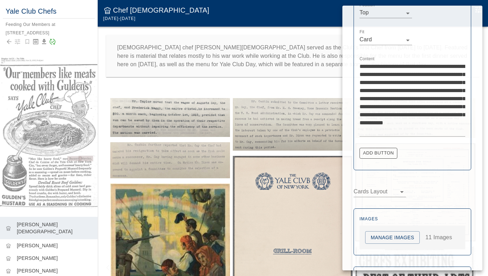
scroll to position [224, 0]
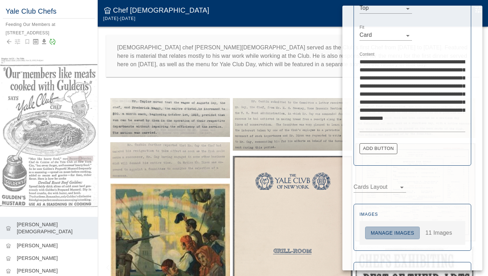
click at [394, 235] on button "Manage Images" at bounding box center [392, 232] width 55 height 13
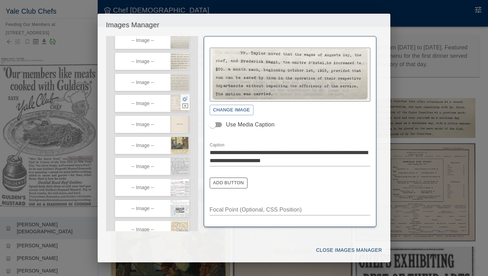
scroll to position [98, 0]
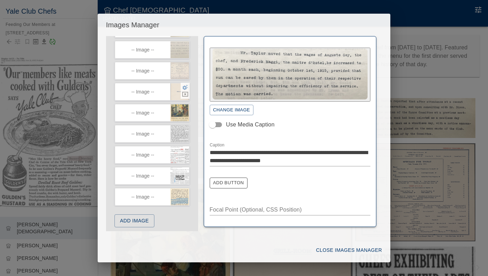
click at [185, 90] on icon "button" at bounding box center [185, 87] width 6 height 6
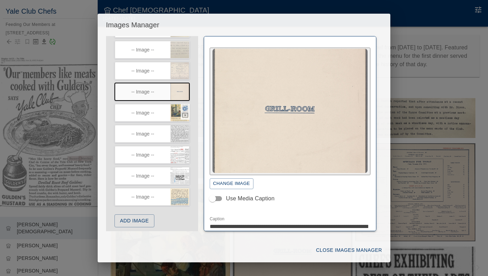
click at [185, 109] on icon "button" at bounding box center [185, 108] width 6 height 6
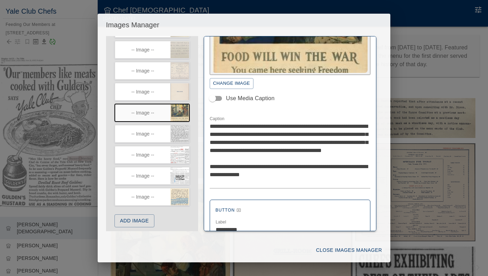
scroll to position [102, 0]
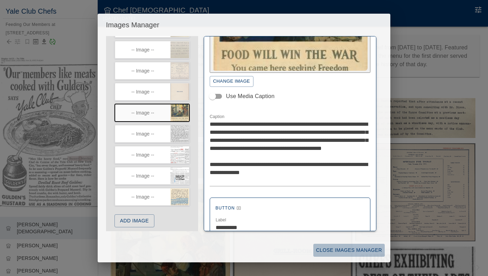
click at [364, 249] on button "Close Images Manager" at bounding box center [348, 250] width 71 height 13
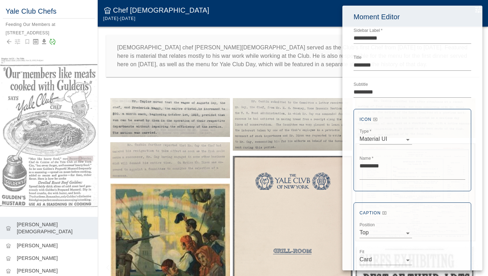
click at [210, 242] on div at bounding box center [244, 138] width 488 height 276
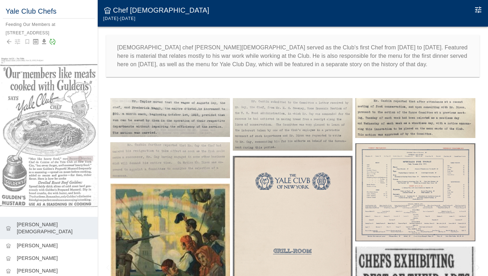
click at [210, 243] on img at bounding box center [170, 274] width 120 height 182
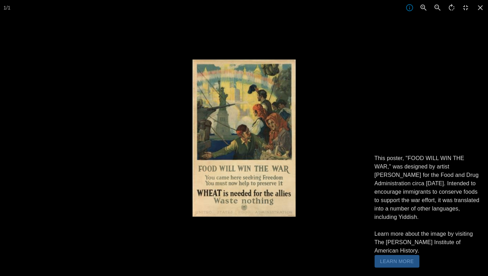
click at [392, 260] on button "Learn More" at bounding box center [397, 261] width 45 height 13
click at [483, 7] on icon at bounding box center [480, 7] width 15 height 15
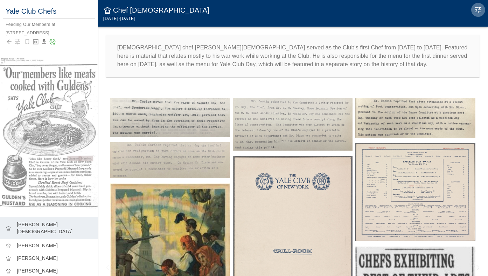
click at [476, 11] on icon "Edit Moment" at bounding box center [478, 10] width 8 height 8
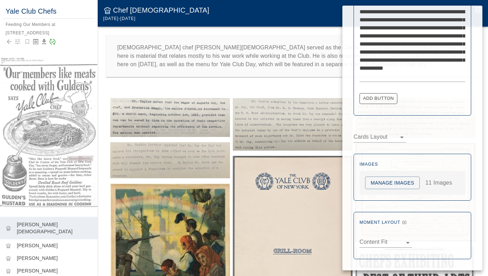
scroll to position [274, 0]
click at [380, 181] on button "Manage Images" at bounding box center [392, 183] width 55 height 13
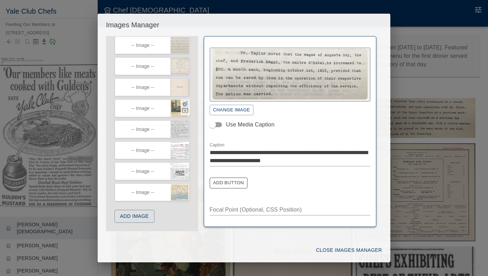
scroll to position [106, 0]
click at [185, 124] on icon "button" at bounding box center [185, 124] width 6 height 6
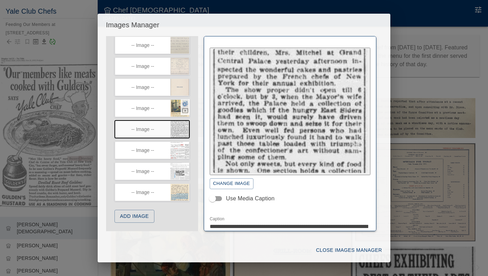
click at [184, 102] on icon "button" at bounding box center [185, 103] width 6 height 6
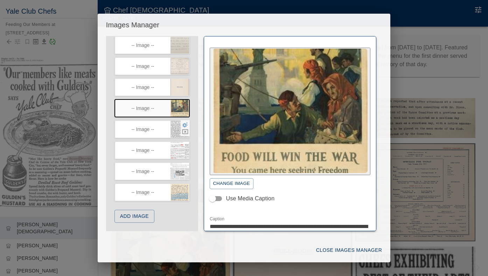
click at [185, 123] on icon "button" at bounding box center [185, 124] width 6 height 5
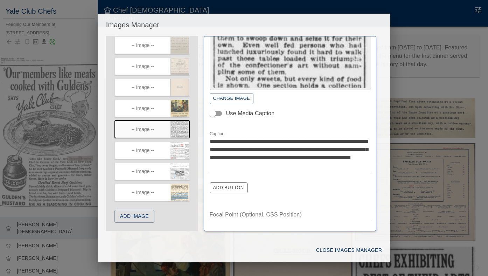
scroll to position [85, 0]
click at [367, 251] on button "Close Images Manager" at bounding box center [348, 250] width 71 height 13
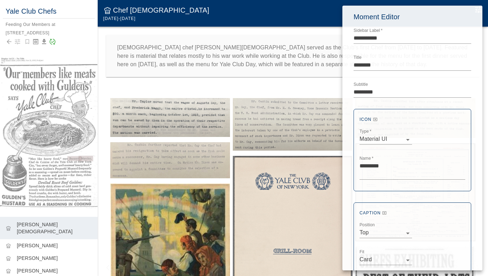
click at [318, 218] on div at bounding box center [244, 138] width 488 height 276
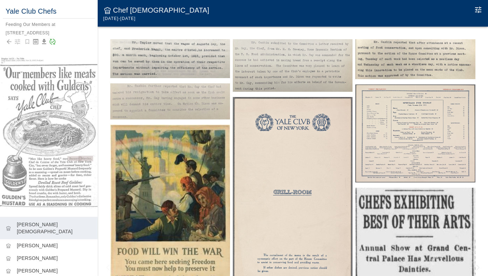
scroll to position [60, 0]
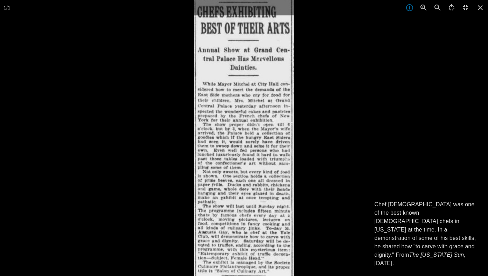
click at [242, 175] on img at bounding box center [243, 138] width 99 height 276
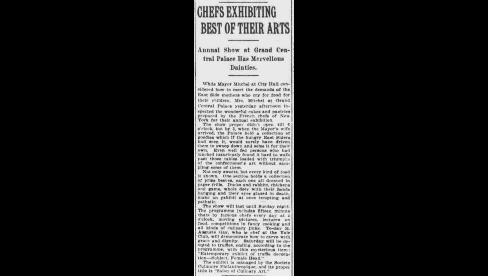
click at [264, 118] on img at bounding box center [243, 138] width 99 height 276
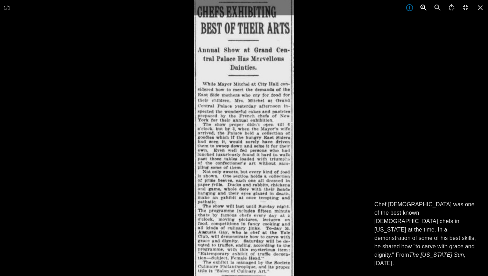
click at [423, 7] on icon "button" at bounding box center [423, 7] width 2 height 2
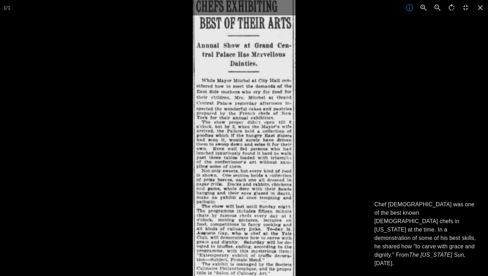
click at [240, 203] on img at bounding box center [244, 136] width 102 height 284
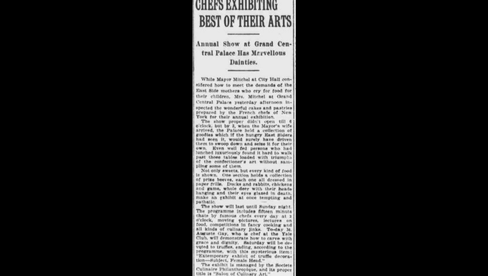
click at [324, 197] on div at bounding box center [437, 130] width 488 height 276
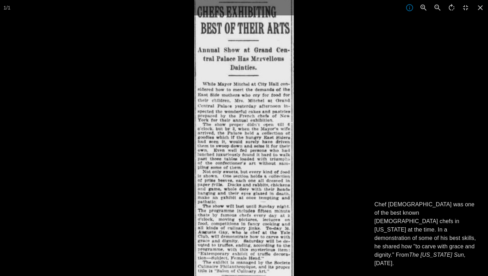
click at [339, 191] on div at bounding box center [438, 138] width 488 height 276
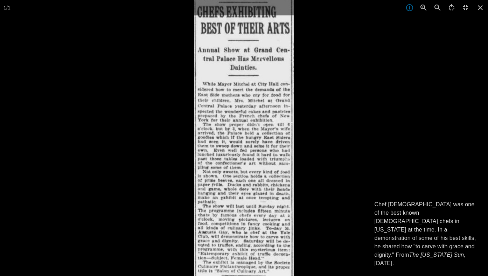
click at [417, 246] on p "Chef [DEMOGRAPHIC_DATA] was one of the best known [DEMOGRAPHIC_DATA] chefs in […" at bounding box center [427, 233] width 105 height 67
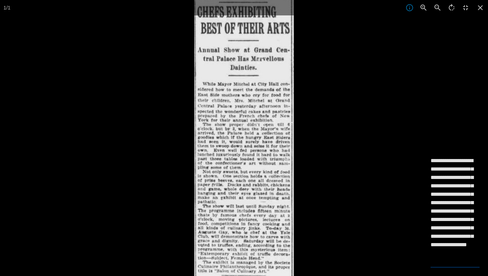
click at [432, 226] on textarea "**********" at bounding box center [455, 210] width 49 height 109
click at [446, 228] on textarea "**********" at bounding box center [455, 210] width 49 height 109
type textarea "**********"
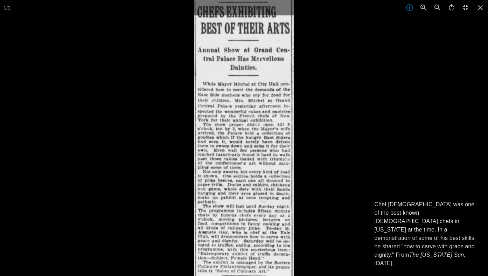
click at [398, 240] on div "1 / 1 Chef [DEMOGRAPHIC_DATA] was one of the best known [DEMOGRAPHIC_DATA] chef…" at bounding box center [244, 138] width 488 height 276
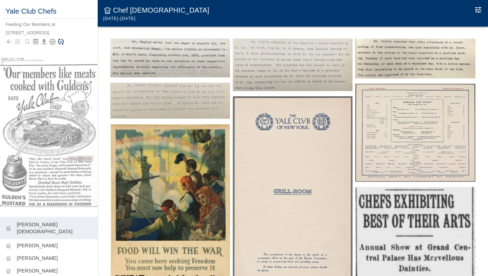
click at [60, 42] on icon "Save Story" at bounding box center [61, 42] width 6 height 6
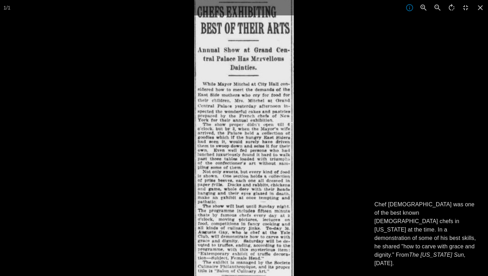
click at [319, 156] on div at bounding box center [438, 138] width 488 height 276
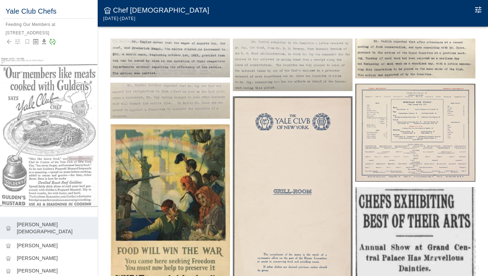
click at [476, 8] on icon "Edit Moment" at bounding box center [478, 10] width 8 height 8
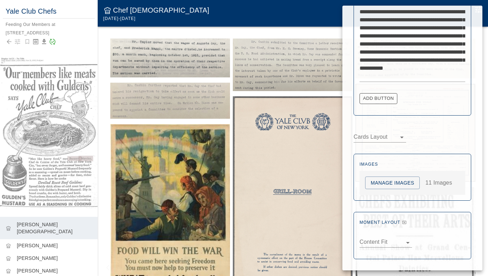
scroll to position [274, 0]
click at [407, 181] on button "Manage Images" at bounding box center [392, 183] width 55 height 13
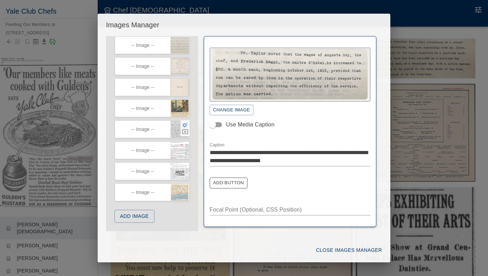
scroll to position [106, 0]
click at [184, 146] on icon "button" at bounding box center [185, 145] width 6 height 5
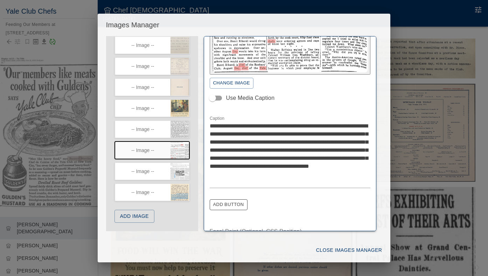
scroll to position [99, 0]
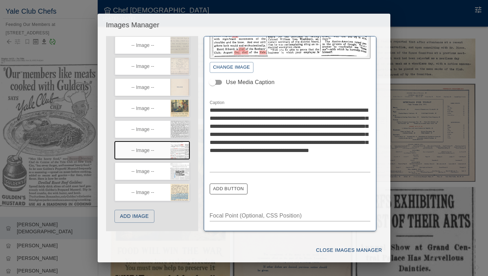
click at [327, 109] on textarea "**********" at bounding box center [290, 138] width 161 height 64
click at [293, 110] on textarea "**********" at bounding box center [290, 138] width 161 height 64
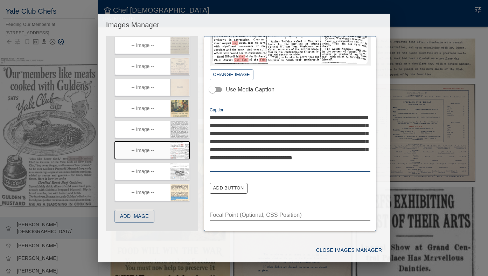
click at [229, 141] on textarea "**********" at bounding box center [290, 141] width 161 height 56
type textarea "**********"
click at [348, 246] on button "Close Images Manager" at bounding box center [348, 250] width 71 height 13
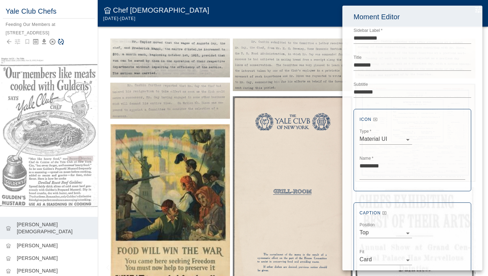
click at [79, 39] on div at bounding box center [244, 138] width 488 height 276
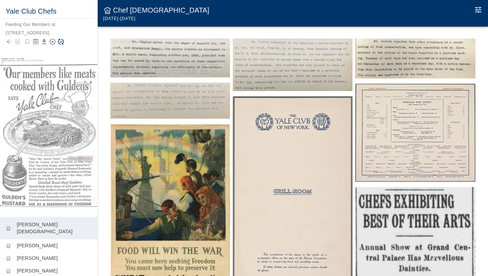
click at [60, 43] on icon "Save Story" at bounding box center [60, 41] width 7 height 7
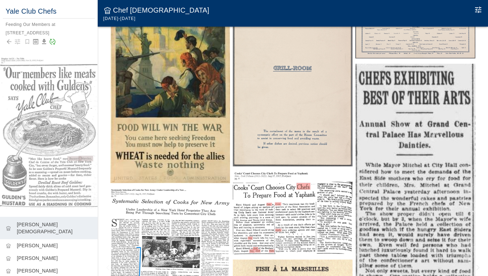
scroll to position [187, 0]
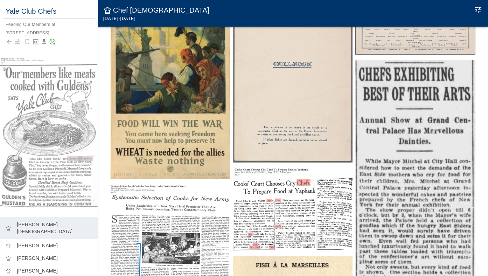
click at [265, 190] on img at bounding box center [293, 209] width 120 height 83
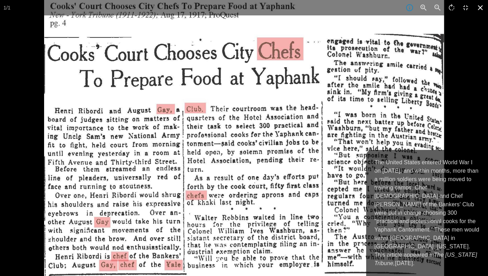
click at [481, 9] on icon at bounding box center [480, 7] width 5 height 5
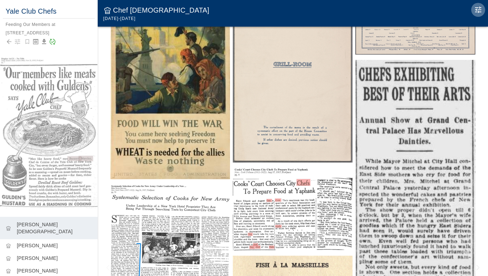
click at [477, 12] on icon "Edit Moment" at bounding box center [478, 10] width 6 height 6
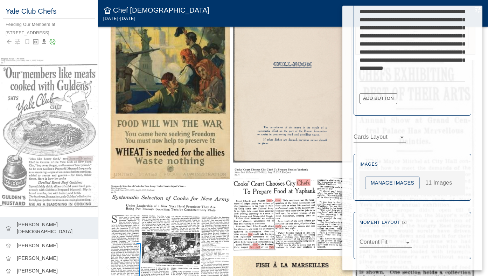
scroll to position [274, 0]
click at [375, 186] on button "Manage Images" at bounding box center [392, 183] width 55 height 13
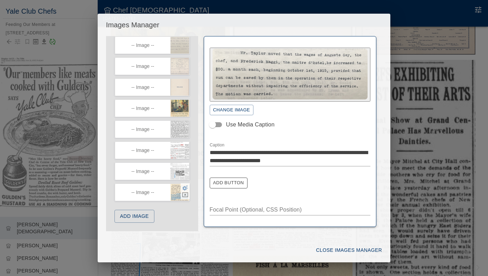
scroll to position [106, 0]
click at [184, 145] on icon "button" at bounding box center [185, 145] width 6 height 5
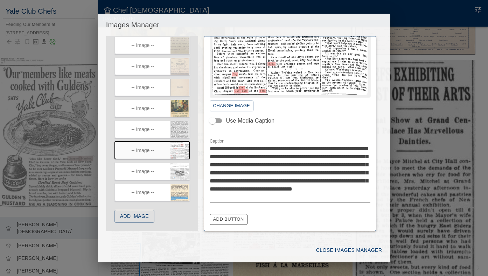
scroll to position [63, 0]
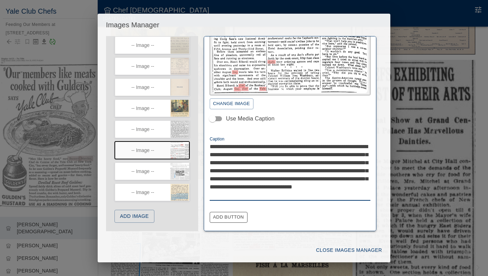
click at [302, 177] on textarea "**********" at bounding box center [290, 170] width 161 height 56
type textarea "**********"
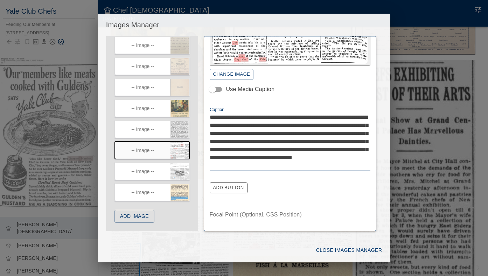
scroll to position [92, 0]
click at [332, 251] on button "Close Images Manager" at bounding box center [348, 250] width 71 height 13
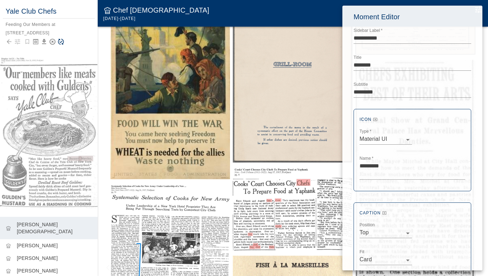
click at [64, 46] on div at bounding box center [244, 138] width 488 height 276
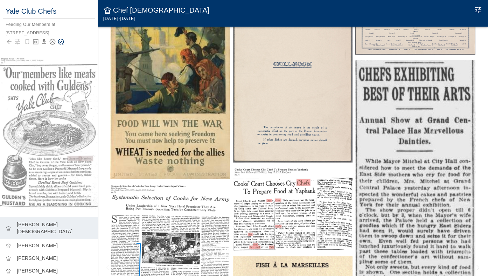
click at [61, 42] on icon "Save Story" at bounding box center [61, 42] width 6 height 6
click at [480, 10] on icon "Edit Moment" at bounding box center [478, 10] width 6 height 6
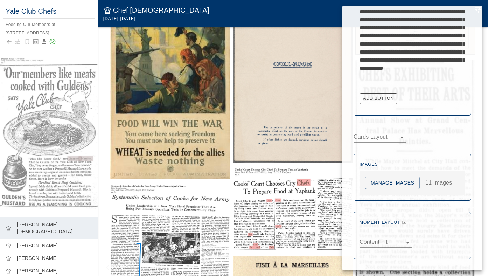
scroll to position [274, 0]
click at [378, 186] on button "Manage Images" at bounding box center [392, 183] width 55 height 13
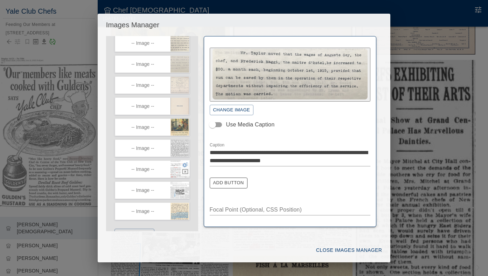
scroll to position [87, 0]
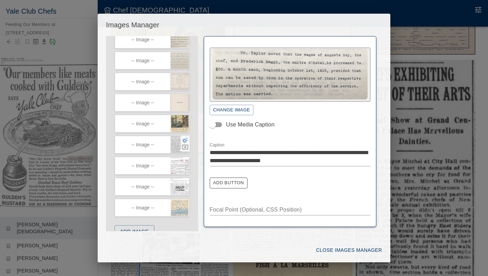
click at [184, 142] on icon "button" at bounding box center [185, 140] width 6 height 5
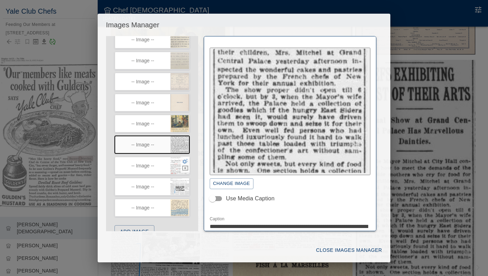
click at [184, 164] on icon "button" at bounding box center [185, 161] width 6 height 5
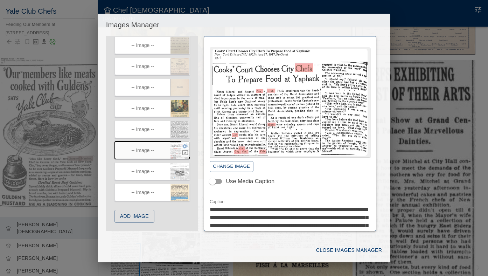
scroll to position [106, 0]
click at [184, 167] on icon "button" at bounding box center [185, 166] width 6 height 6
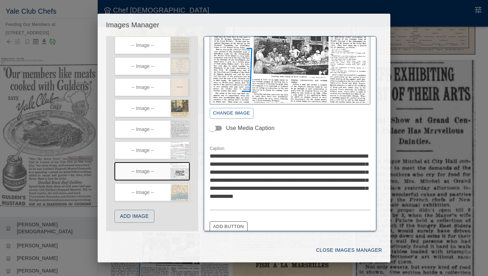
scroll to position [79, 0]
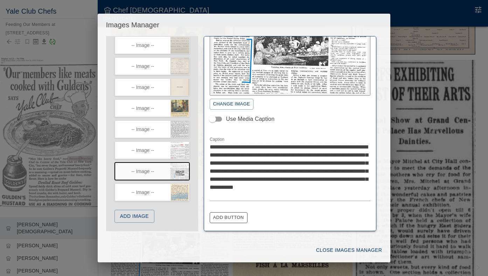
click at [345, 249] on button "Close Images Manager" at bounding box center [348, 250] width 71 height 13
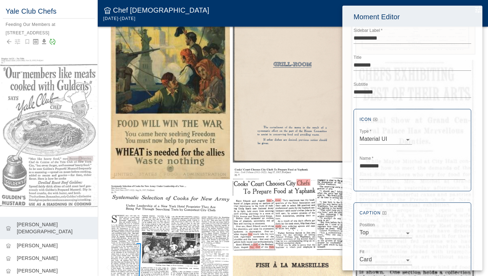
click at [299, 225] on div at bounding box center [244, 138] width 488 height 276
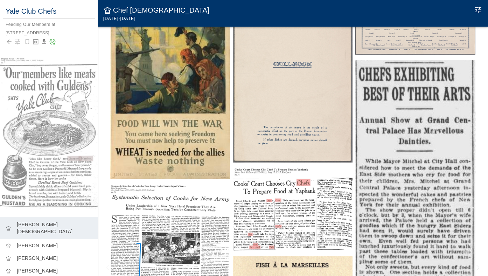
click at [173, 245] on img at bounding box center [170, 237] width 120 height 106
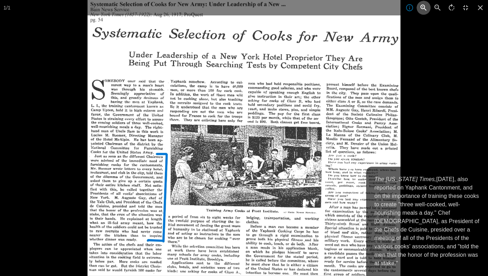
click at [424, 5] on icon "button" at bounding box center [423, 8] width 8 height 8
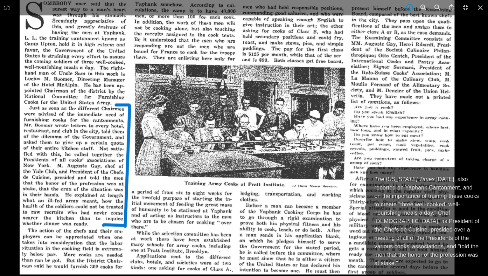
drag, startPoint x: 96, startPoint y: 216, endPoint x: 106, endPoint y: 160, distance: 56.6
click at [106, 160] on img at bounding box center [237, 82] width 435 height 383
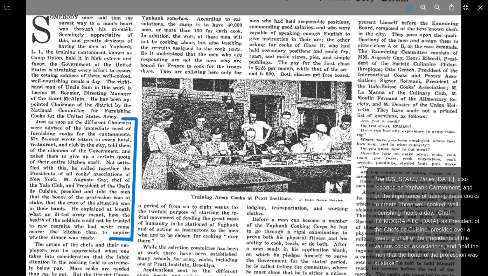
drag, startPoint x: 177, startPoint y: 42, endPoint x: 175, endPoint y: 100, distance: 57.4
click at [175, 100] on img at bounding box center [243, 96] width 435 height 383
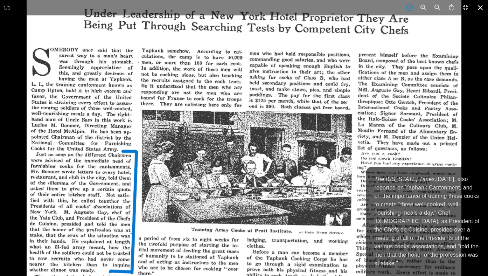
click at [481, 4] on icon at bounding box center [480, 7] width 15 height 15
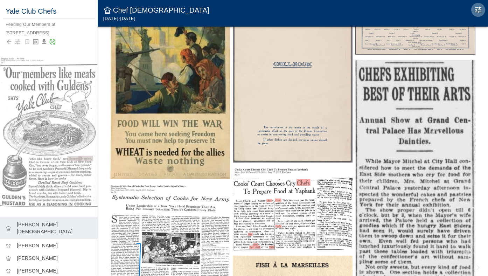
click at [475, 13] on icon "Edit Moment" at bounding box center [478, 10] width 8 height 8
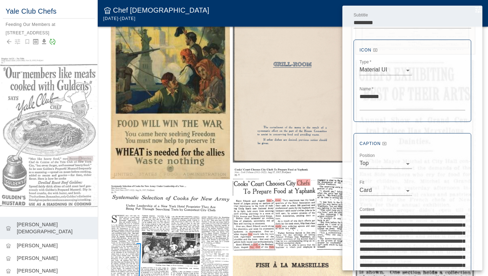
scroll to position [274, 0]
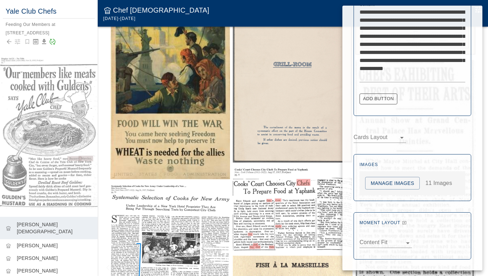
click at [384, 186] on button "Manage Images" at bounding box center [392, 183] width 55 height 13
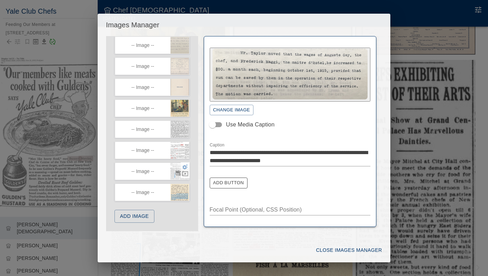
scroll to position [106, 0]
click at [183, 145] on icon "button" at bounding box center [185, 145] width 6 height 5
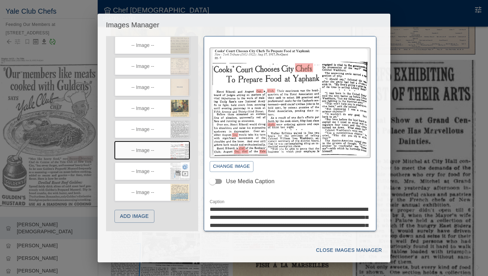
click at [186, 168] on icon "button" at bounding box center [185, 166] width 6 height 5
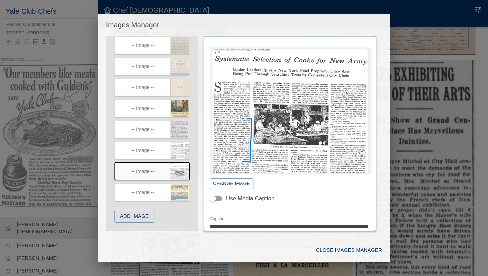
scroll to position [0, 0]
click at [183, 188] on icon "button" at bounding box center [185, 187] width 6 height 5
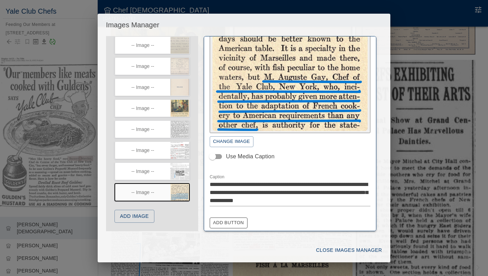
scroll to position [45, 0]
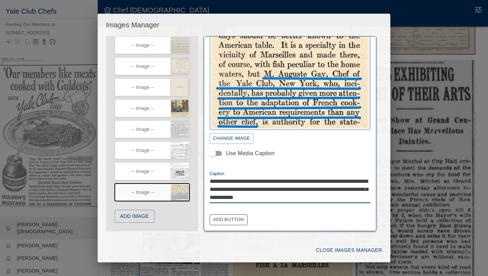
drag, startPoint x: 239, startPoint y: 189, endPoint x: 219, endPoint y: 181, distance: 21.3
click at [219, 181] on textarea "**********" at bounding box center [290, 189] width 161 height 24
click at [294, 197] on textarea "**********" at bounding box center [290, 189] width 161 height 24
type textarea "**********"
click at [340, 246] on button "Close Images Manager" at bounding box center [348, 250] width 71 height 13
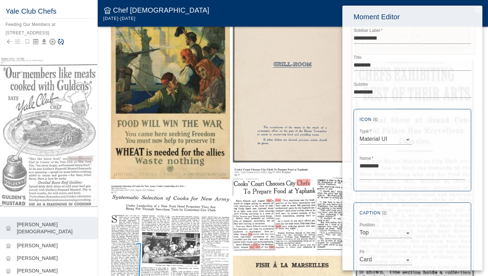
click at [83, 56] on div at bounding box center [244, 138] width 488 height 276
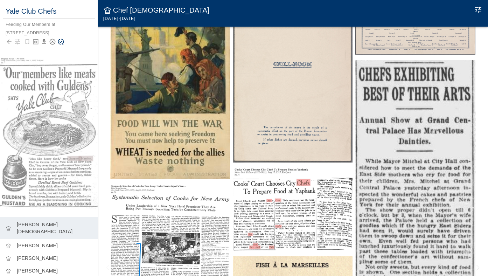
click at [62, 42] on icon "Save Story" at bounding box center [60, 41] width 7 height 7
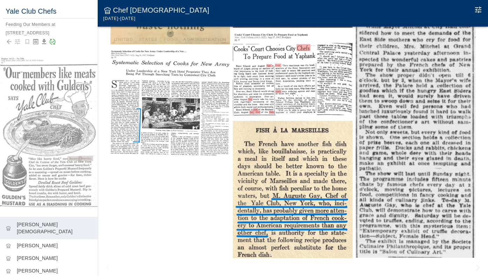
scroll to position [321, 0]
click at [312, 154] on img at bounding box center [293, 189] width 120 height 137
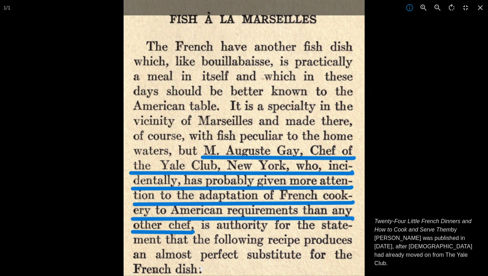
click at [427, 86] on div at bounding box center [368, 138] width 488 height 276
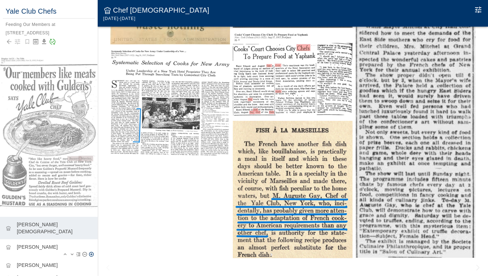
click at [37, 243] on p "[PERSON_NAME]" at bounding box center [54, 246] width 75 height 7
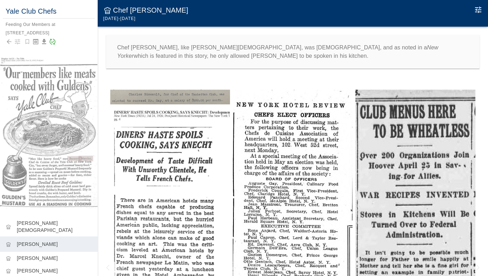
click at [175, 95] on img at bounding box center [170, 97] width 120 height 15
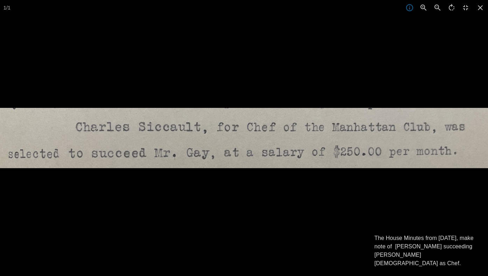
click at [177, 80] on div at bounding box center [244, 138] width 488 height 276
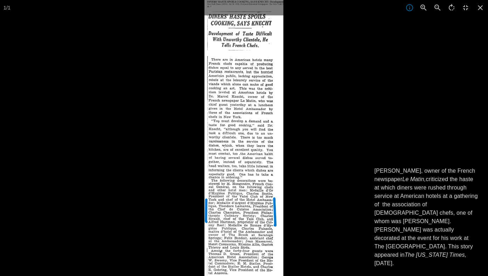
click at [163, 112] on div at bounding box center [244, 138] width 488 height 276
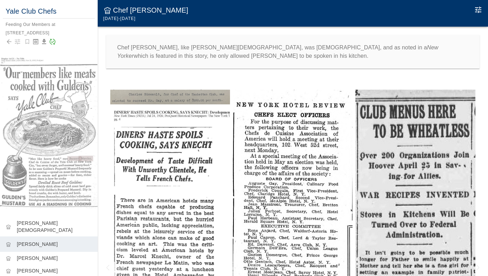
click at [262, 156] on img at bounding box center [293, 194] width 120 height 209
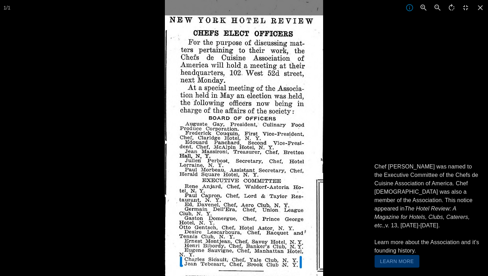
click at [369, 131] on div at bounding box center [409, 138] width 488 height 276
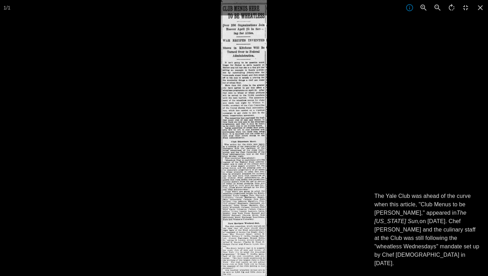
click at [355, 154] on div at bounding box center [465, 138] width 488 height 276
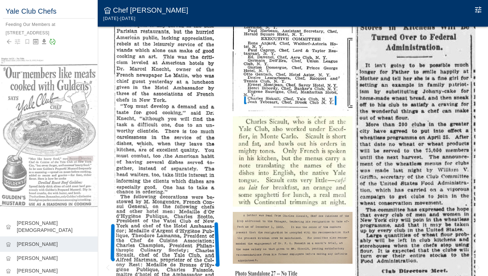
scroll to position [218, 0]
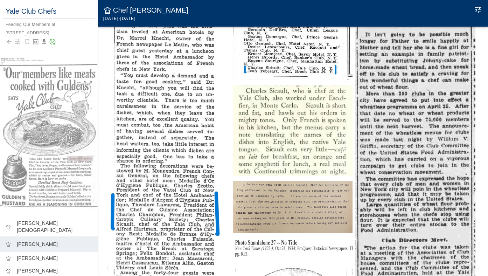
click at [302, 154] on img at bounding box center [293, 130] width 120 height 90
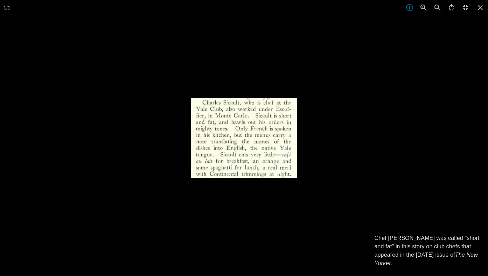
click at [314, 205] on div at bounding box center [435, 236] width 488 height 276
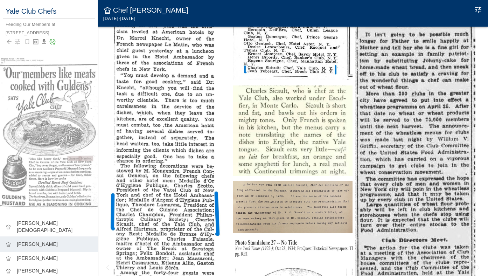
click at [313, 188] on img at bounding box center [293, 207] width 120 height 52
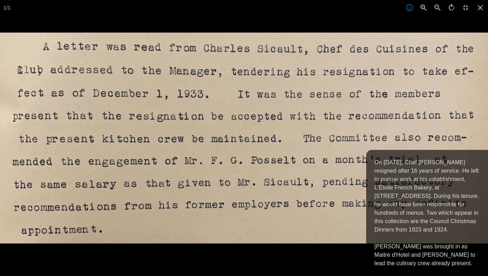
click at [316, 251] on div at bounding box center [244, 171] width 488 height 276
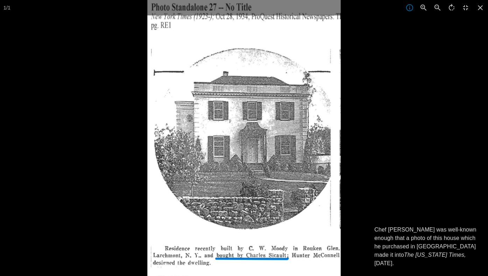
click at [413, 189] on div at bounding box center [391, 138] width 488 height 276
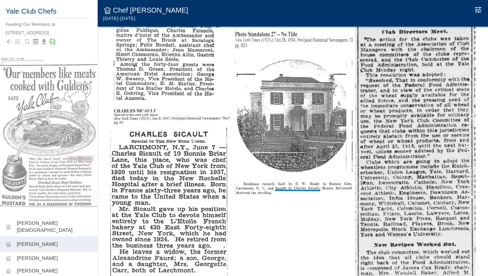
scroll to position [428, 0]
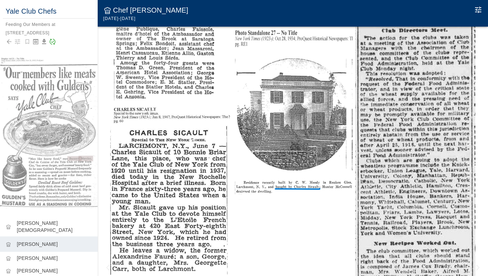
click at [202, 210] on img at bounding box center [170, 190] width 120 height 168
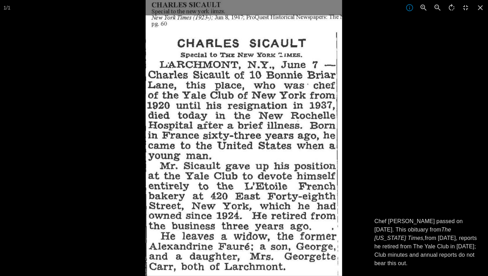
click at [387, 142] on div at bounding box center [390, 138] width 488 height 276
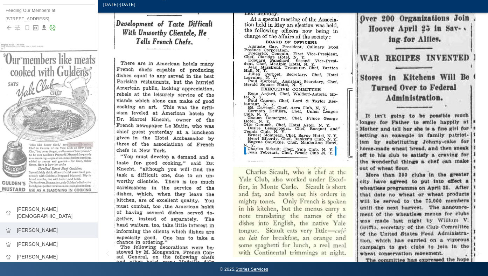
scroll to position [122, 0]
click at [279, 127] on img at bounding box center [293, 57] width 120 height 209
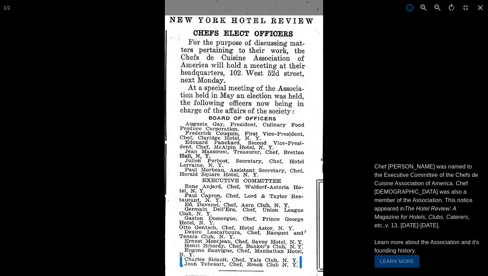
click at [387, 135] on div at bounding box center [409, 138] width 488 height 276
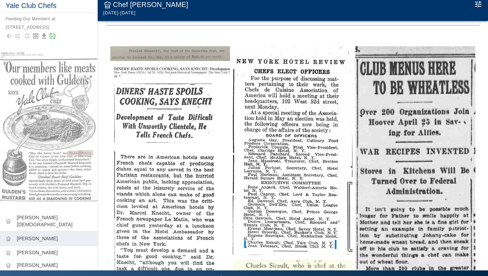
scroll to position [55, 0]
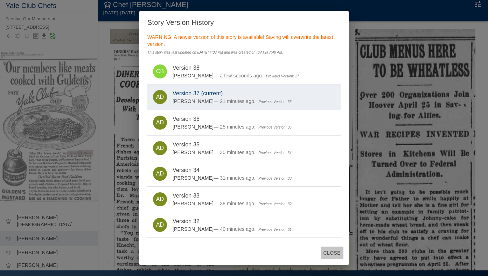
click at [330, 252] on button "Close" at bounding box center [332, 252] width 23 height 13
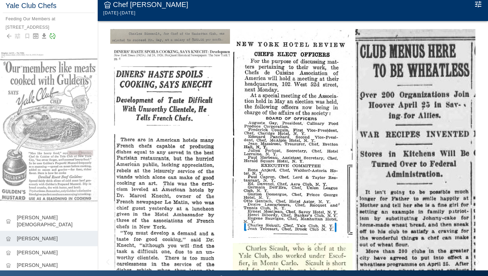
click at [155, 32] on img at bounding box center [170, 36] width 120 height 15
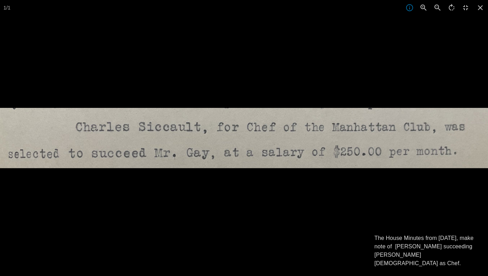
click at [155, 32] on div at bounding box center [244, 138] width 488 height 276
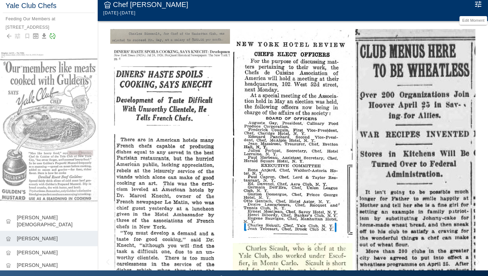
click at [480, 5] on icon "Edit Moment" at bounding box center [478, 4] width 8 height 8
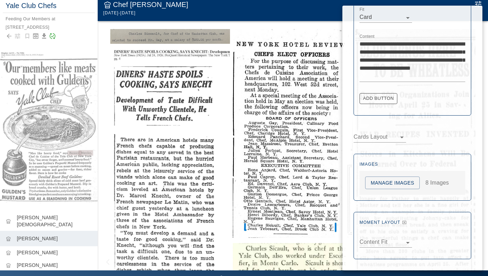
scroll to position [234, 0]
click at [71, 213] on div at bounding box center [244, 138] width 488 height 276
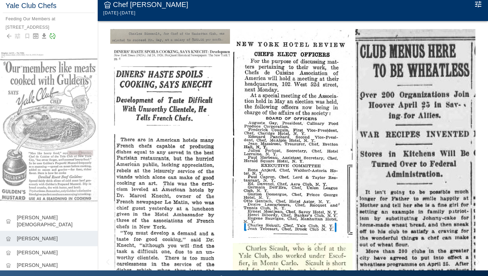
scroll to position [3, 0]
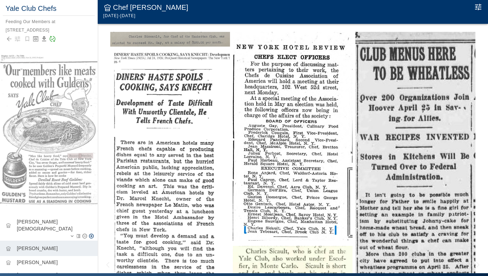
click at [44, 219] on p "[PERSON_NAME][DEMOGRAPHIC_DATA]" at bounding box center [54, 225] width 75 height 14
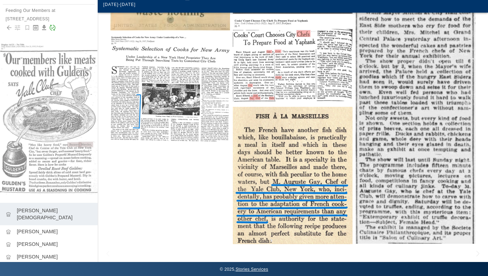
scroll to position [14, 0]
click at [34, 229] on p "[PERSON_NAME]" at bounding box center [54, 232] width 75 height 7
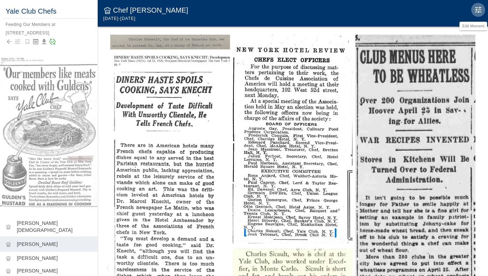
click at [477, 9] on icon "Edit Moment" at bounding box center [478, 10] width 8 height 8
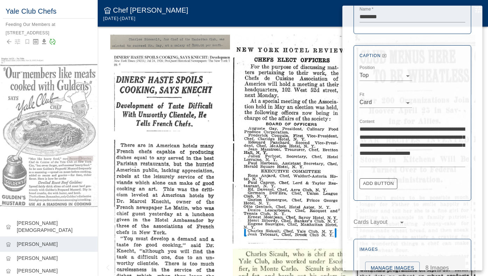
scroll to position [191, 0]
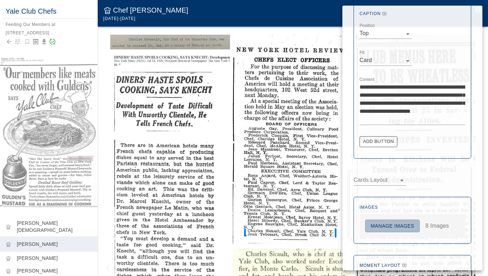
click at [383, 221] on button "Manage Images" at bounding box center [392, 225] width 55 height 13
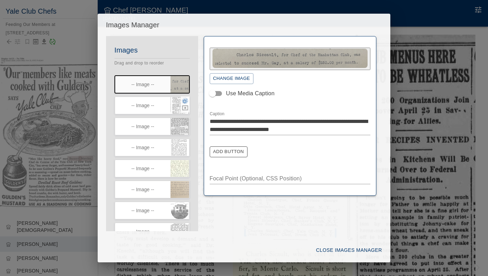
click at [186, 101] on icon "button" at bounding box center [185, 100] width 6 height 5
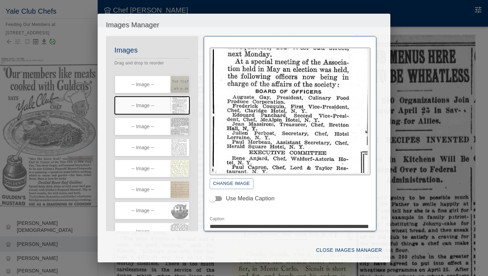
scroll to position [47, 0]
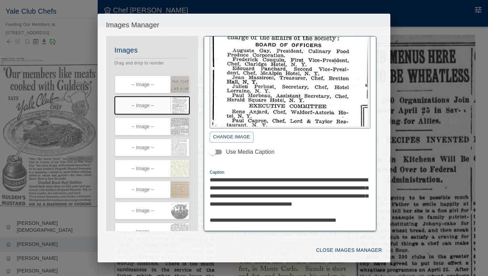
click at [212, 211] on textarea "**********" at bounding box center [290, 204] width 161 height 56
type textarea "**********"
click at [375, 249] on button "Close Images Manager" at bounding box center [348, 250] width 71 height 13
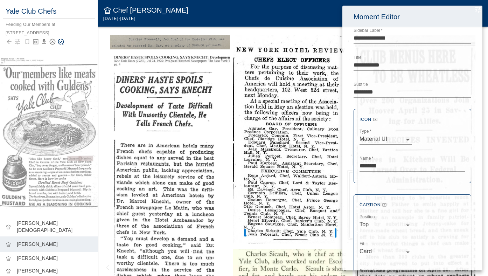
click at [62, 41] on div at bounding box center [244, 138] width 488 height 276
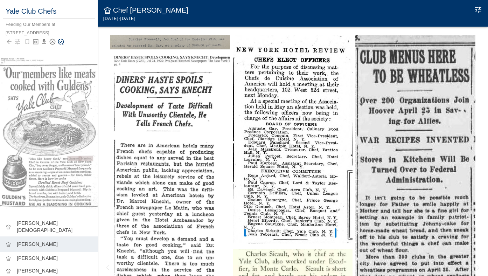
click at [61, 43] on icon "Save Story" at bounding box center [60, 41] width 7 height 7
click at [476, 10] on icon "Edit Moment" at bounding box center [478, 10] width 6 height 6
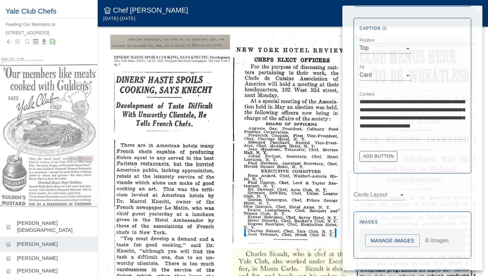
scroll to position [195, 0]
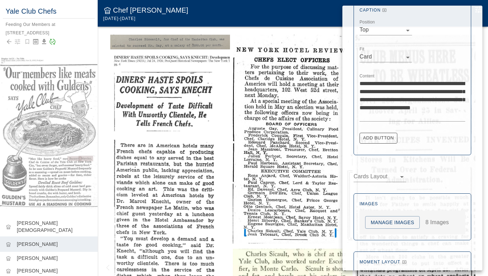
click at [372, 220] on button "Manage Images" at bounding box center [392, 222] width 55 height 13
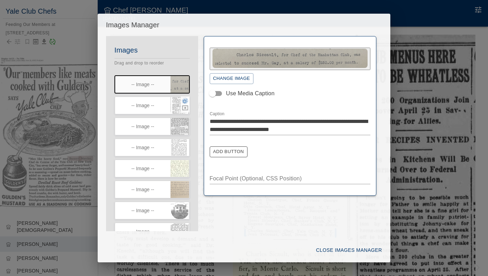
click at [184, 103] on icon "button" at bounding box center [185, 100] width 6 height 5
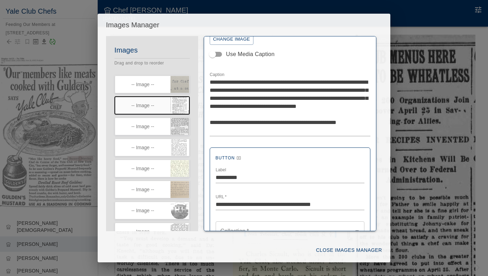
scroll to position [193, 0]
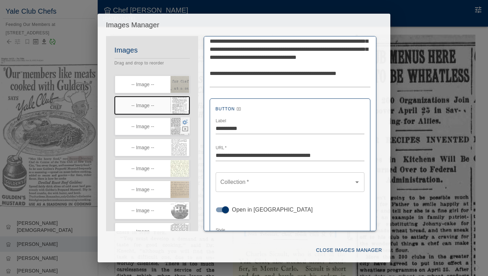
click at [184, 122] on icon "button" at bounding box center [185, 121] width 6 height 5
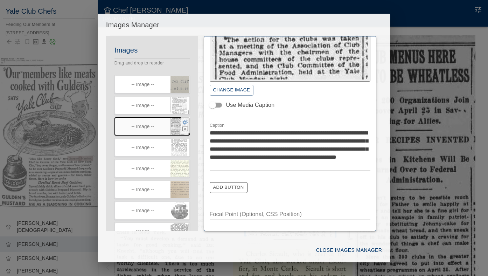
scroll to position [77, 0]
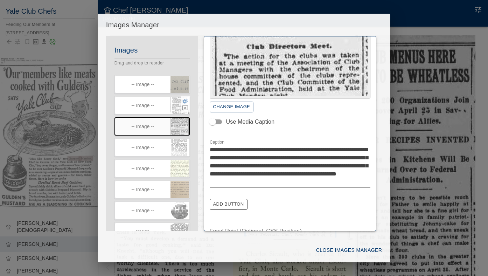
click at [185, 100] on icon "button" at bounding box center [185, 100] width 6 height 5
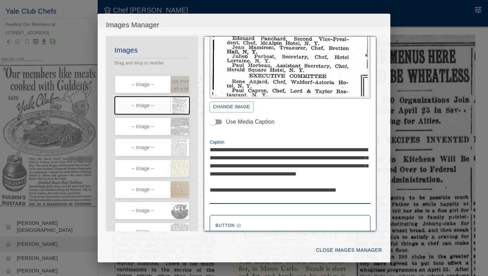
click at [212, 182] on textarea "**********" at bounding box center [290, 174] width 161 height 56
type textarea "**********"
click at [356, 247] on button "Close Images Manager" at bounding box center [348, 250] width 71 height 13
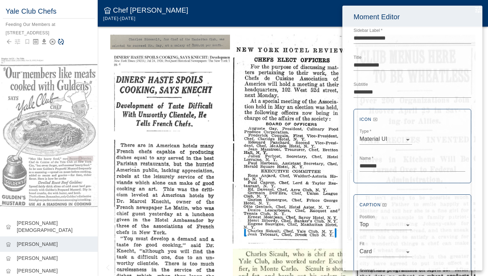
click at [57, 44] on div at bounding box center [244, 138] width 488 height 276
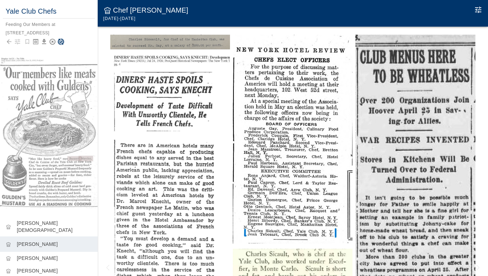
click at [63, 43] on icon "Save Story" at bounding box center [61, 42] width 6 height 6
click at [477, 8] on icon "Edit Moment" at bounding box center [478, 10] width 6 height 6
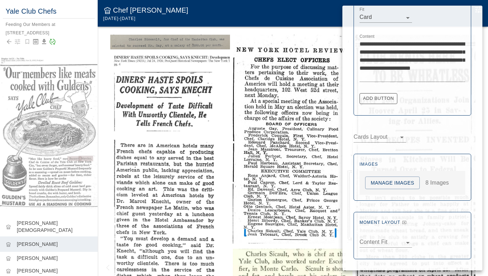
scroll to position [234, 0]
click at [375, 182] on button "Manage Images" at bounding box center [392, 183] width 55 height 13
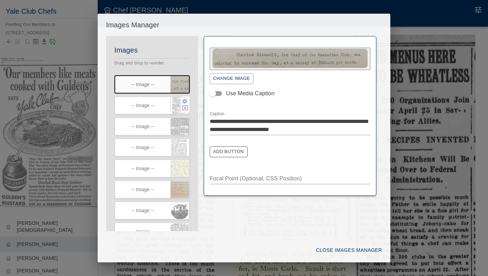
click at [185, 102] on icon "button" at bounding box center [185, 101] width 6 height 6
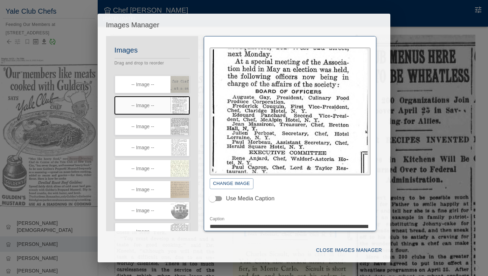
scroll to position [0, 0]
click at [354, 252] on button "Close Images Manager" at bounding box center [348, 250] width 71 height 13
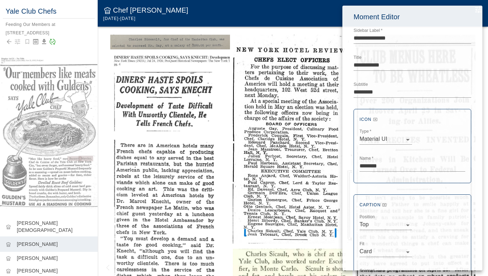
click at [279, 204] on div at bounding box center [244, 138] width 488 height 276
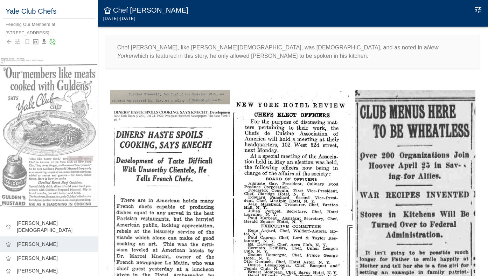
click at [279, 204] on img at bounding box center [293, 194] width 120 height 209
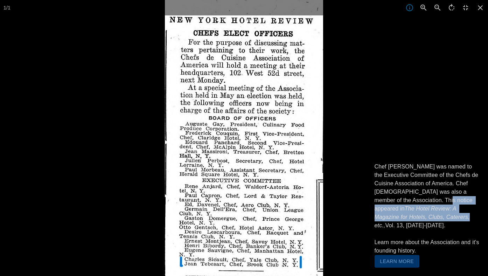
drag, startPoint x: 470, startPoint y: 218, endPoint x: 425, endPoint y: 206, distance: 47.0
click at [425, 206] on icon "The Hotel Review: A Magazine for Hotels, Clubs, Caterers, etc.," at bounding box center [423, 216] width 97 height 23
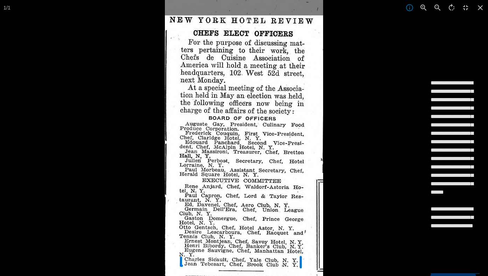
click at [430, 205] on div "**********" at bounding box center [455, 172] width 66 height 207
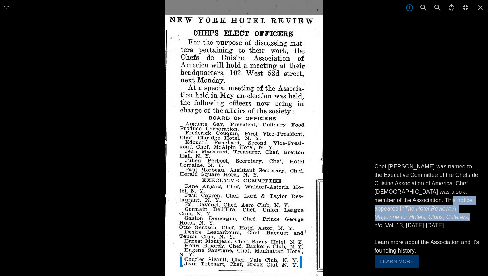
drag, startPoint x: 470, startPoint y: 217, endPoint x: 425, endPoint y: 208, distance: 46.8
click at [425, 208] on icon "The Hotel Review: A Magazine for Hotels, Clubs, Caterers, etc.," at bounding box center [423, 216] width 97 height 23
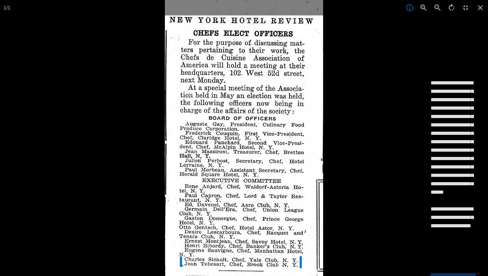
drag, startPoint x: 468, startPoint y: 202, endPoint x: 441, endPoint y: 172, distance: 40.4
click at [441, 173] on textarea "**********" at bounding box center [455, 175] width 49 height 193
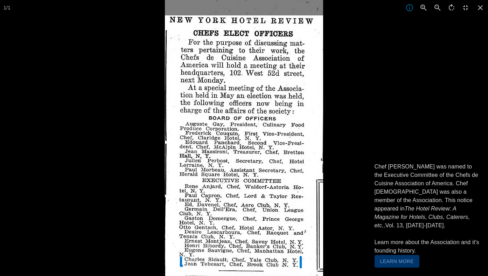
click at [380, 121] on div at bounding box center [409, 138] width 488 height 276
click at [479, 13] on icon at bounding box center [480, 7] width 15 height 15
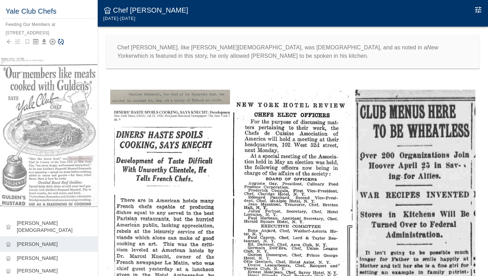
click at [478, 11] on icon "Edit Moment" at bounding box center [478, 10] width 6 height 6
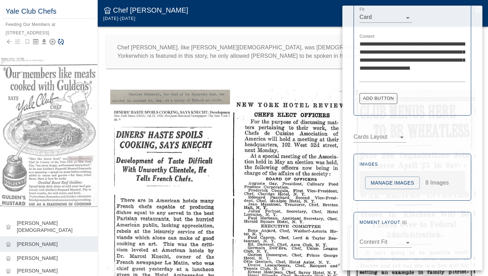
scroll to position [234, 0]
click at [390, 180] on button "Manage Images" at bounding box center [392, 183] width 55 height 13
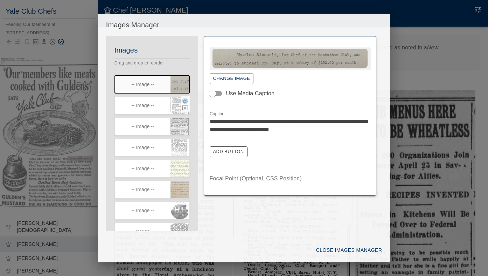
click at [184, 102] on icon "button" at bounding box center [185, 101] width 6 height 6
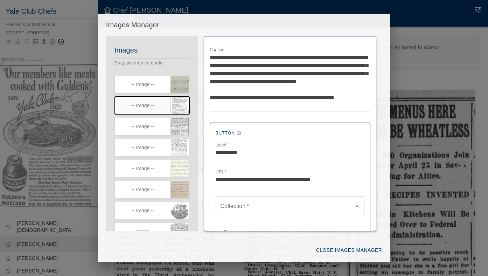
scroll to position [209, 0]
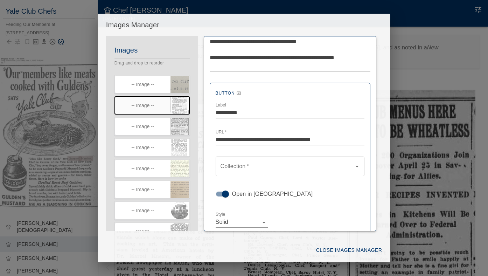
click at [312, 63] on textarea "**********" at bounding box center [290, 41] width 161 height 56
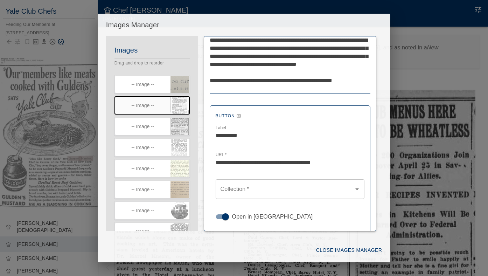
scroll to position [188, 0]
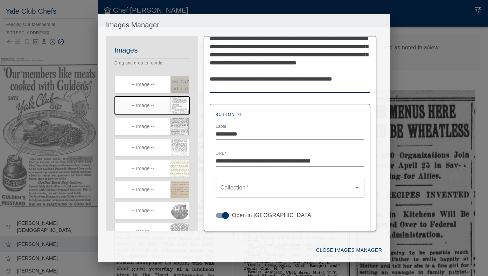
type textarea "**********"
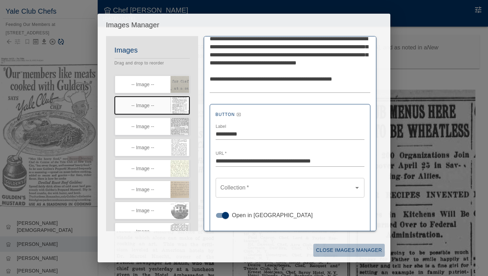
click at [371, 249] on button "Close Images Manager" at bounding box center [348, 250] width 71 height 13
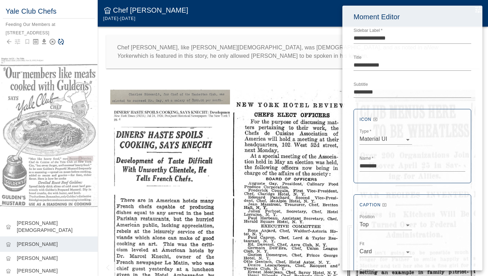
click at [62, 41] on div at bounding box center [244, 138] width 488 height 276
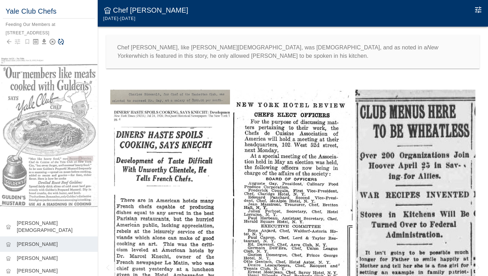
click at [62, 43] on icon "Save Story" at bounding box center [60, 41] width 7 height 7
click at [266, 132] on img at bounding box center [293, 194] width 120 height 209
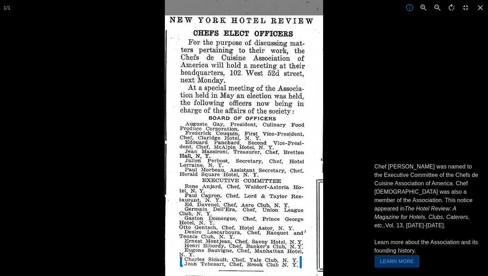
click at [395, 259] on button "Learn More" at bounding box center [397, 261] width 45 height 13
click at [479, 7] on icon at bounding box center [480, 7] width 15 height 15
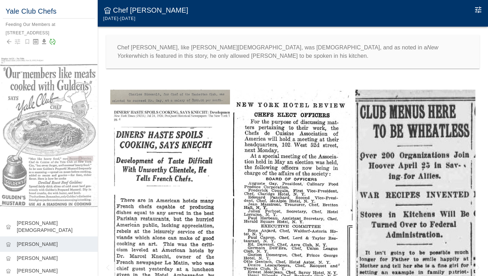
click at [476, 8] on icon "Edit Moment" at bounding box center [478, 10] width 6 height 6
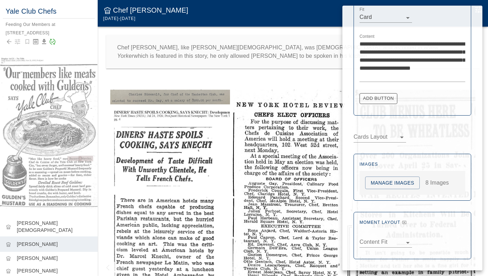
scroll to position [234, 0]
click at [390, 181] on button "Manage Images" at bounding box center [392, 183] width 55 height 13
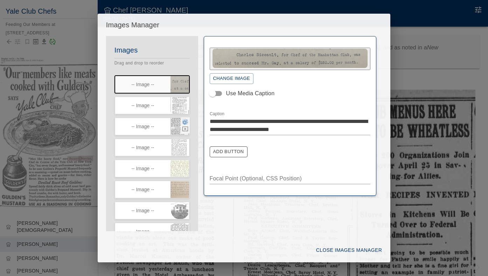
click at [185, 123] on icon "button" at bounding box center [185, 121] width 6 height 5
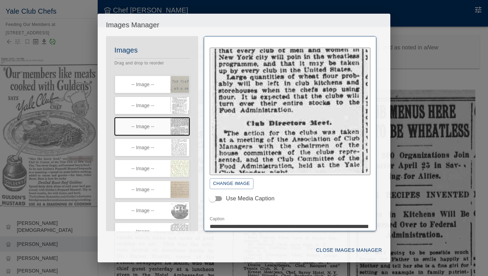
scroll to position [47, 0]
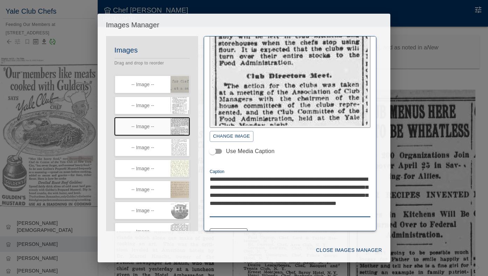
click at [227, 204] on textarea "**********" at bounding box center [290, 195] width 161 height 40
click at [295, 211] on textarea "**********" at bounding box center [290, 195] width 161 height 40
type textarea "**********"
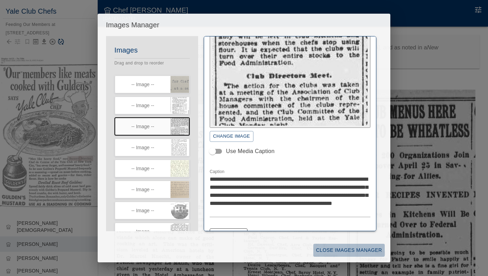
click at [337, 250] on button "Close Images Manager" at bounding box center [348, 250] width 71 height 13
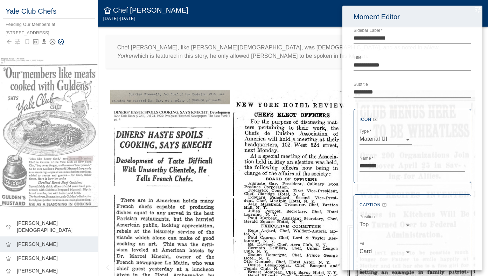
click at [71, 35] on div at bounding box center [244, 138] width 488 height 276
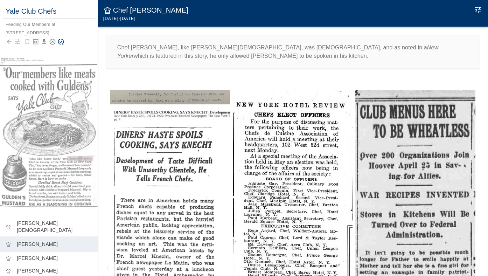
click at [61, 40] on icon "Save Story" at bounding box center [60, 41] width 7 height 7
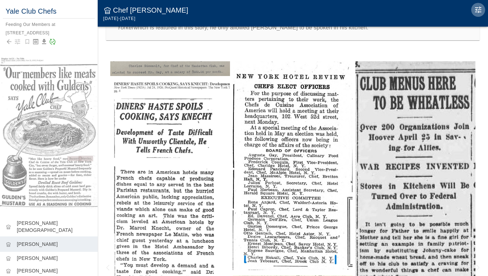
click at [483, 8] on button "Edit Moment" at bounding box center [478, 10] width 14 height 14
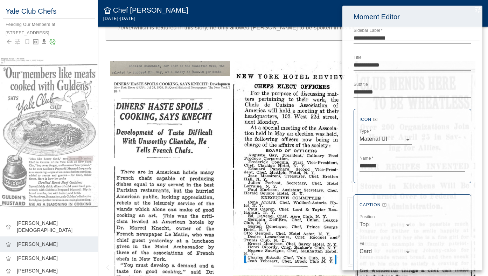
click at [325, 60] on div at bounding box center [244, 138] width 488 height 276
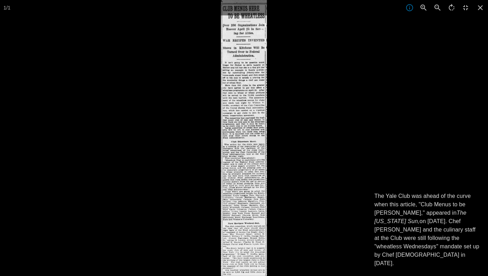
click at [376, 184] on div at bounding box center [465, 138] width 488 height 276
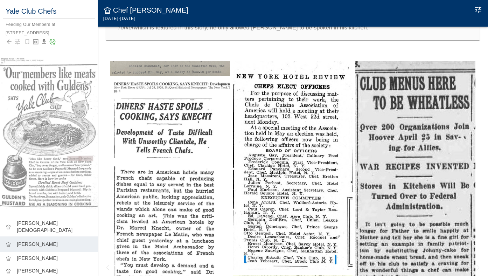
click at [479, 8] on icon "Edit Moment" at bounding box center [478, 10] width 6 height 6
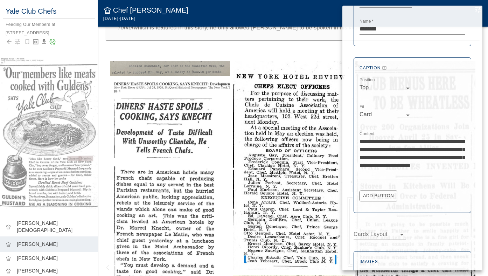
scroll to position [215, 0]
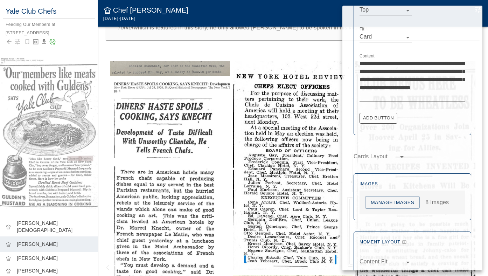
click at [387, 201] on button "Manage Images" at bounding box center [392, 202] width 55 height 13
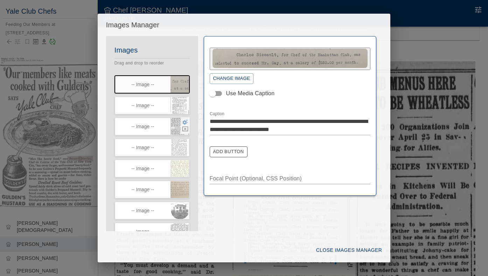
click at [185, 122] on icon "button" at bounding box center [185, 121] width 6 height 5
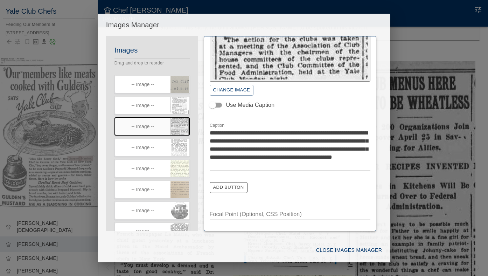
scroll to position [93, 0]
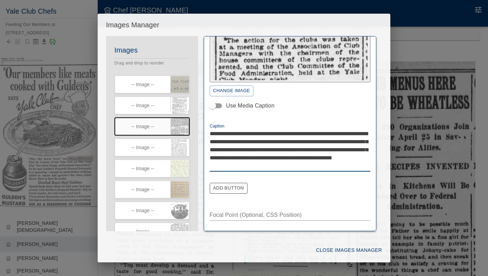
click at [228, 141] on textarea "**********" at bounding box center [290, 150] width 161 height 40
click at [236, 140] on textarea "**********" at bounding box center [290, 150] width 161 height 40
type textarea "**********"
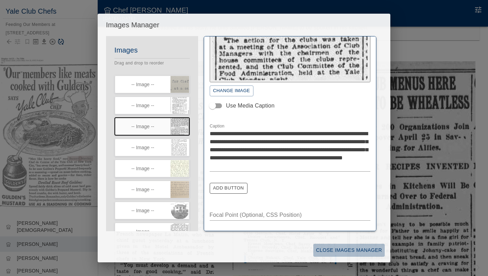
click at [347, 248] on button "Close Images Manager" at bounding box center [348, 250] width 71 height 13
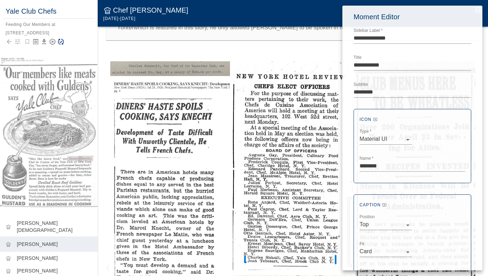
click at [67, 39] on div at bounding box center [244, 138] width 488 height 276
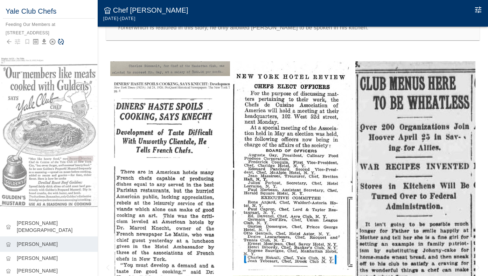
click at [60, 42] on icon "Save Story" at bounding box center [61, 42] width 6 height 6
click at [477, 8] on icon "Edit Moment" at bounding box center [478, 10] width 6 height 6
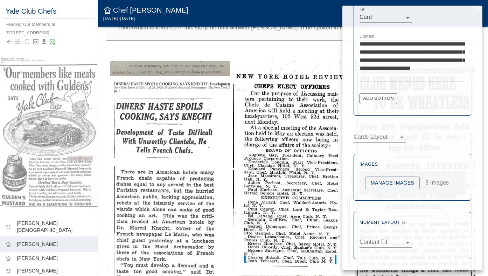
scroll to position [234, 0]
click at [395, 185] on button "Manage Images" at bounding box center [392, 183] width 55 height 13
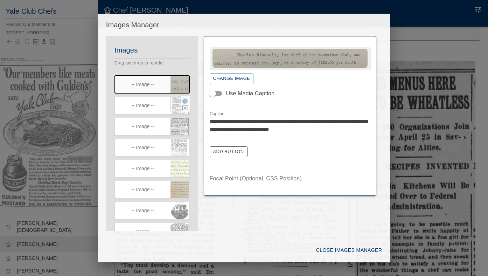
click at [184, 101] on icon "button" at bounding box center [185, 101] width 6 height 6
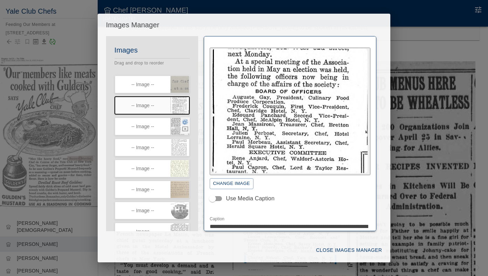
click at [186, 123] on icon "button" at bounding box center [185, 121] width 6 height 5
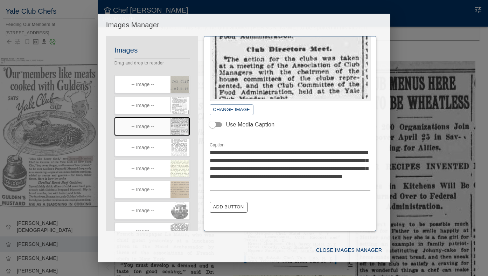
scroll to position [93, 0]
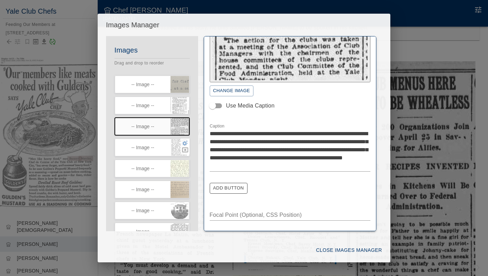
click at [184, 144] on icon "button" at bounding box center [185, 143] width 6 height 6
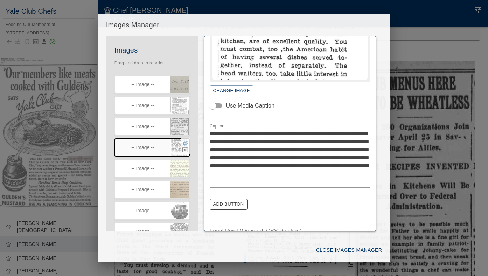
scroll to position [77, 0]
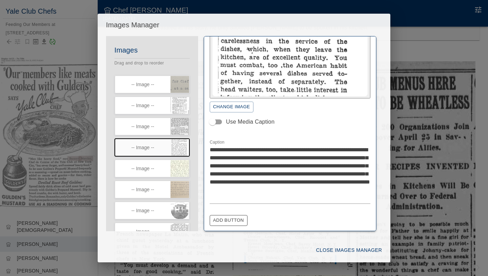
click at [343, 163] on textarea "**********" at bounding box center [290, 174] width 161 height 56
type textarea "**********"
click at [353, 250] on button "Close Images Manager" at bounding box center [348, 250] width 71 height 13
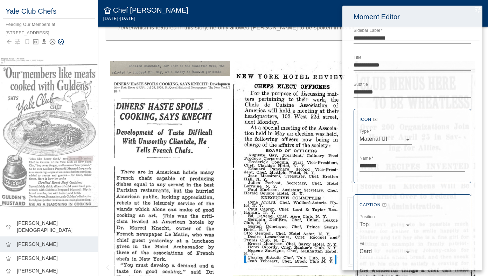
click at [74, 60] on div at bounding box center [244, 138] width 488 height 276
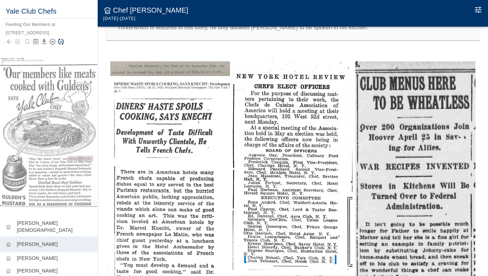
click at [61, 43] on icon "Save Story" at bounding box center [60, 41] width 7 height 7
click at [481, 8] on icon "Edit Moment" at bounding box center [478, 10] width 6 height 6
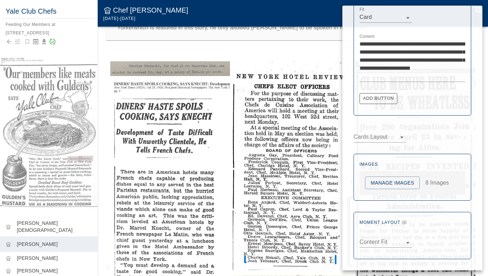
scroll to position [234, 0]
click at [382, 182] on button "Manage Images" at bounding box center [392, 183] width 55 height 13
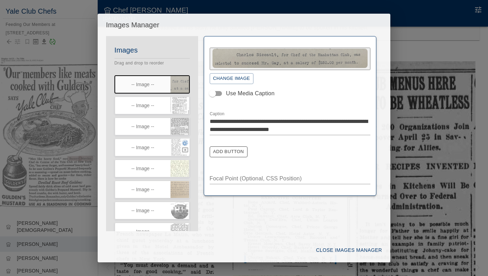
click at [184, 141] on icon "button" at bounding box center [185, 143] width 6 height 6
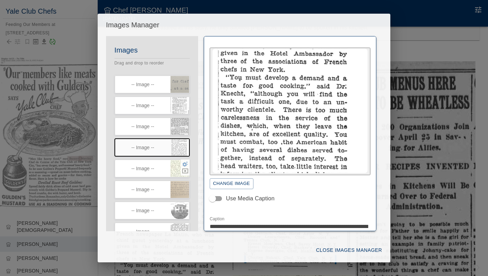
click at [186, 165] on icon "button" at bounding box center [185, 163] width 6 height 5
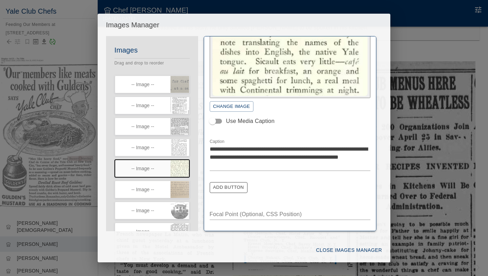
scroll to position [69, 0]
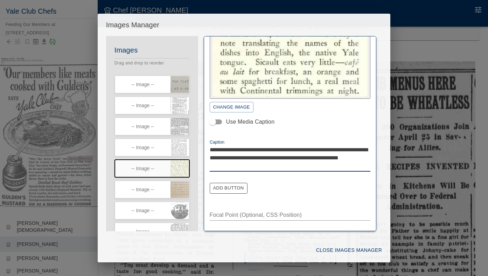
click at [313, 158] on textarea "**********" at bounding box center [290, 158] width 161 height 24
type textarea "**********"
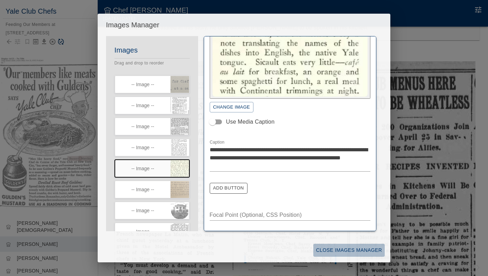
click at [324, 249] on button "Close Images Manager" at bounding box center [348, 250] width 71 height 13
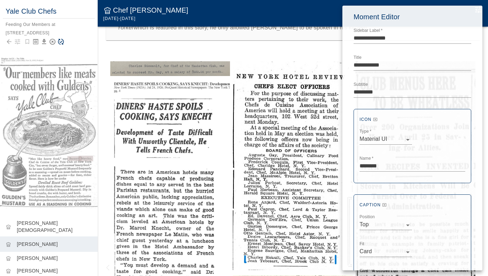
click at [85, 39] on div at bounding box center [244, 138] width 488 height 276
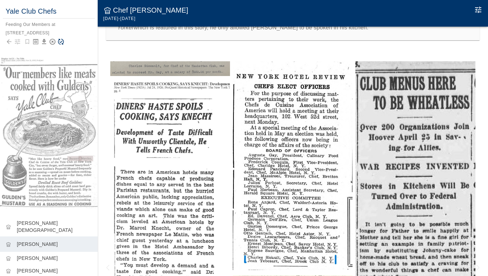
click at [62, 43] on icon "Save Story" at bounding box center [60, 41] width 7 height 7
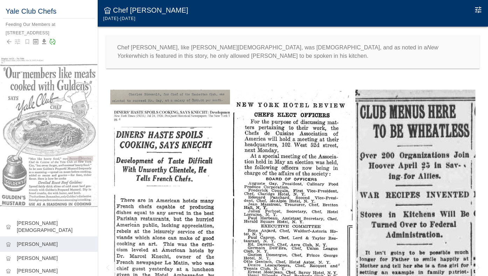
scroll to position [0, 0]
click at [480, 9] on icon "Edit Moment" at bounding box center [478, 10] width 8 height 8
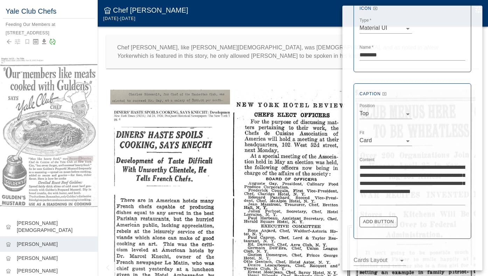
scroll to position [138, 0]
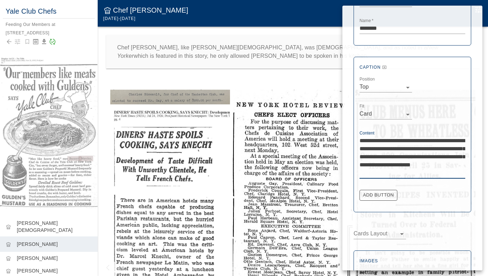
click at [389, 155] on textarea "**********" at bounding box center [413, 157] width 106 height 40
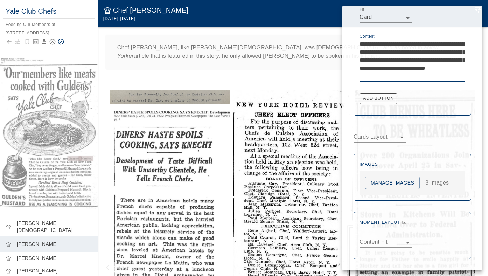
scroll to position [234, 0]
type textarea "**********"
click at [251, 78] on div at bounding box center [244, 138] width 488 height 276
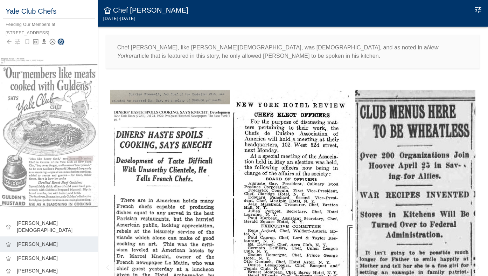
click at [62, 40] on icon "Save Story" at bounding box center [60, 41] width 7 height 7
click at [481, 8] on icon "Edit Moment" at bounding box center [478, 10] width 6 height 6
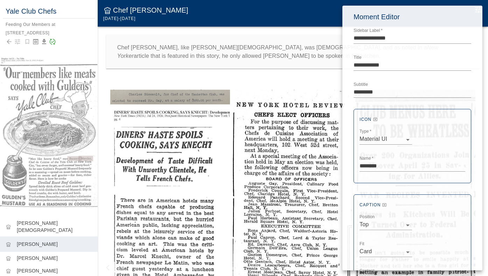
scroll to position [184, 0]
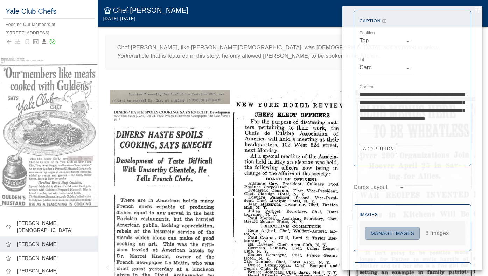
click at [383, 231] on button "Manage Images" at bounding box center [392, 233] width 55 height 13
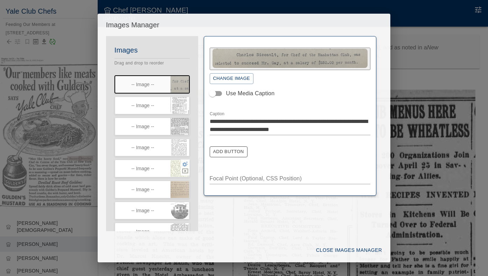
click at [186, 165] on icon "button" at bounding box center [185, 163] width 6 height 5
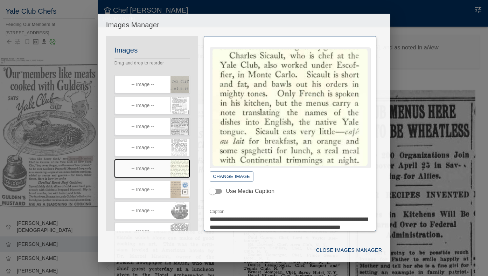
click at [185, 188] on icon "button" at bounding box center [185, 185] width 6 height 6
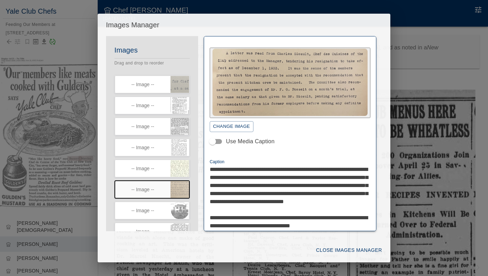
click at [264, 184] on textarea "**********" at bounding box center [290, 201] width 161 height 72
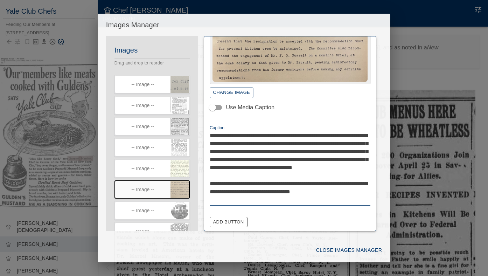
scroll to position [34, 0]
type textarea "**********"
click at [331, 250] on button "Close Images Manager" at bounding box center [348, 250] width 71 height 13
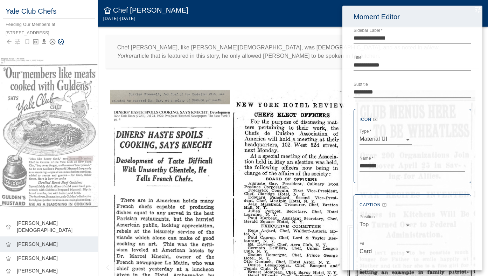
click at [76, 55] on div at bounding box center [244, 138] width 488 height 276
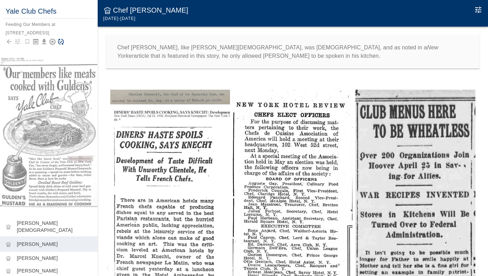
click at [62, 43] on icon "Save Story" at bounding box center [61, 42] width 6 height 6
click at [481, 8] on icon "Edit Moment" at bounding box center [478, 10] width 6 height 6
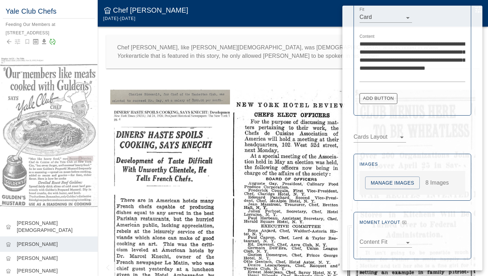
scroll to position [234, 0]
click at [402, 180] on button "Manage Images" at bounding box center [392, 183] width 55 height 13
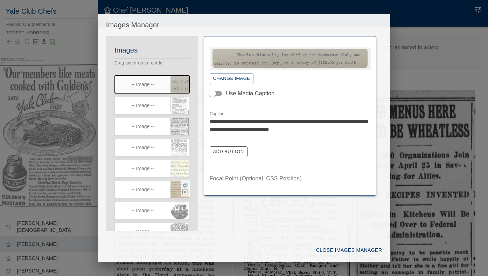
click at [185, 186] on icon "button" at bounding box center [185, 184] width 6 height 5
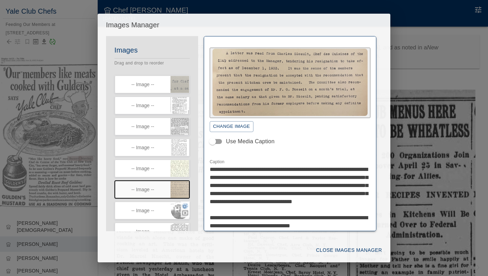
click at [184, 205] on icon "button" at bounding box center [185, 206] width 6 height 6
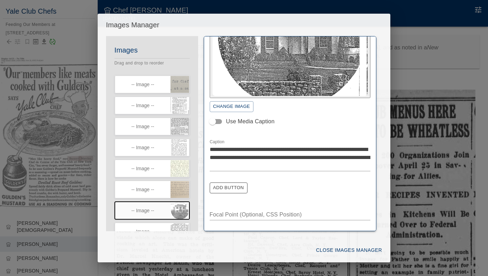
scroll to position [77, 0]
click at [346, 149] on textarea "**********" at bounding box center [290, 158] width 161 height 24
click at [217, 158] on textarea "**********" at bounding box center [290, 158] width 161 height 24
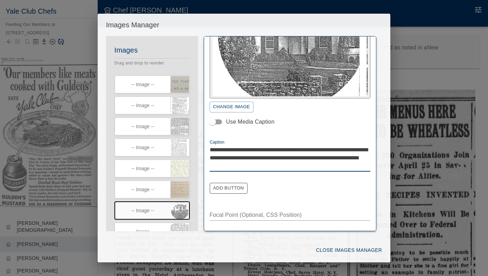
click at [279, 157] on textarea "**********" at bounding box center [290, 158] width 161 height 24
type textarea "**********"
click at [354, 249] on button "Close Images Manager" at bounding box center [348, 250] width 71 height 13
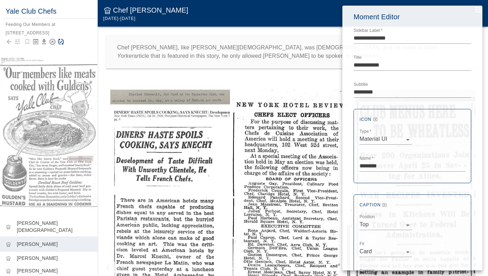
click at [58, 39] on div at bounding box center [244, 138] width 488 height 276
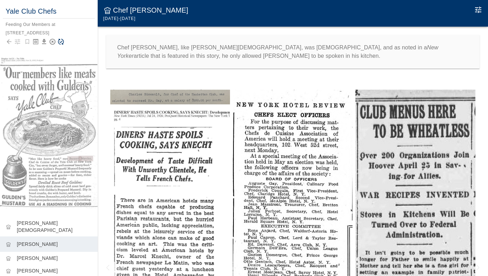
click at [60, 42] on icon "Save Story" at bounding box center [60, 41] width 7 height 7
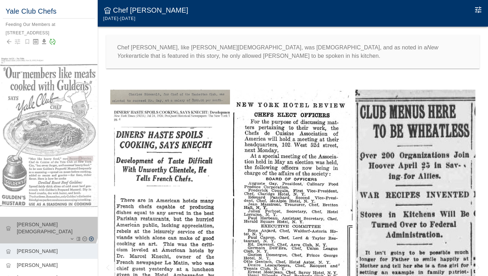
click at [35, 222] on p "[PERSON_NAME][DEMOGRAPHIC_DATA]" at bounding box center [54, 228] width 75 height 14
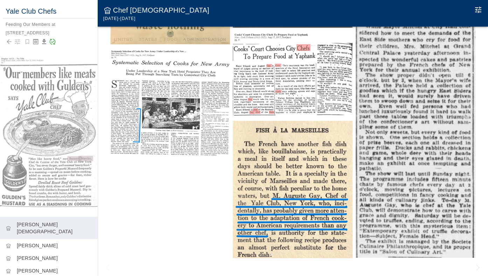
click at [201, 129] on img at bounding box center [170, 103] width 120 height 106
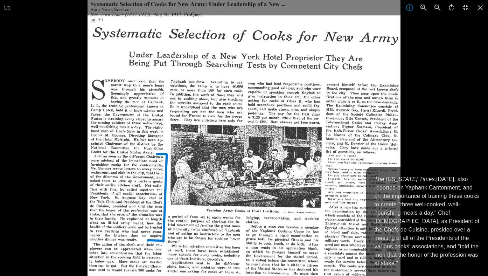
click at [446, 197] on p "The [US_STATE] Times, [DATE], also reported on Yaphank Cantonment, and on the i…" at bounding box center [427, 221] width 105 height 92
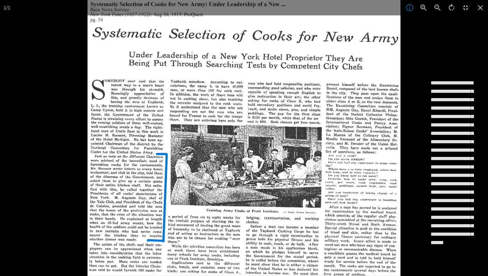
click at [434, 123] on textarea "**********" at bounding box center [455, 180] width 49 height 202
type textarea "**********"
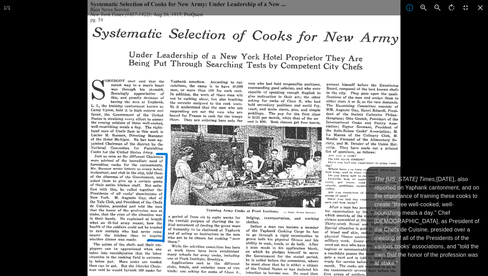
click at [419, 152] on div at bounding box center [332, 138] width 488 height 276
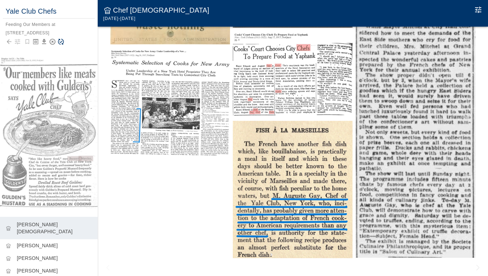
click at [59, 41] on icon "Save Story" at bounding box center [60, 41] width 7 height 7
click at [124, 103] on img at bounding box center [170, 103] width 120 height 106
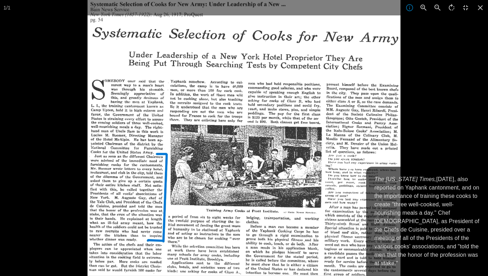
click at [434, 90] on div at bounding box center [332, 138] width 488 height 276
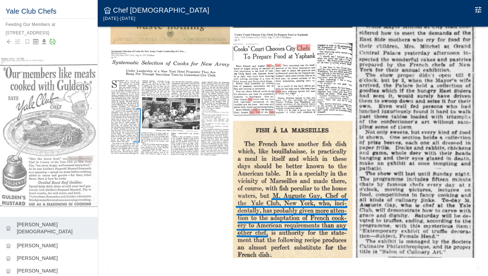
click at [302, 71] on img at bounding box center [293, 74] width 120 height 83
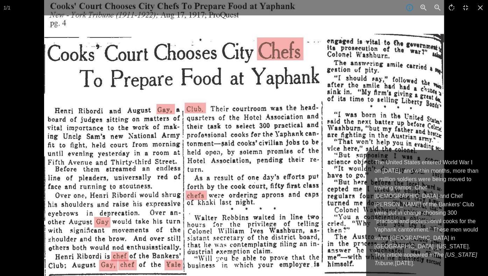
click at [452, 71] on div at bounding box center [288, 138] width 488 height 276
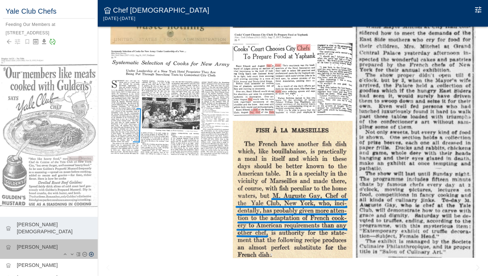
click at [43, 239] on div "chef_hat [PERSON_NAME]" at bounding box center [49, 249] width 98 height 20
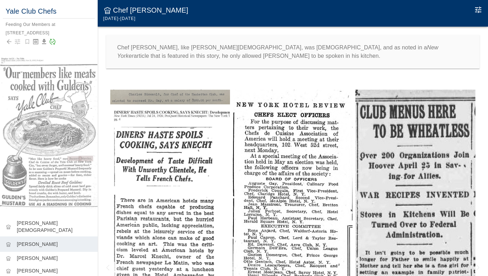
click at [476, 11] on icon "Edit Moment" at bounding box center [478, 10] width 6 height 6
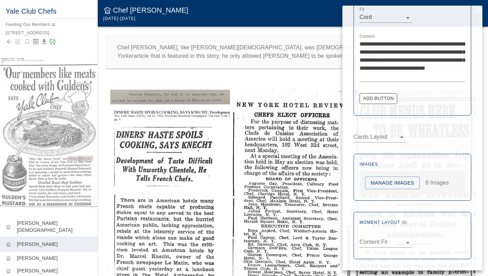
scroll to position [234, 0]
click at [383, 187] on button "Manage Images" at bounding box center [392, 183] width 55 height 13
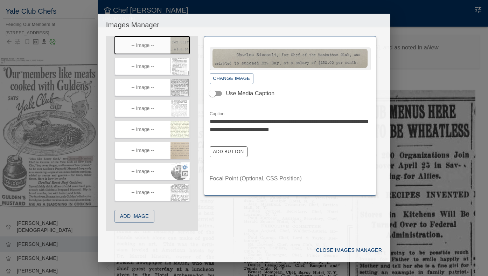
scroll to position [42, 0]
click at [185, 166] on icon "button" at bounding box center [185, 166] width 6 height 6
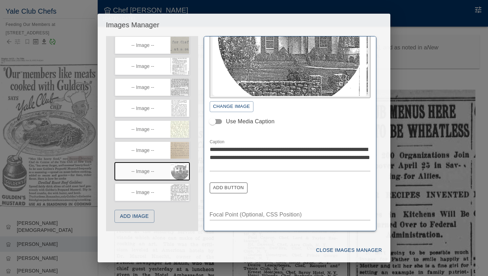
scroll to position [77, 0]
click at [286, 157] on textarea "**********" at bounding box center [290, 158] width 161 height 24
click at [298, 158] on textarea "**********" at bounding box center [290, 158] width 161 height 24
type textarea "**********"
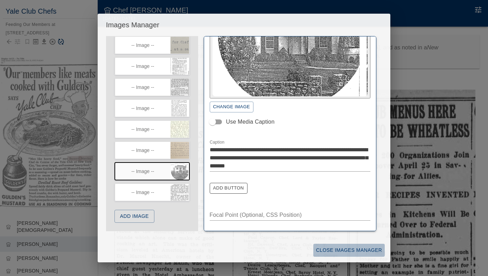
click at [353, 249] on button "Close Images Manager" at bounding box center [348, 250] width 71 height 13
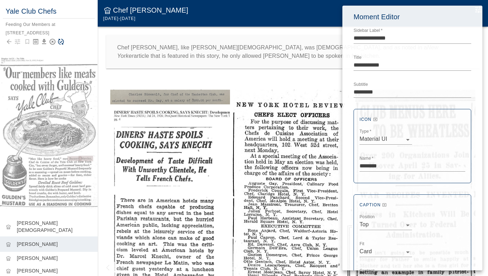
click at [81, 26] on div at bounding box center [244, 138] width 488 height 276
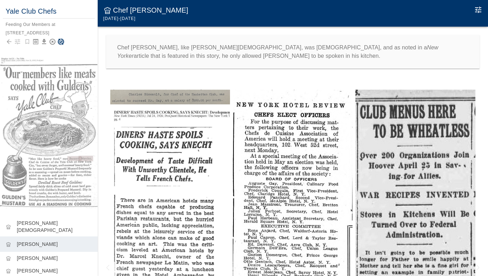
click at [63, 40] on icon "Save Story" at bounding box center [60, 41] width 7 height 7
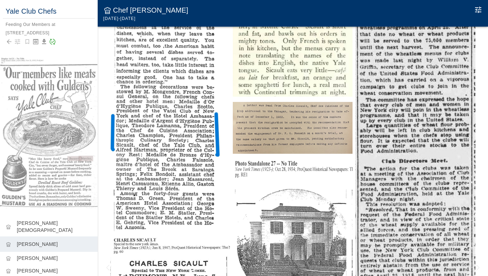
scroll to position [304, 0]
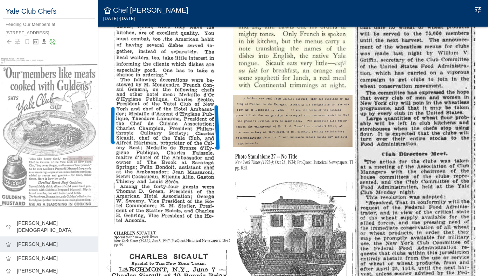
click at [277, 195] on img at bounding box center [293, 237] width 120 height 171
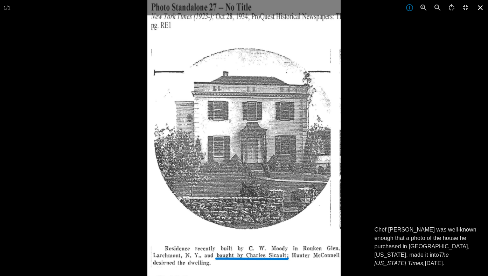
click at [478, 8] on icon at bounding box center [480, 7] width 15 height 15
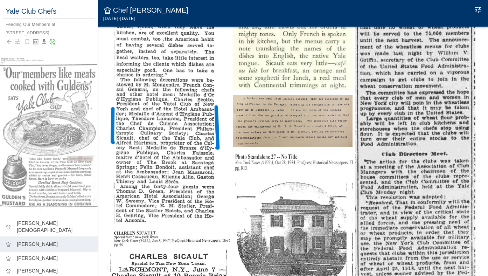
click at [478, 10] on icon "Edit Moment" at bounding box center [478, 10] width 6 height 6
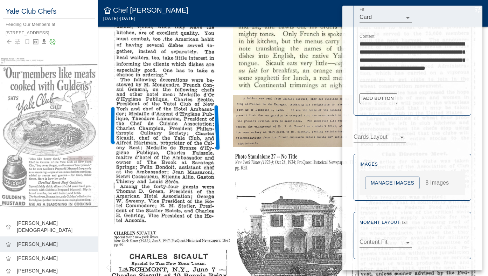
scroll to position [234, 0]
click at [383, 185] on button "Manage Images" at bounding box center [392, 183] width 55 height 13
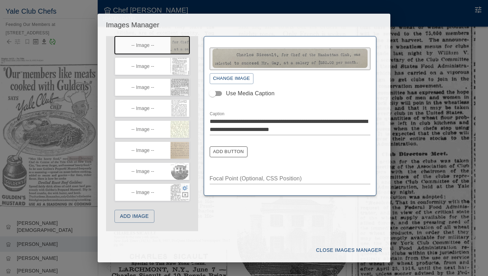
scroll to position [42, 0]
click at [183, 187] on icon "button" at bounding box center [185, 187] width 6 height 5
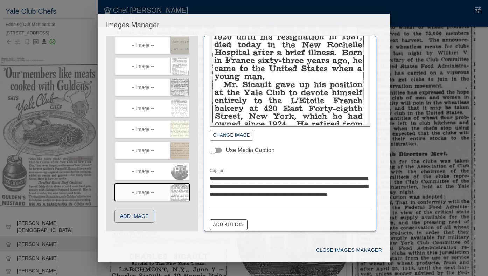
scroll to position [58, 0]
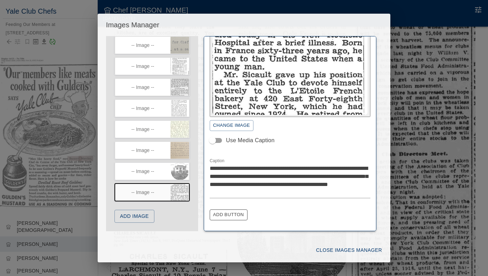
click at [269, 167] on textarea "**********" at bounding box center [290, 180] width 161 height 32
click at [269, 168] on textarea "**********" at bounding box center [290, 180] width 161 height 32
click at [362, 167] on textarea "**********" at bounding box center [290, 180] width 161 height 32
click at [288, 175] on textarea "**********" at bounding box center [290, 180] width 161 height 32
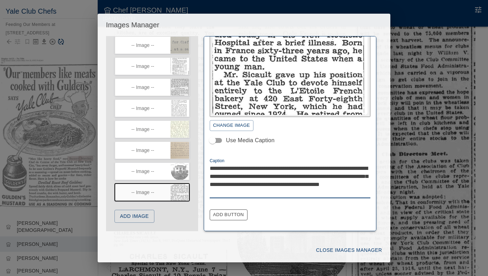
click at [288, 175] on textarea "**********" at bounding box center [290, 180] width 161 height 32
click at [333, 175] on textarea "**********" at bounding box center [290, 180] width 161 height 32
type textarea "**********"
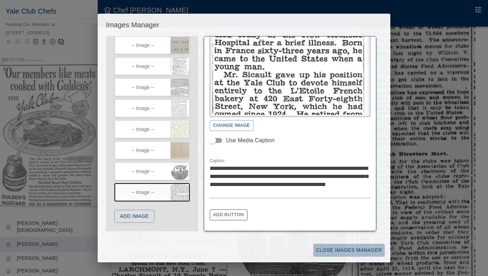
click at [363, 250] on button "Close Images Manager" at bounding box center [348, 250] width 71 height 13
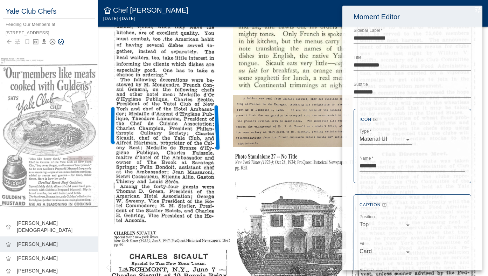
click at [81, 57] on div at bounding box center [244, 138] width 488 height 276
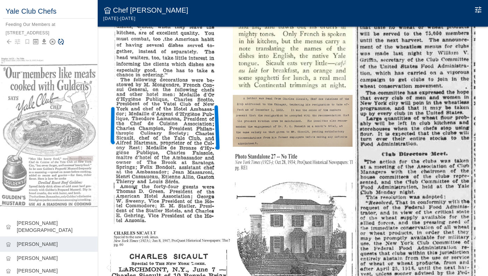
click at [61, 42] on icon "Save Story" at bounding box center [61, 42] width 6 height 6
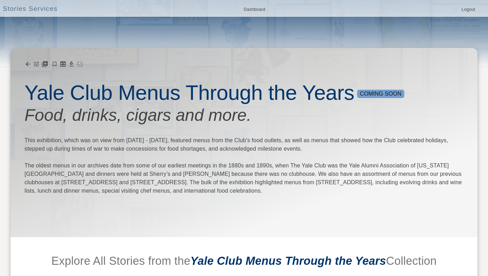
scroll to position [-2, 0]
